Goal: Find specific page/section: Find specific page/section

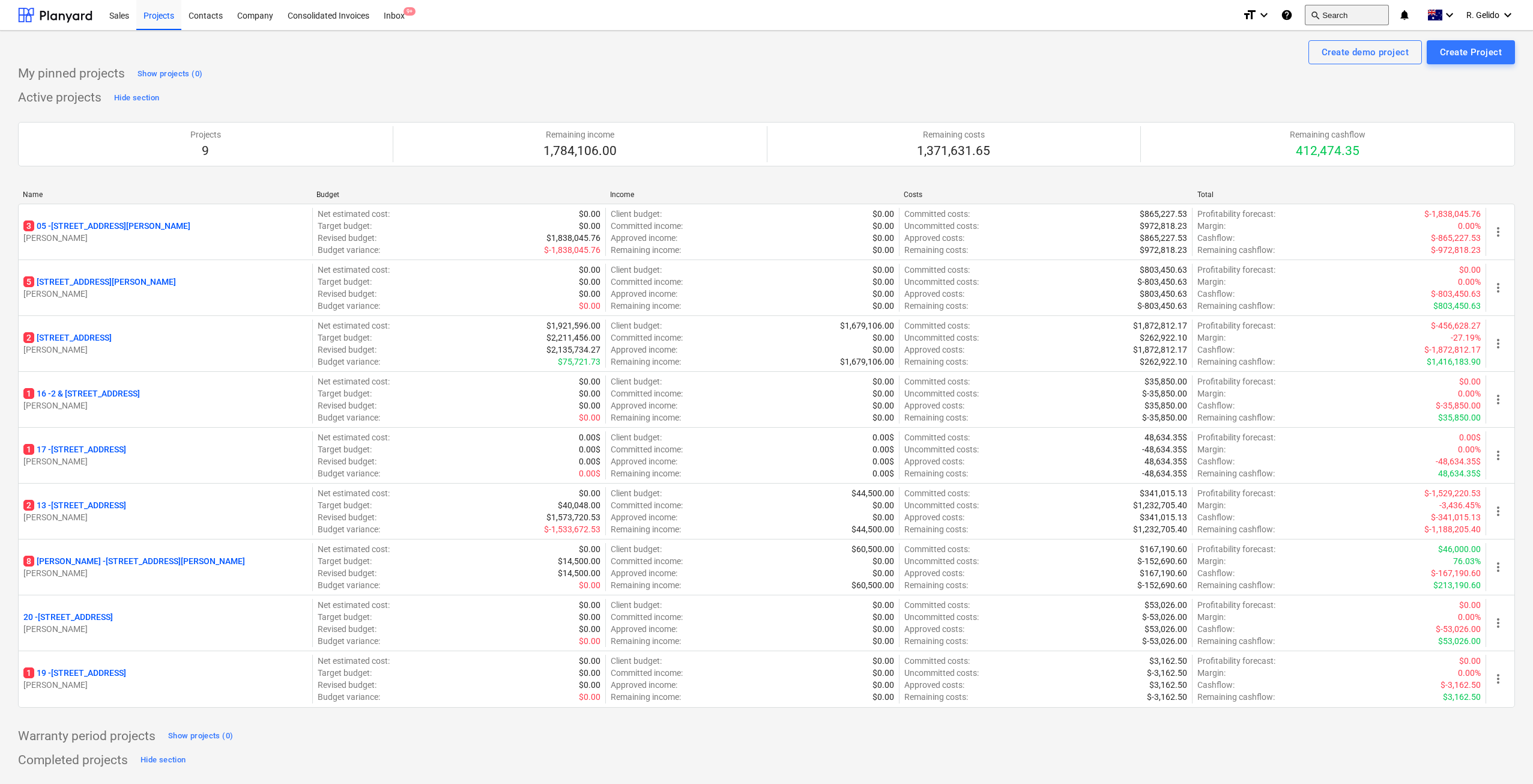
click at [1339, 13] on button "search Search" at bounding box center [1347, 14] width 84 height 20
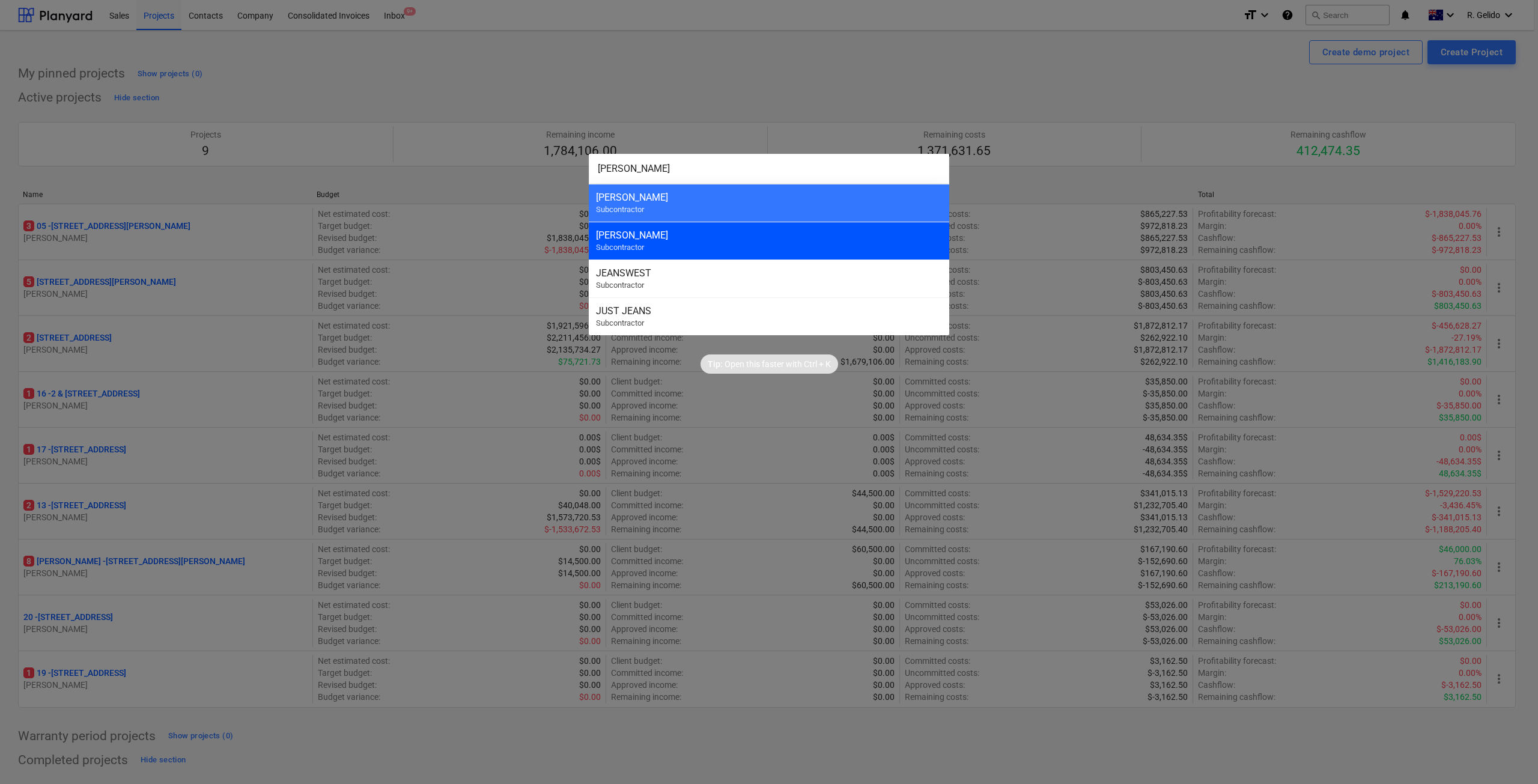
type input "[PERSON_NAME]"
click at [682, 236] on div "[PERSON_NAME]" at bounding box center [769, 235] width 346 height 11
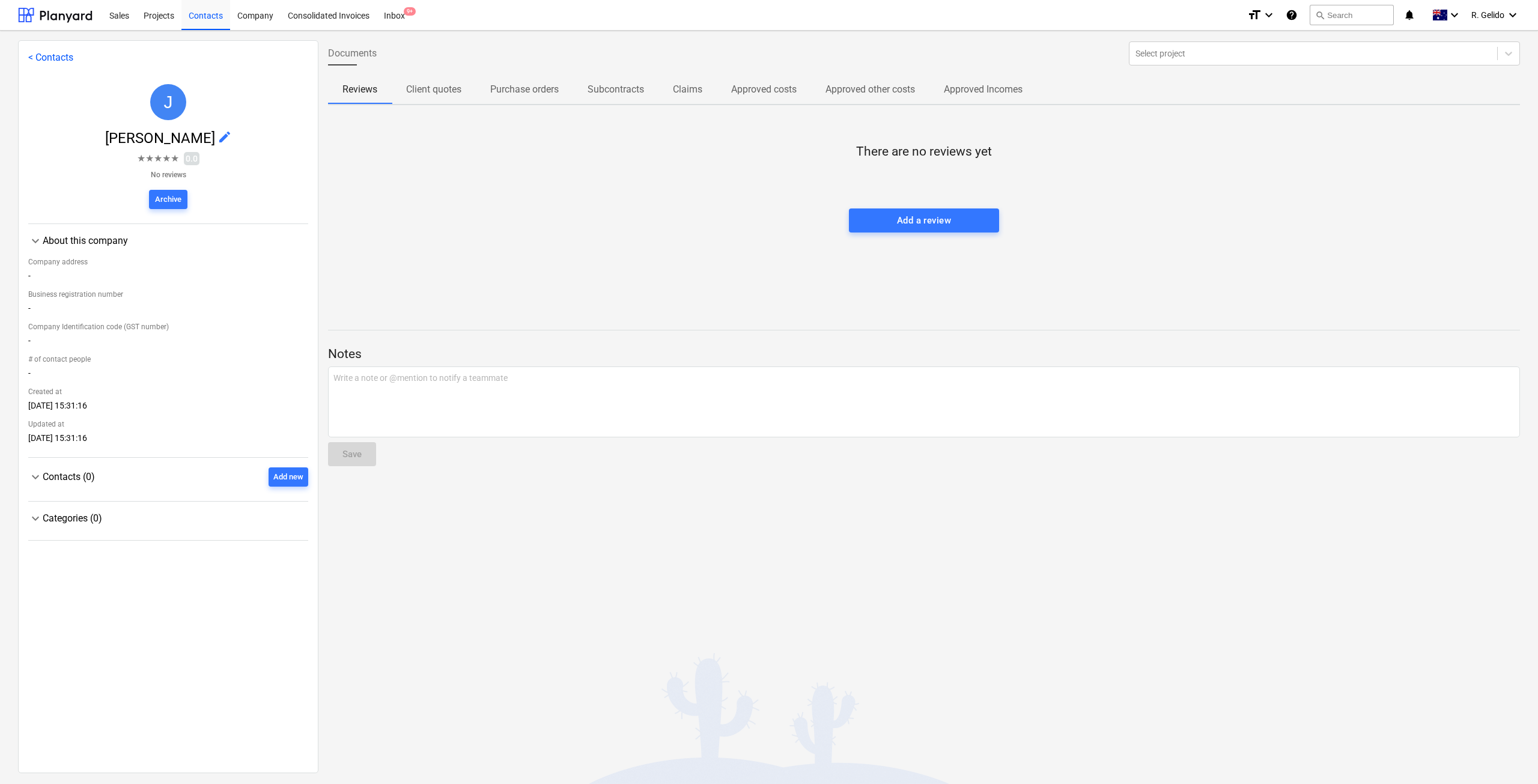
click at [444, 91] on p "Client quotes" at bounding box center [434, 89] width 55 height 14
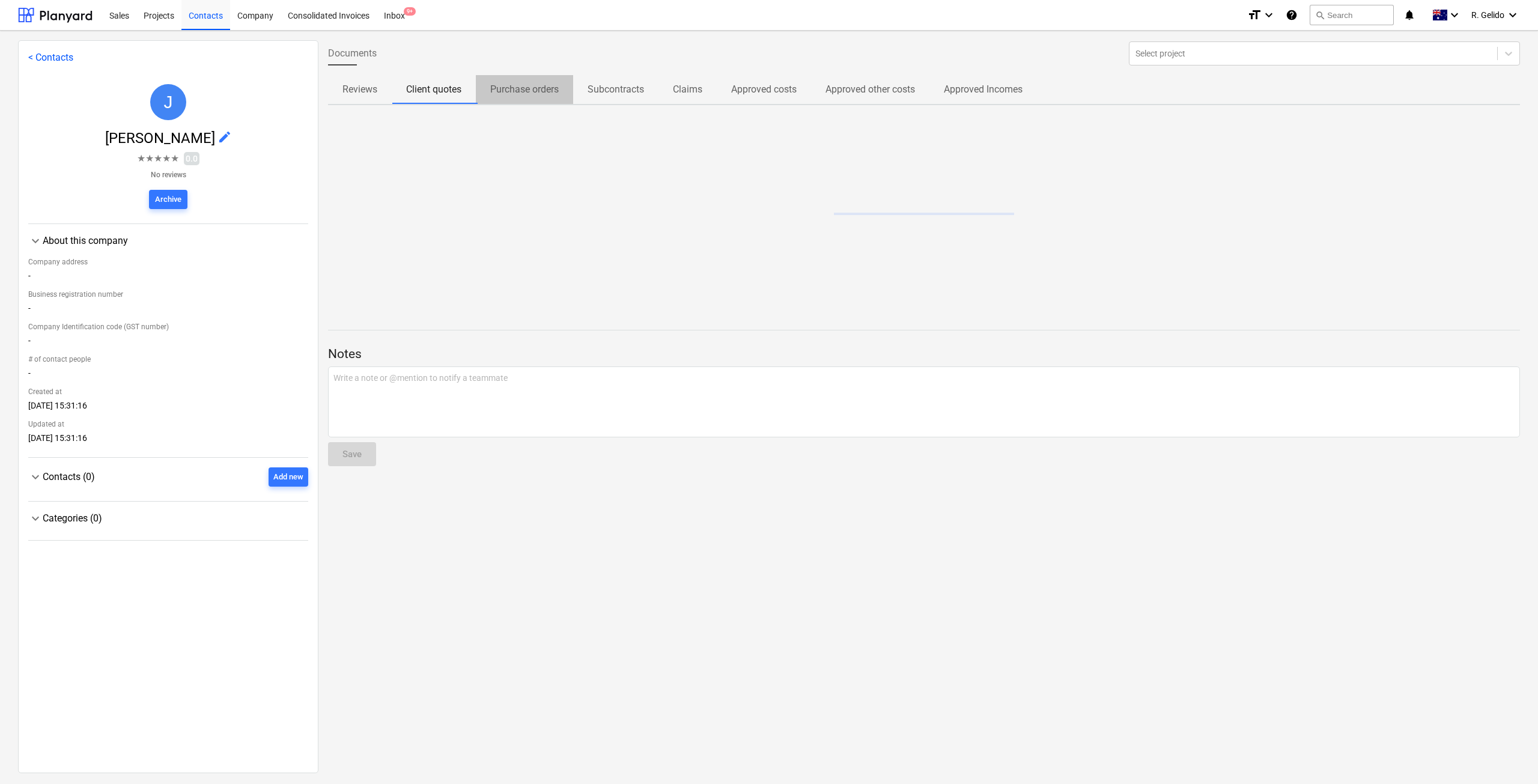
click at [519, 85] on p "Purchase orders" at bounding box center [525, 89] width 69 height 14
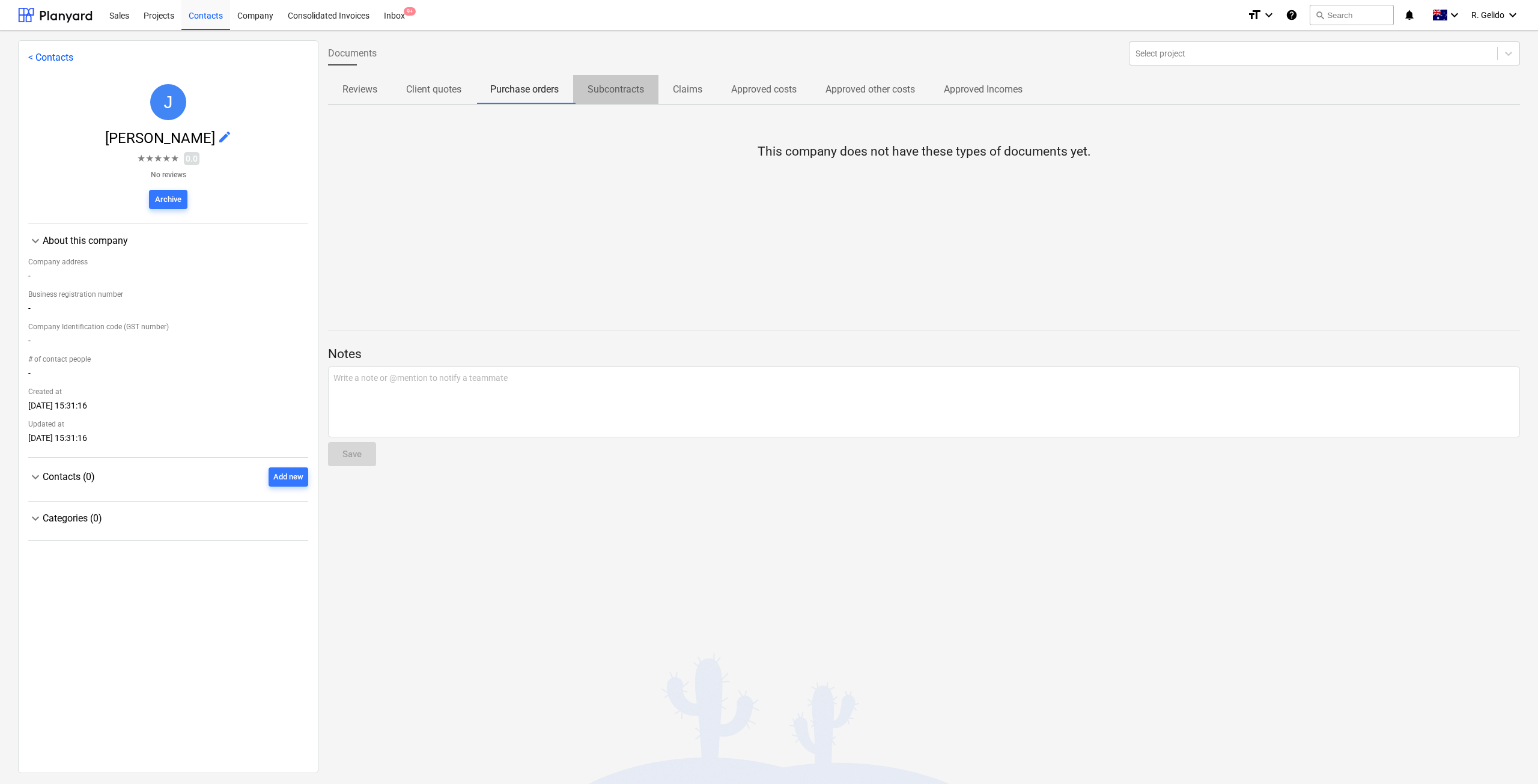
click at [602, 91] on p "Subcontracts" at bounding box center [616, 89] width 57 height 14
click at [692, 84] on p "Claims" at bounding box center [687, 89] width 29 height 14
click at [764, 90] on p "Approved costs" at bounding box center [764, 89] width 66 height 14
click at [886, 92] on p "Approved other costs" at bounding box center [870, 89] width 90 height 14
click at [1003, 91] on p "Approved Incomes" at bounding box center [983, 89] width 78 height 14
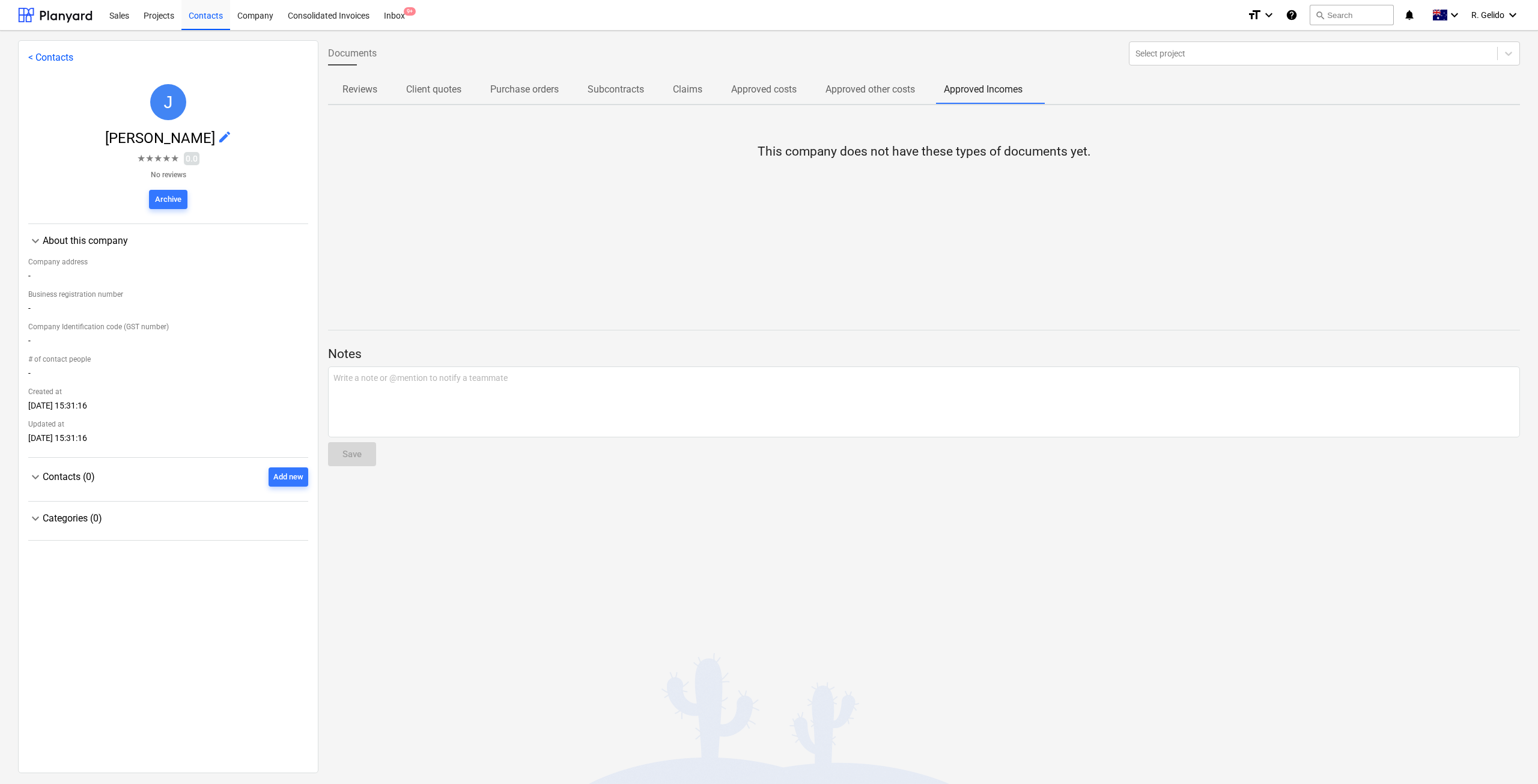
click at [445, 97] on span "Client quotes" at bounding box center [434, 89] width 84 height 22
click at [522, 81] on span "Purchase orders" at bounding box center [525, 89] width 97 height 22
click at [648, 98] on span "Subcontracts" at bounding box center [616, 89] width 85 height 22
click at [361, 79] on span "Reviews" at bounding box center [360, 89] width 63 height 22
click at [471, 521] on div "Documents Select project Reviews Client quotes Purchase orders Subcontracts Cla…" at bounding box center [924, 406] width 1211 height 731
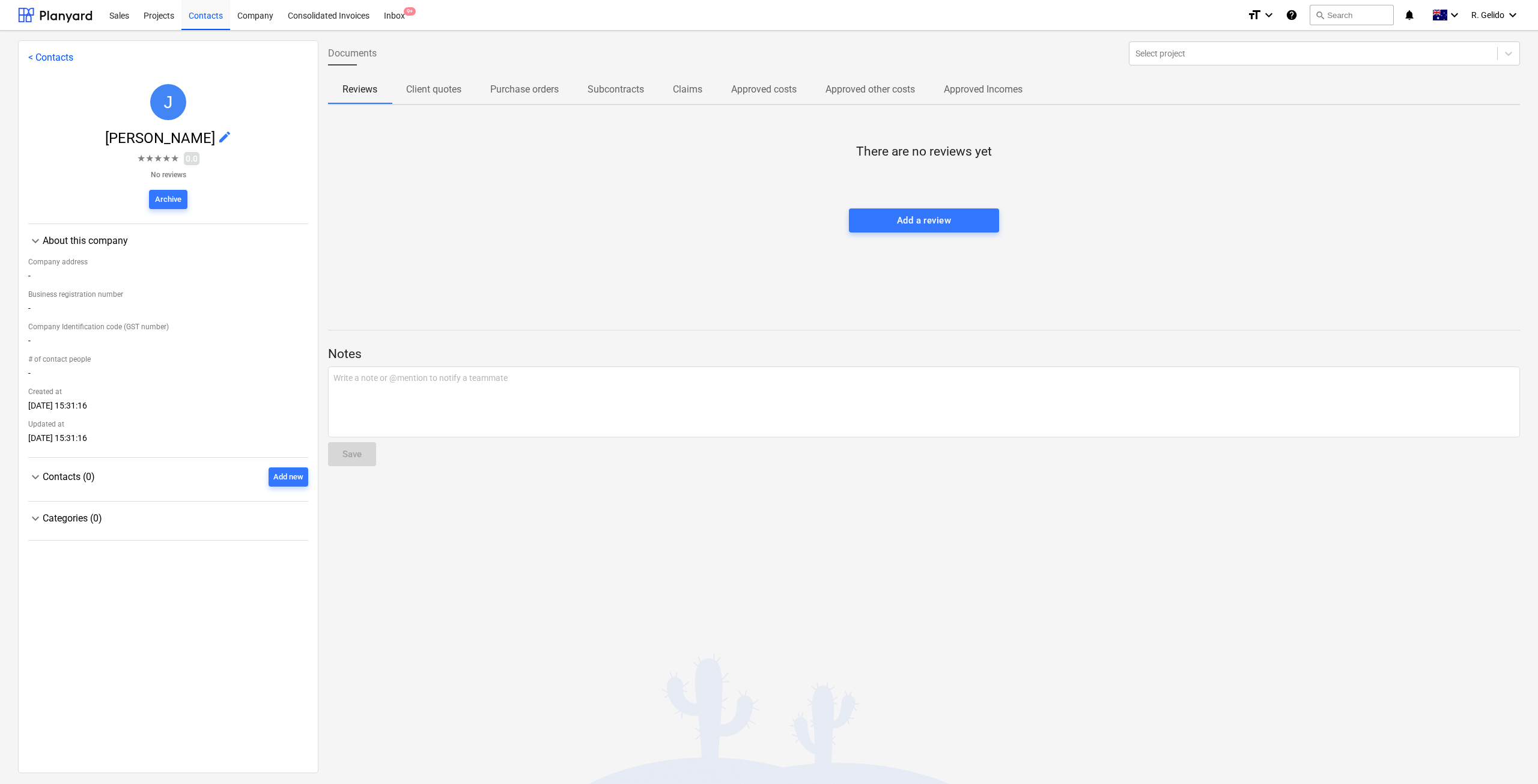
click at [34, 54] on link "< Contacts" at bounding box center [51, 57] width 45 height 11
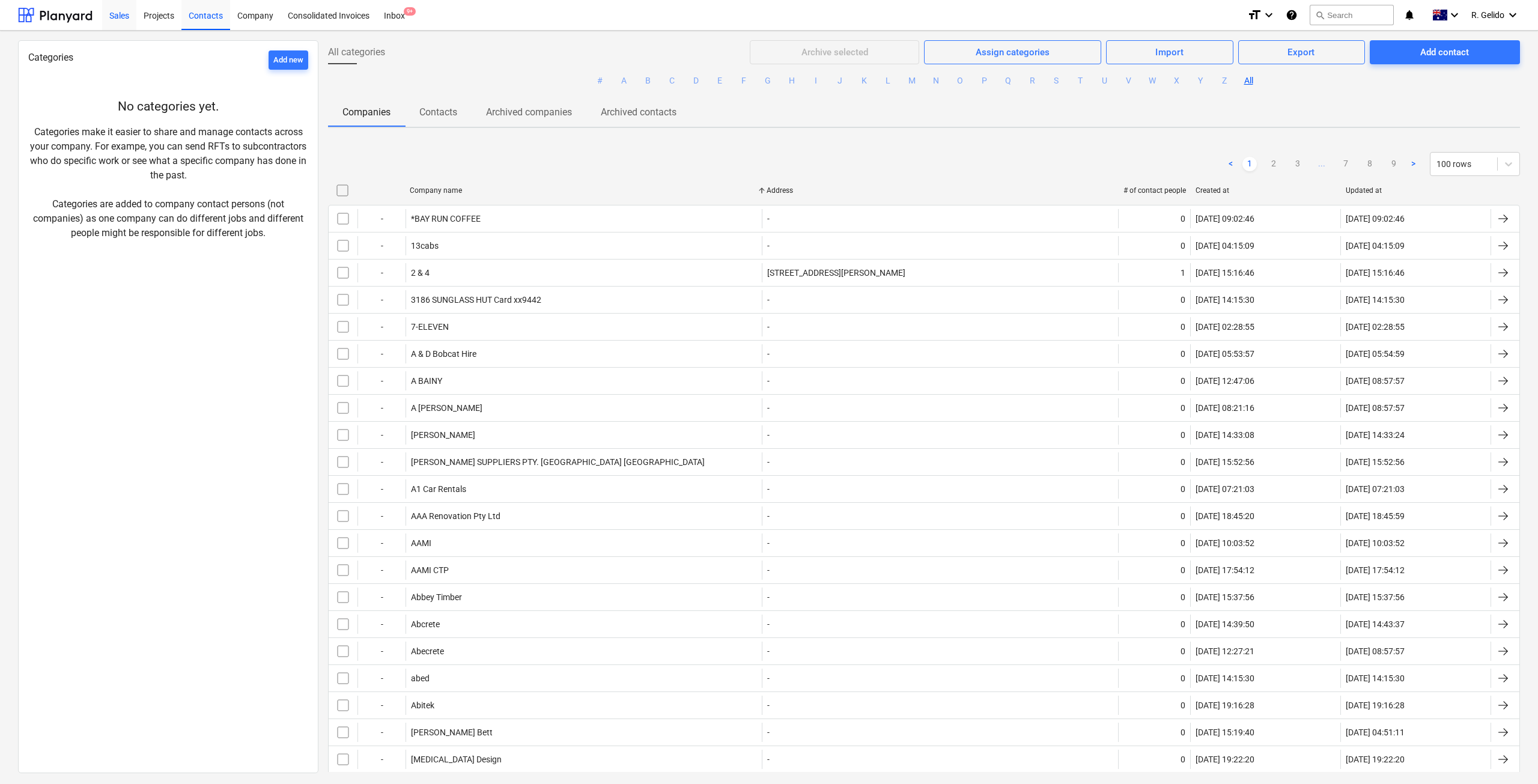
click at [125, 17] on div "Sales" at bounding box center [119, 14] width 34 height 31
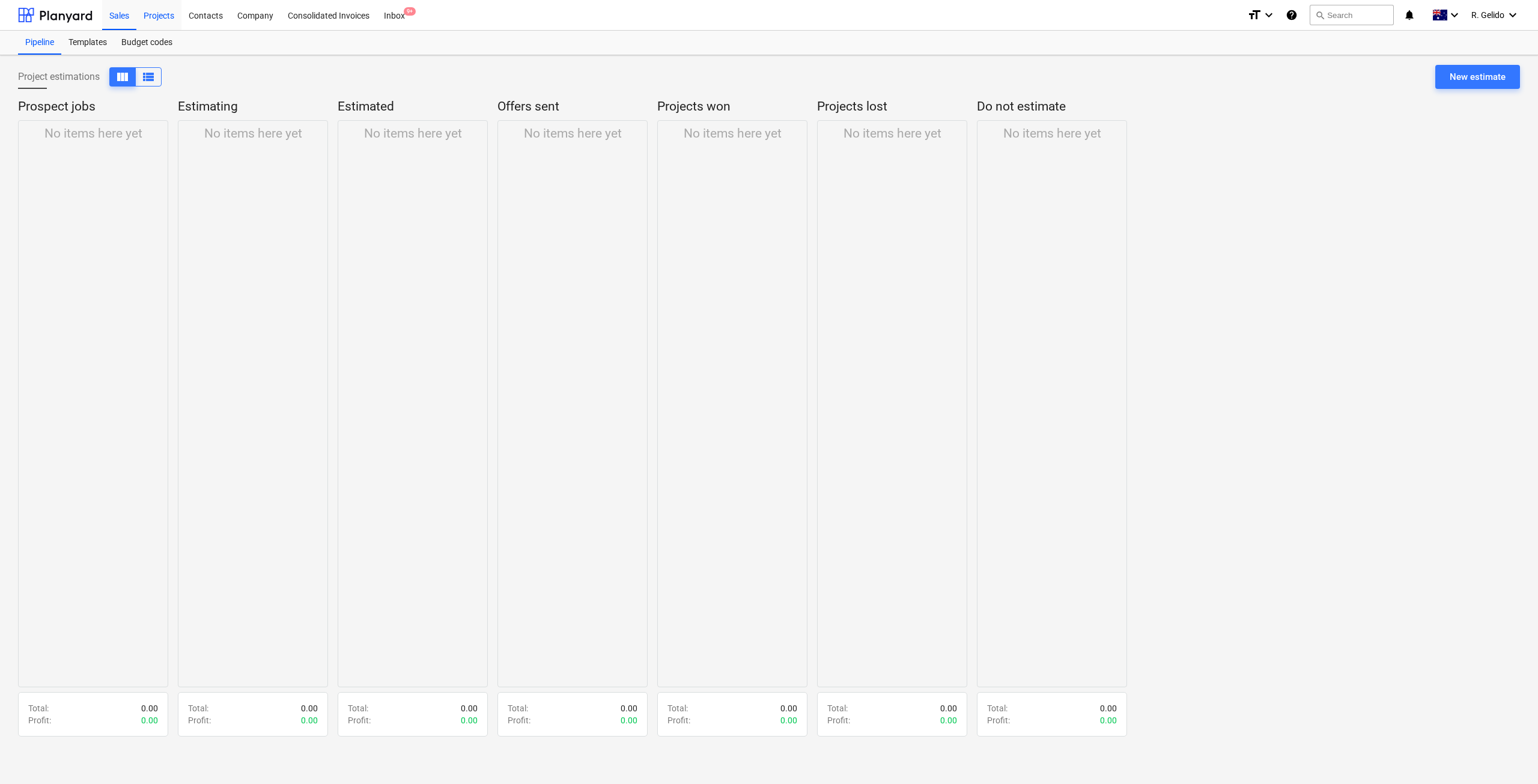
click at [156, 16] on div "Projects" at bounding box center [159, 14] width 45 height 31
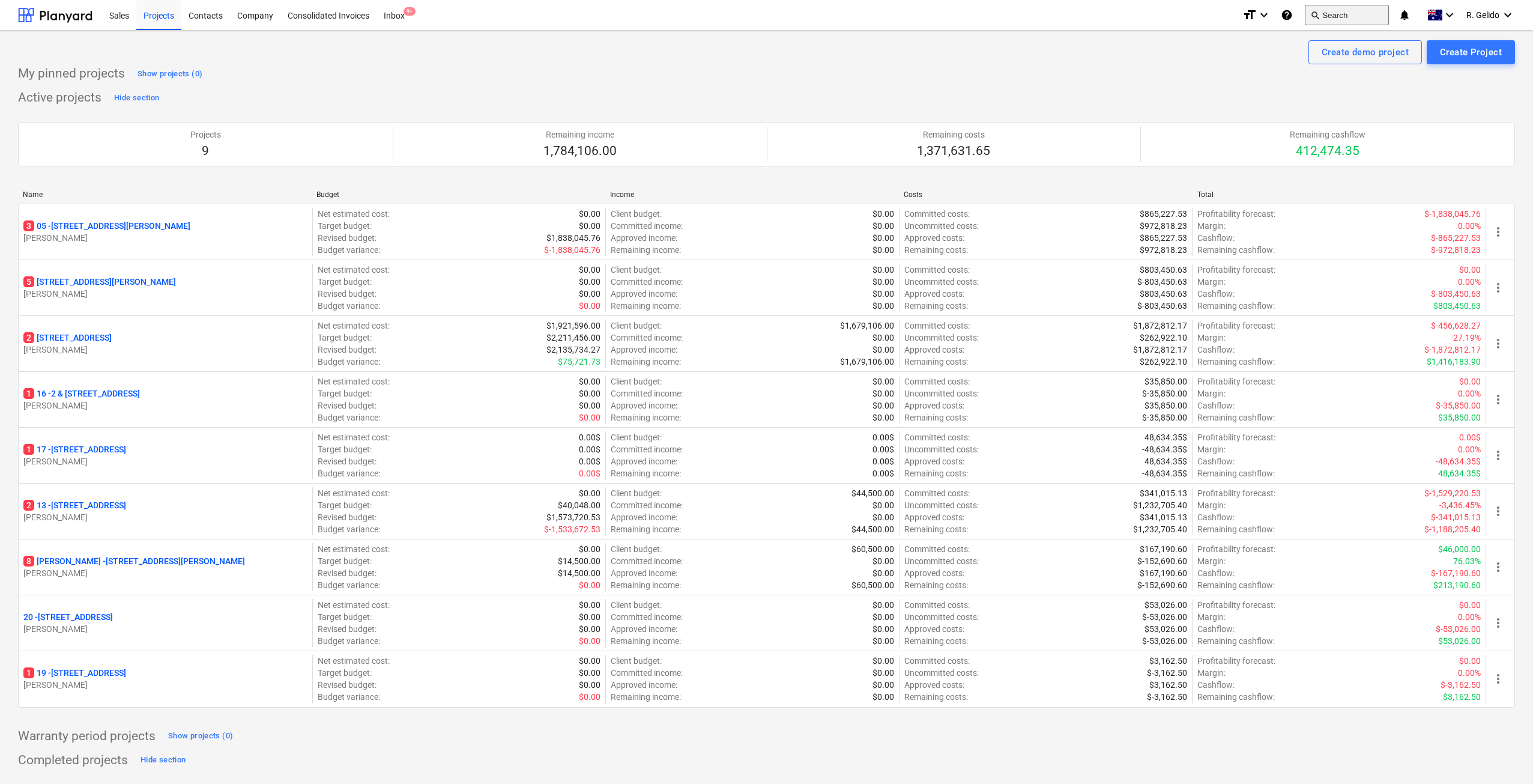
click at [1355, 16] on button "search Search" at bounding box center [1347, 14] width 84 height 20
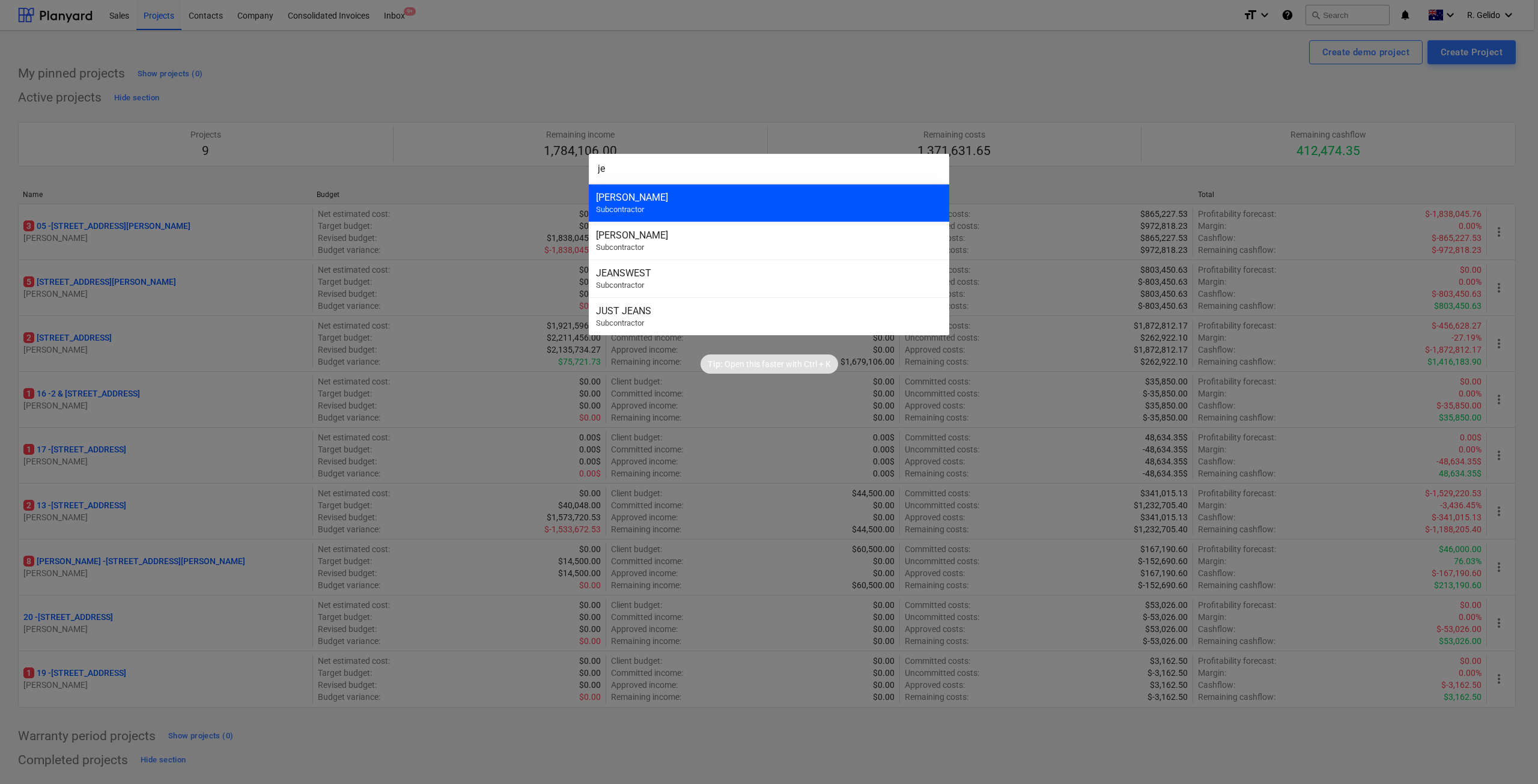
type input "j"
type input "rac"
click at [666, 195] on div "[PERSON_NAME] [PERSON_NAME]" at bounding box center [769, 197] width 346 height 11
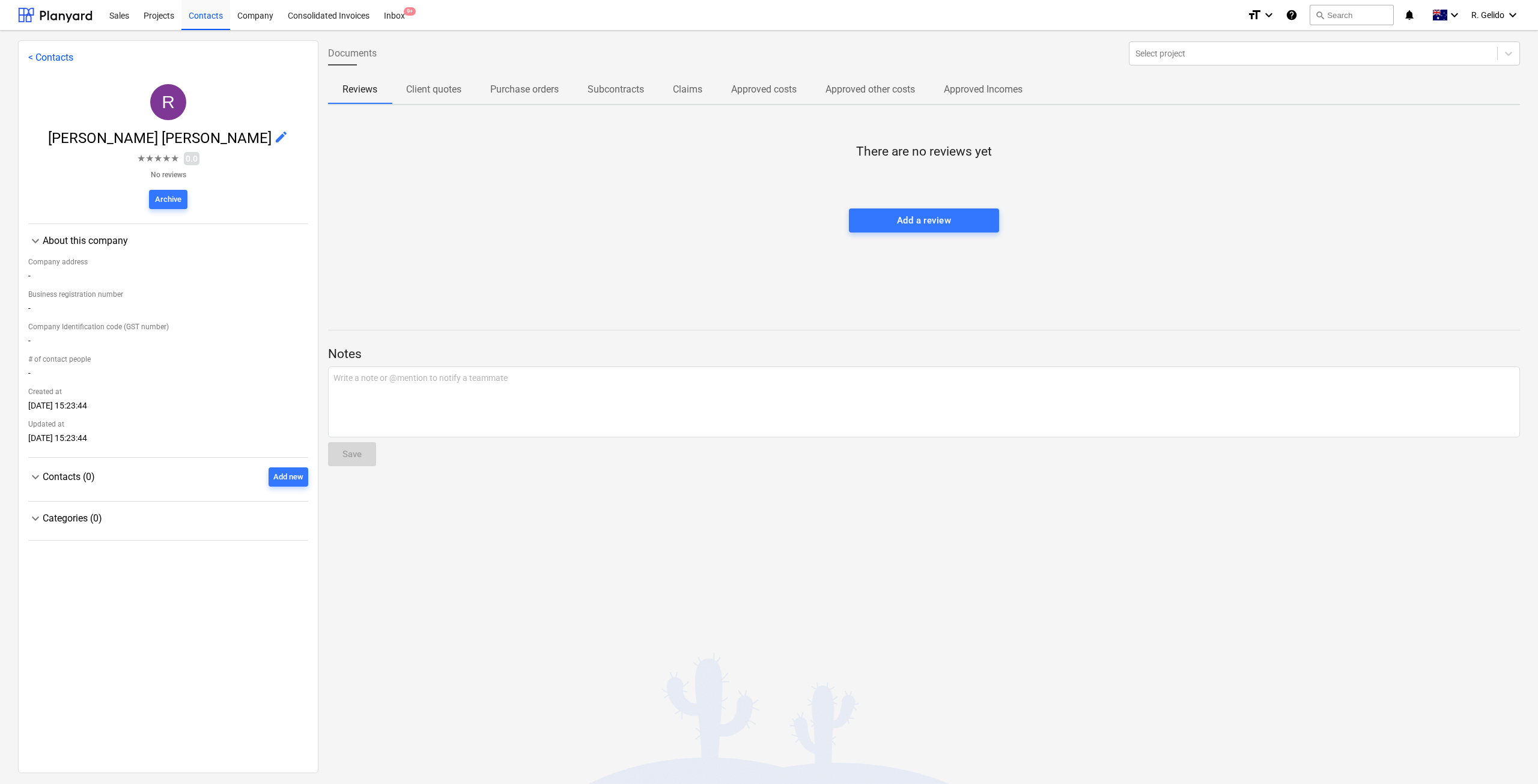
click at [446, 99] on span "Client quotes" at bounding box center [434, 89] width 84 height 22
click at [519, 90] on p "Purchase orders" at bounding box center [525, 89] width 69 height 14
drag, startPoint x: 604, startPoint y: 95, endPoint x: 629, endPoint y: 98, distance: 25.2
click at [604, 95] on p "Subcontracts" at bounding box center [616, 89] width 57 height 14
click at [707, 95] on span "Claims" at bounding box center [687, 89] width 58 height 22
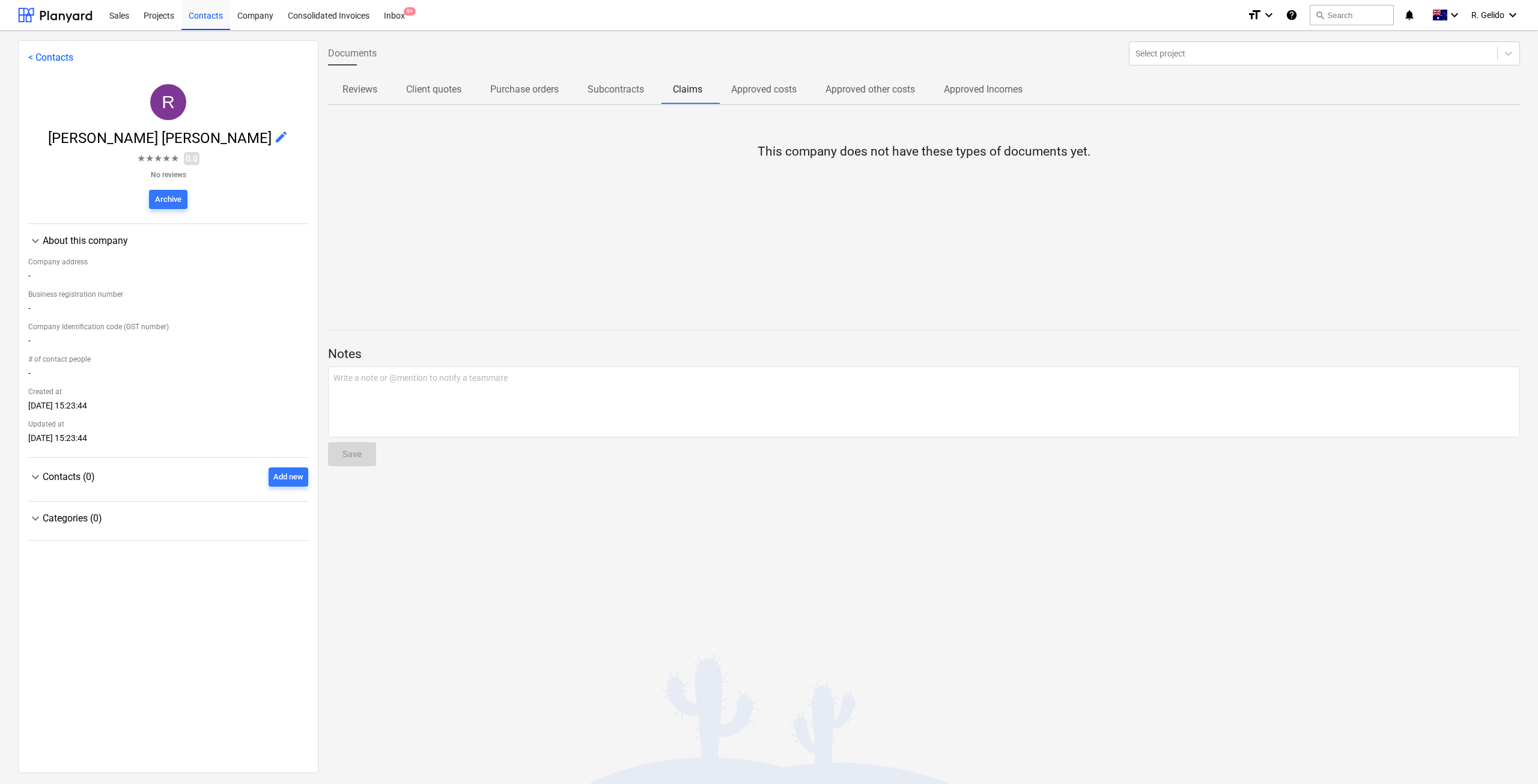
click at [764, 96] on p "Approved costs" at bounding box center [764, 89] width 66 height 14
click at [850, 95] on p "Approved other costs" at bounding box center [870, 89] width 90 height 14
click at [993, 94] on p "Approved Incomes" at bounding box center [983, 89] width 78 height 14
click at [696, 193] on div at bounding box center [924, 196] width 1192 height 24
click at [114, 17] on div "Sales" at bounding box center [119, 14] width 34 height 31
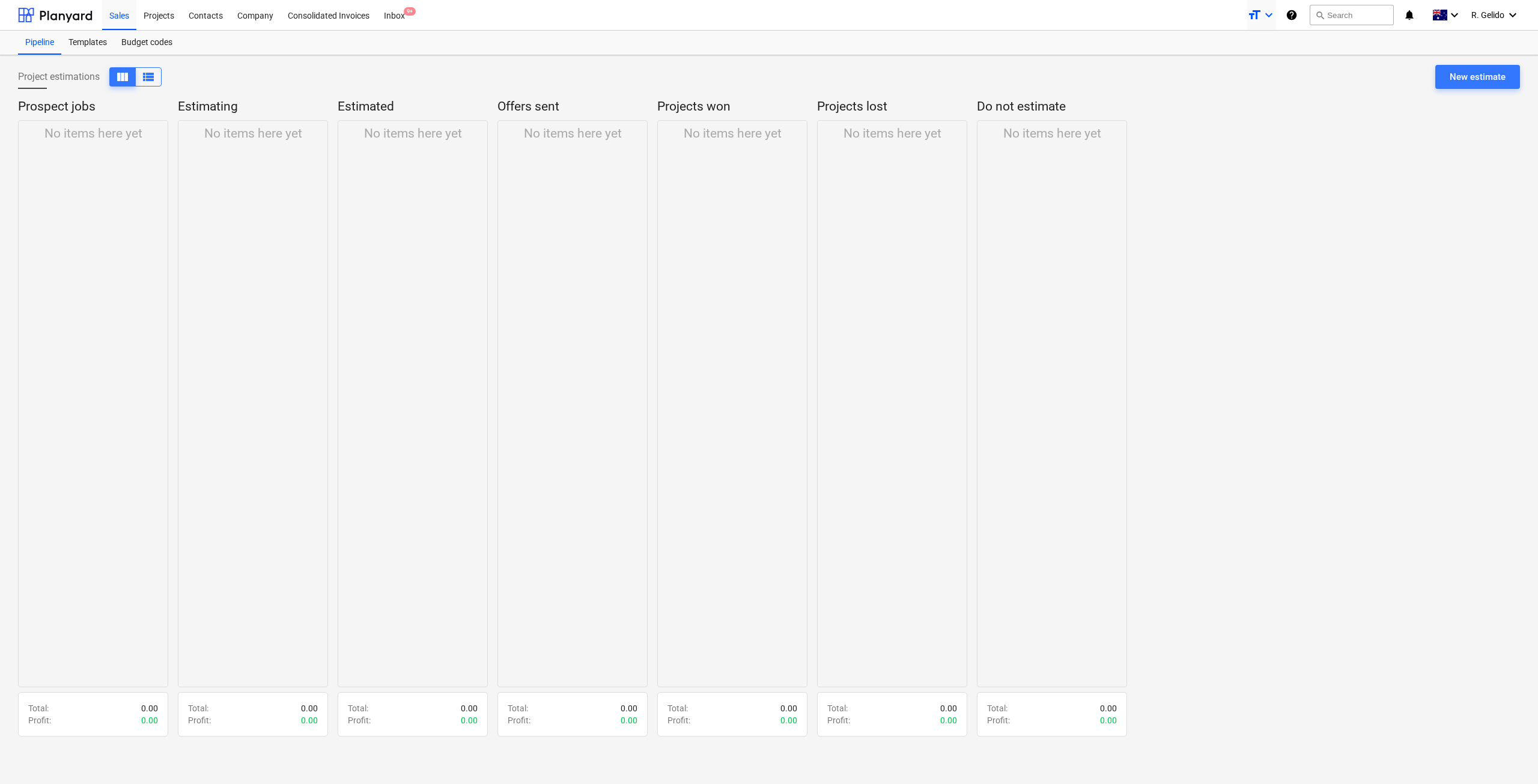
click at [1272, 16] on icon "keyboard_arrow_down" at bounding box center [1268, 14] width 14 height 14
click at [1298, 93] on div at bounding box center [769, 392] width 1538 height 784
click at [1452, 23] on div "keyboard_arrow_down" at bounding box center [1446, 15] width 29 height 30
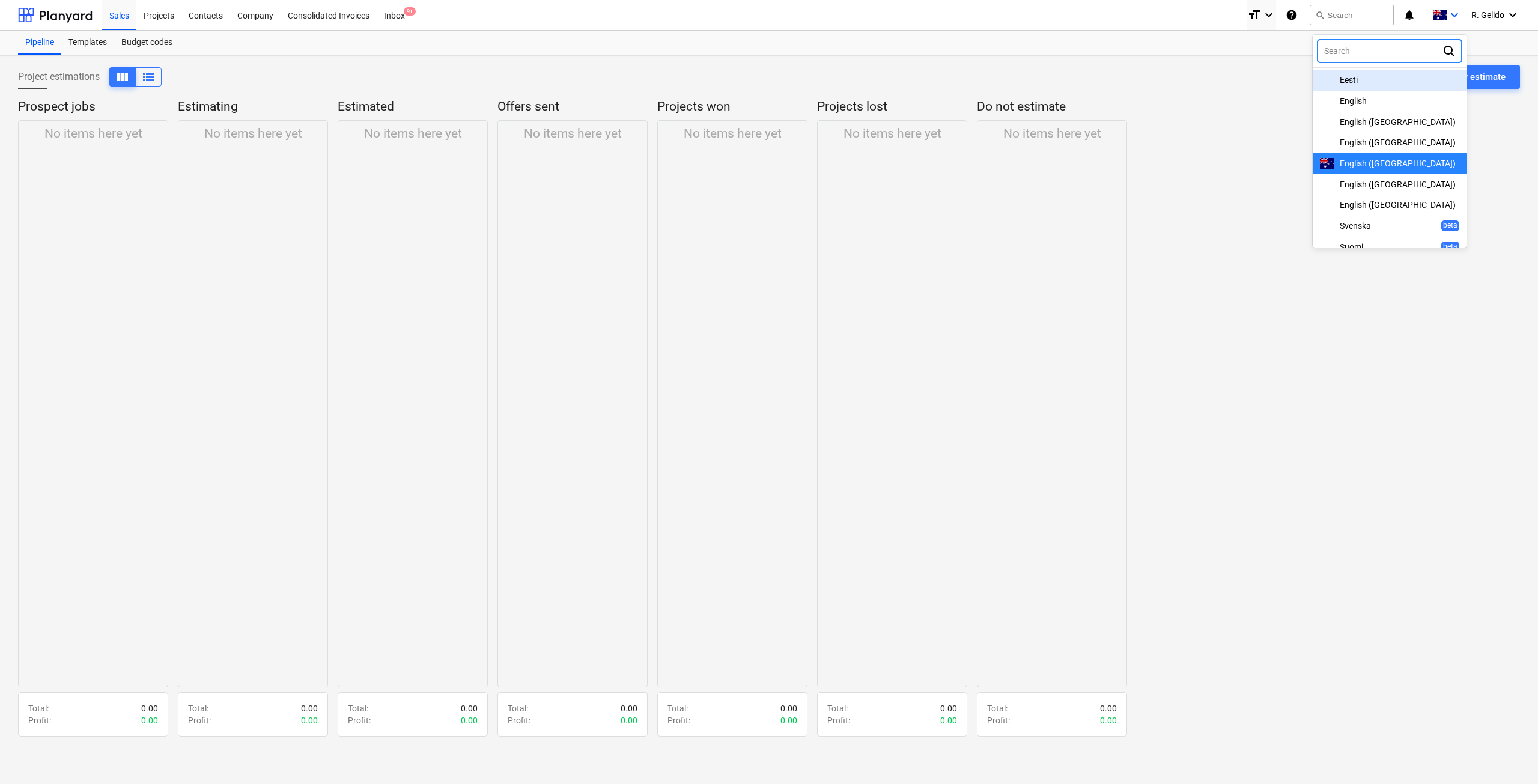
click at [1214, 97] on div at bounding box center [769, 392] width 1538 height 784
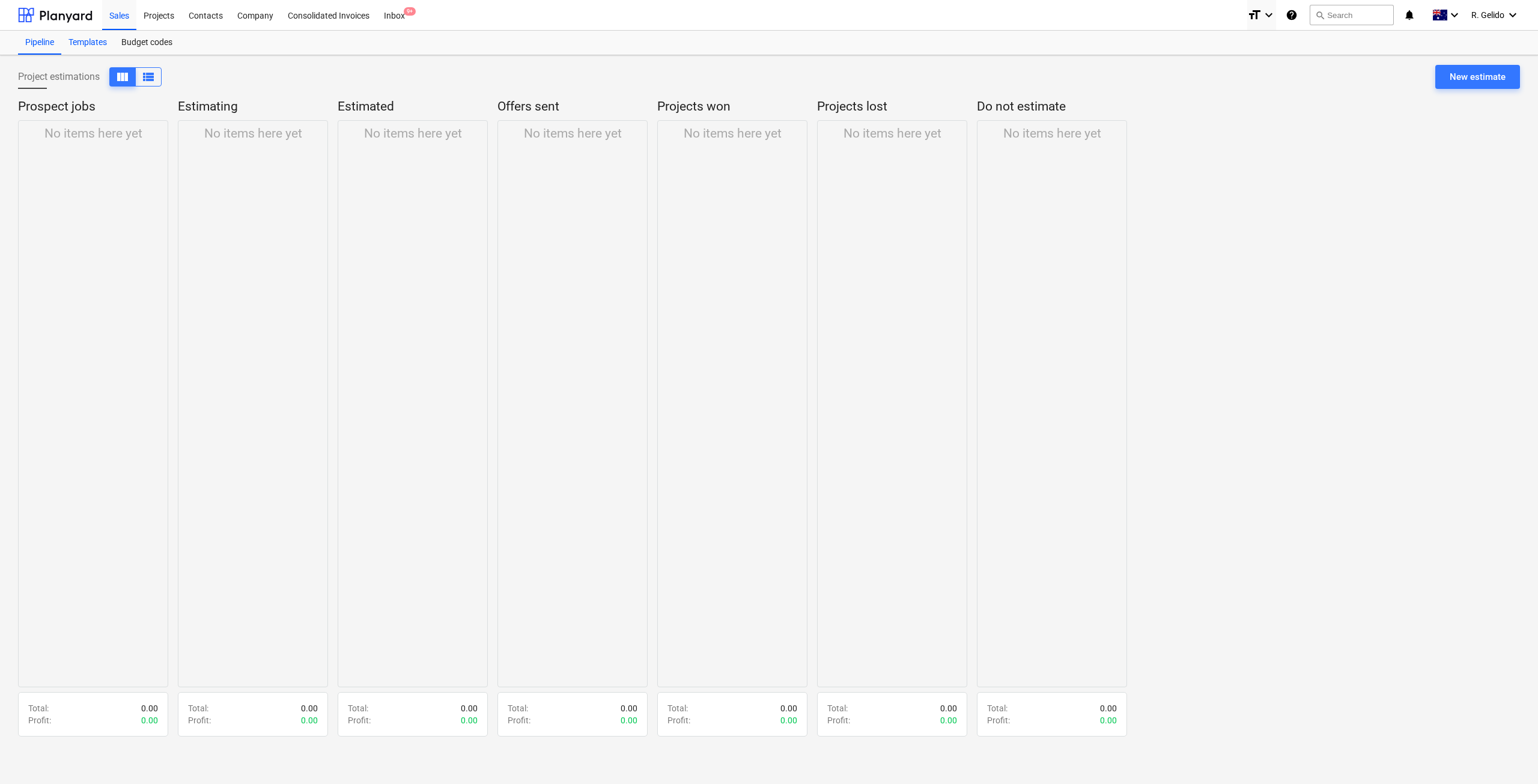
click at [91, 42] on div "Templates" at bounding box center [87, 43] width 53 height 24
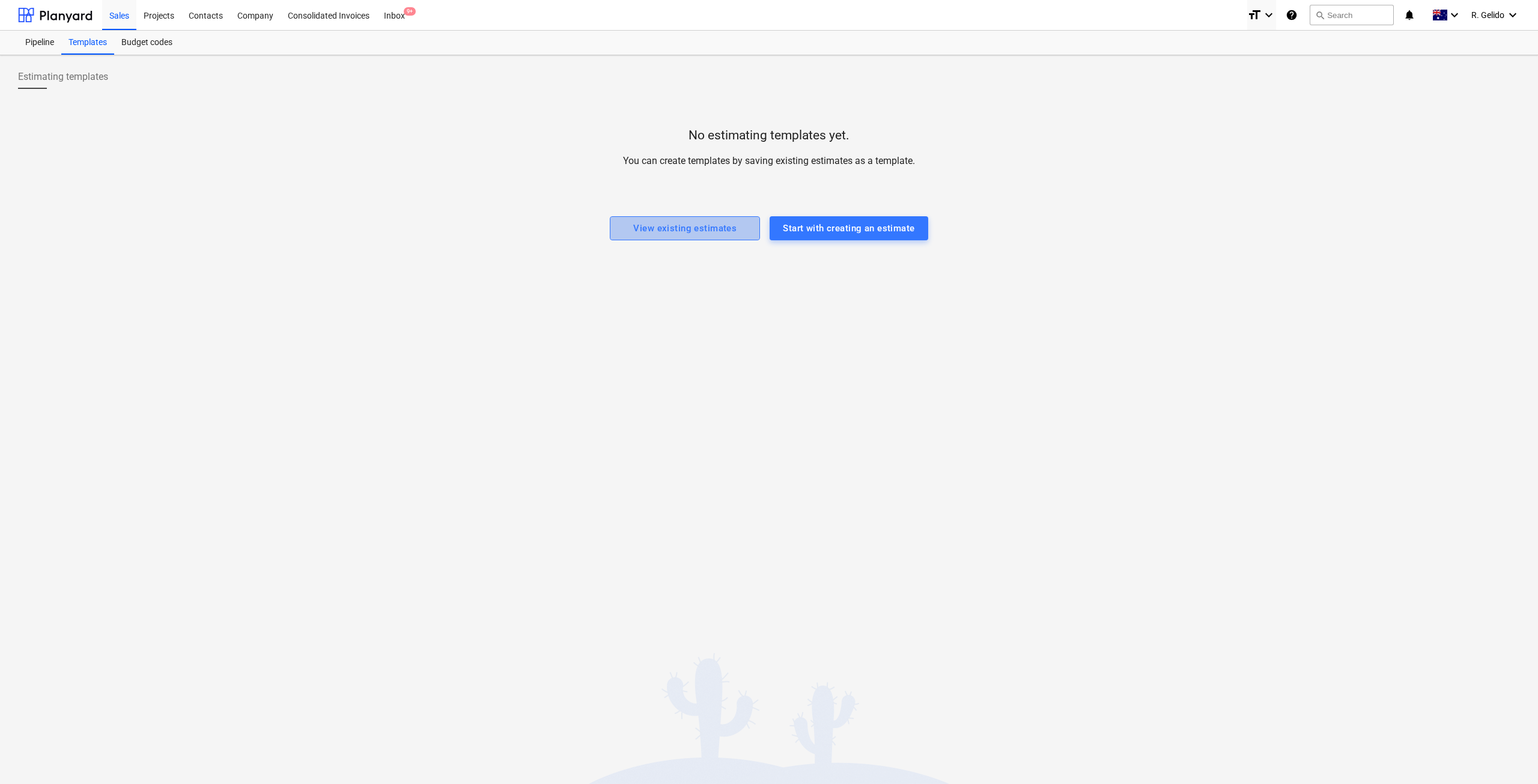
click at [683, 225] on div "View existing estimates" at bounding box center [684, 228] width 103 height 16
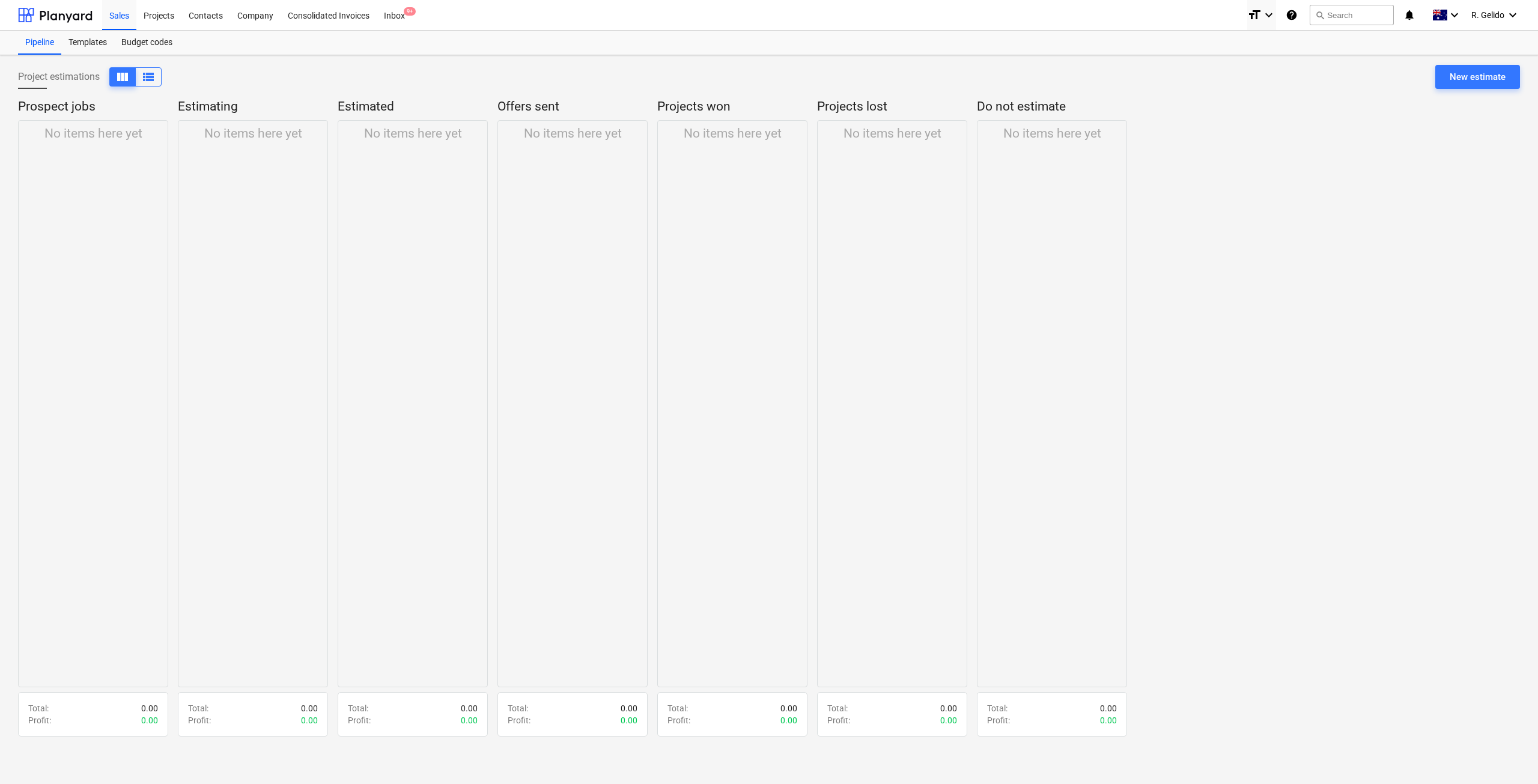
click at [243, 304] on div "No items here yet" at bounding box center [252, 404] width 150 height 567
click at [37, 49] on div "Pipeline" at bounding box center [40, 43] width 43 height 24
click at [169, 16] on div "Projects" at bounding box center [159, 14] width 45 height 31
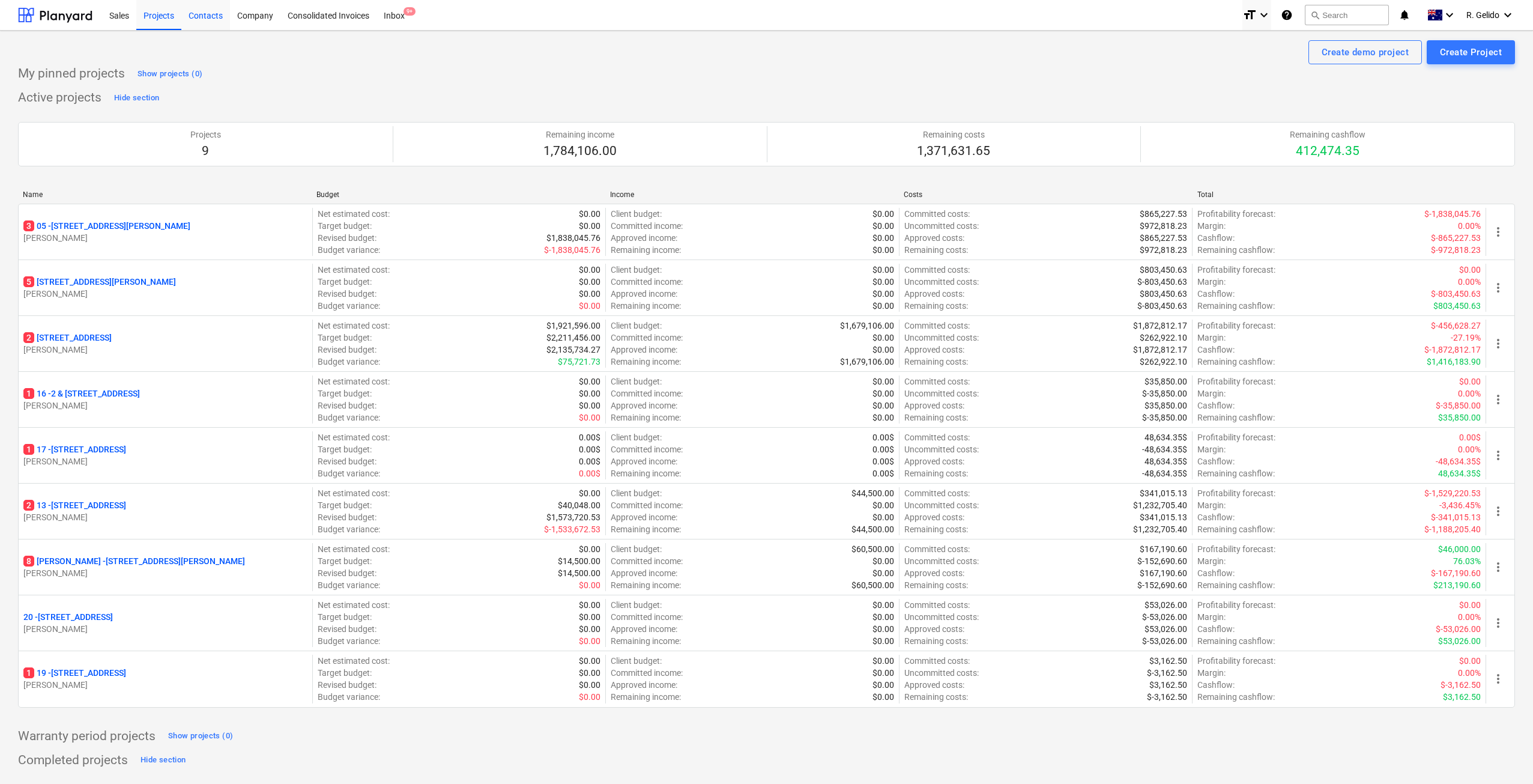
click at [213, 17] on div "Contacts" at bounding box center [205, 14] width 48 height 31
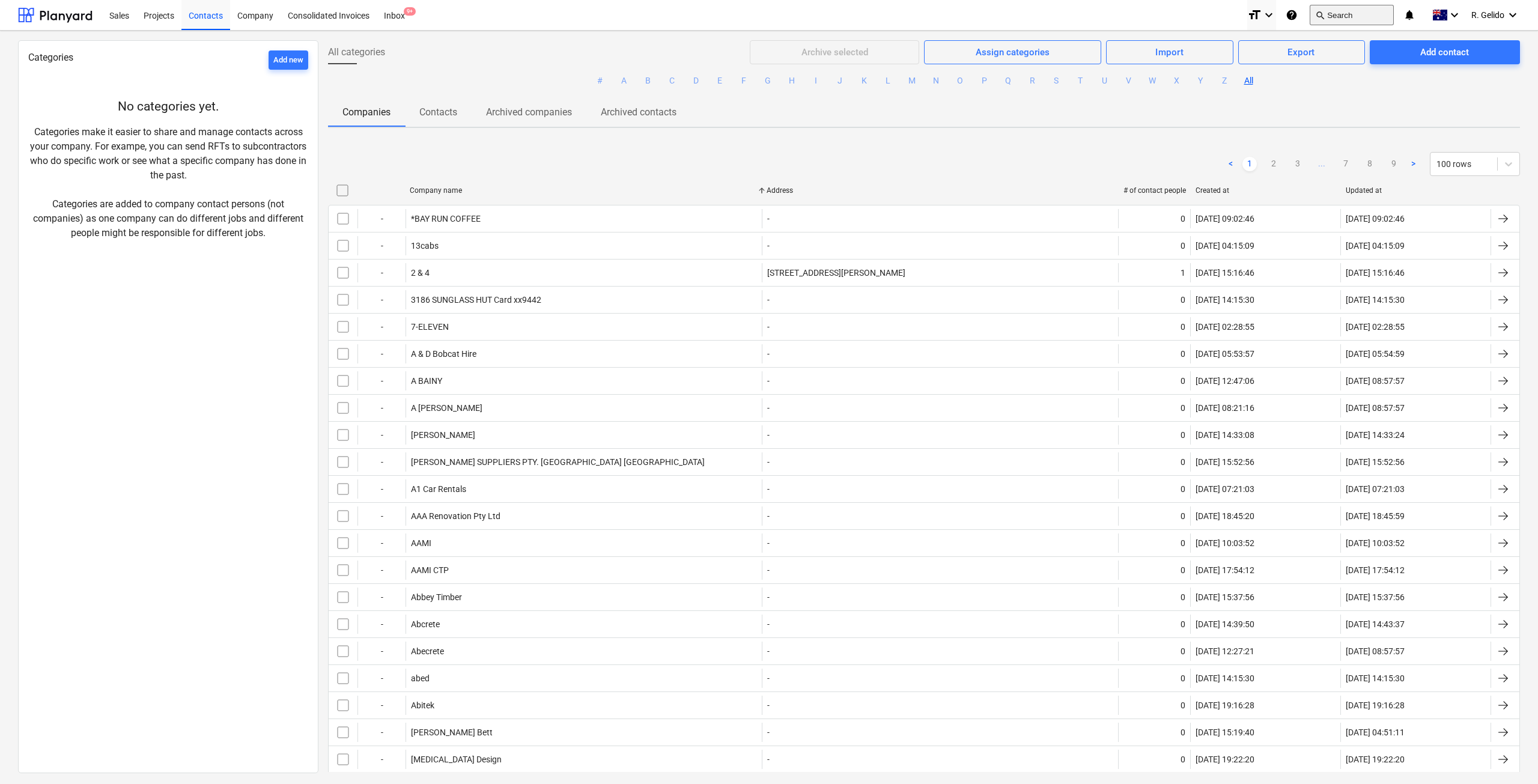
click at [1351, 7] on button "search Search" at bounding box center [1351, 14] width 84 height 20
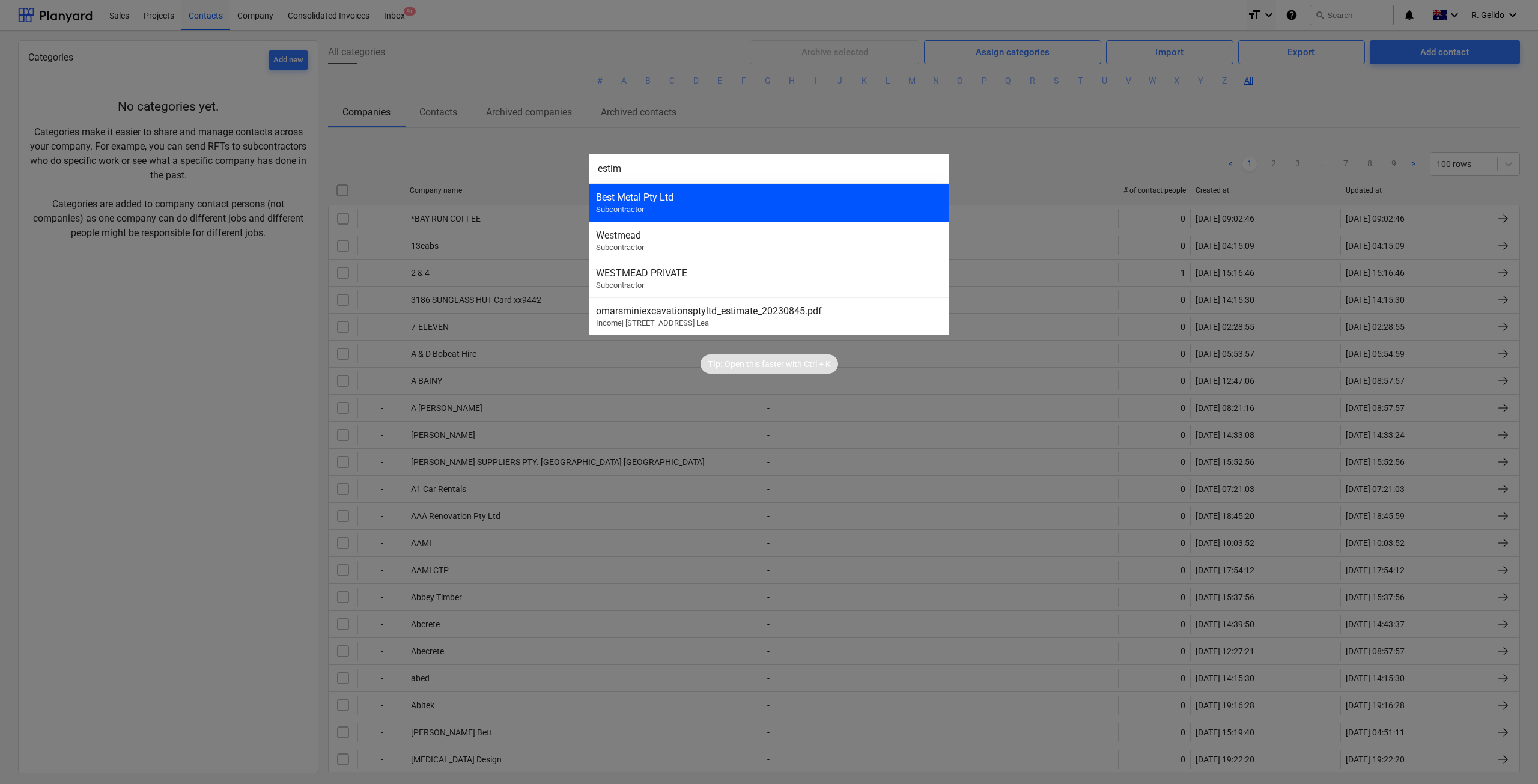
type input "estim"
click at [678, 199] on div "Best Metal Pty Ltd" at bounding box center [769, 197] width 346 height 11
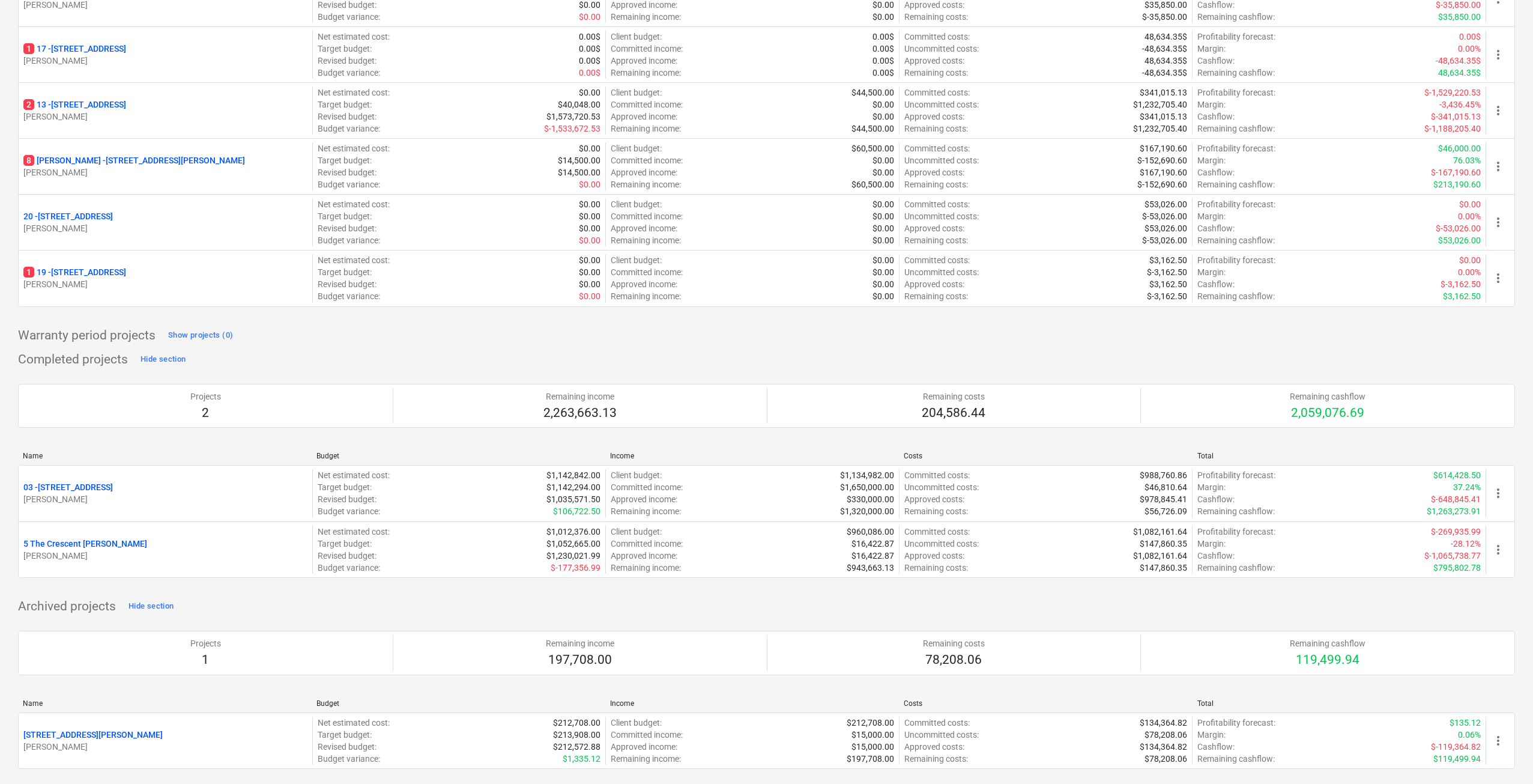
scroll to position [410, 0]
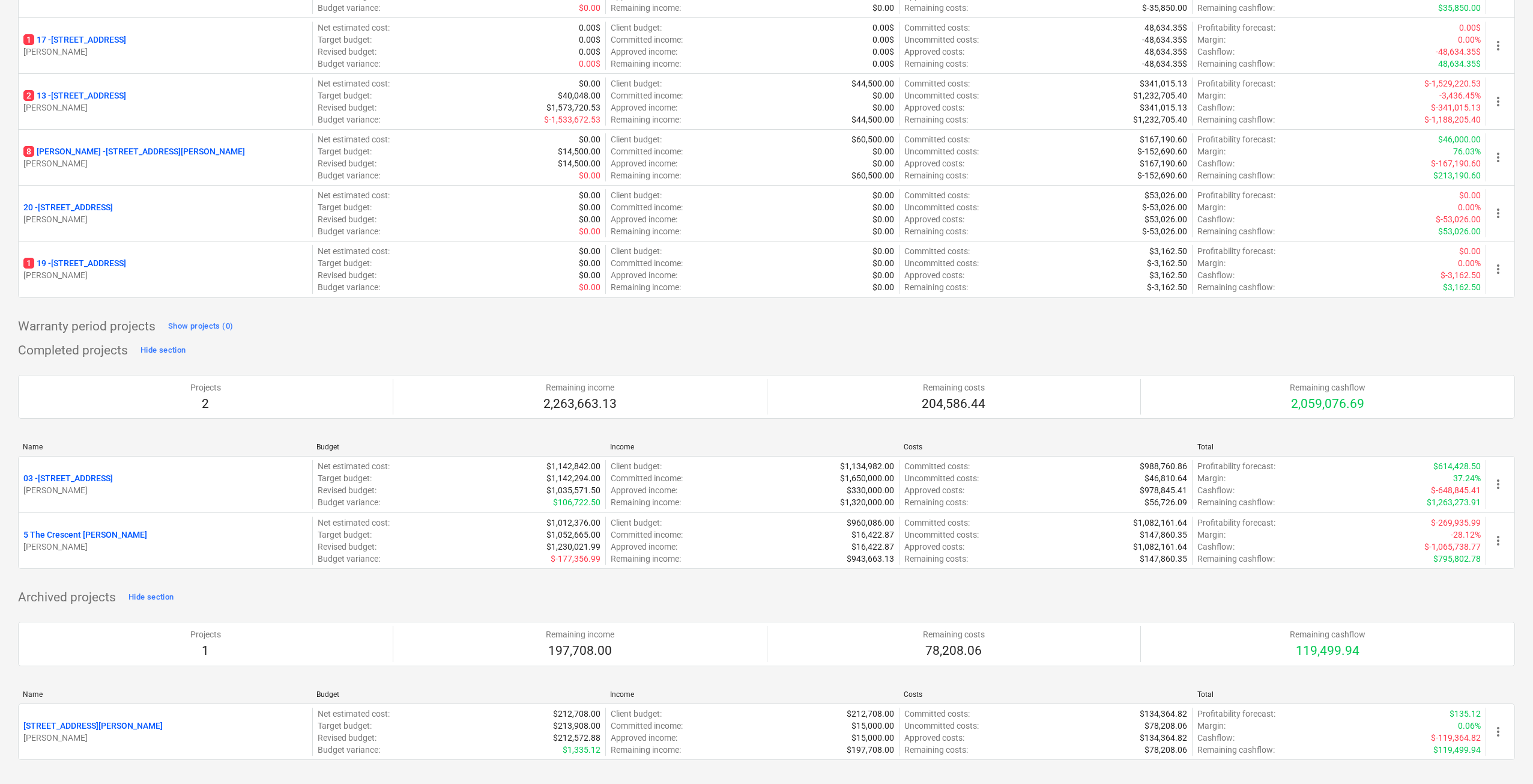
click at [565, 599] on div "Archived projects Hide section Projects 1 Remaining income 197,708.00 Remaining…" at bounding box center [766, 681] width 1497 height 186
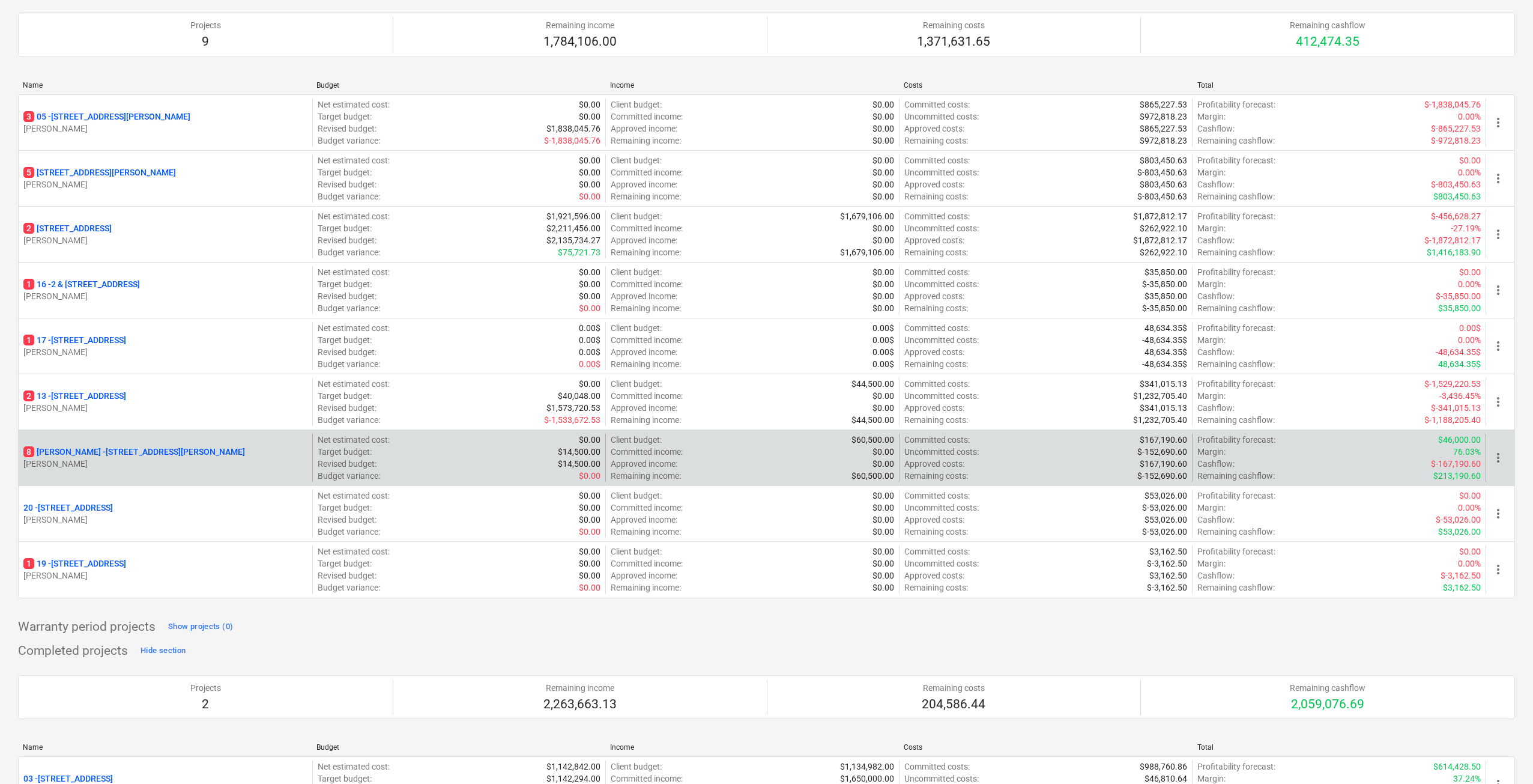
scroll to position [9, 0]
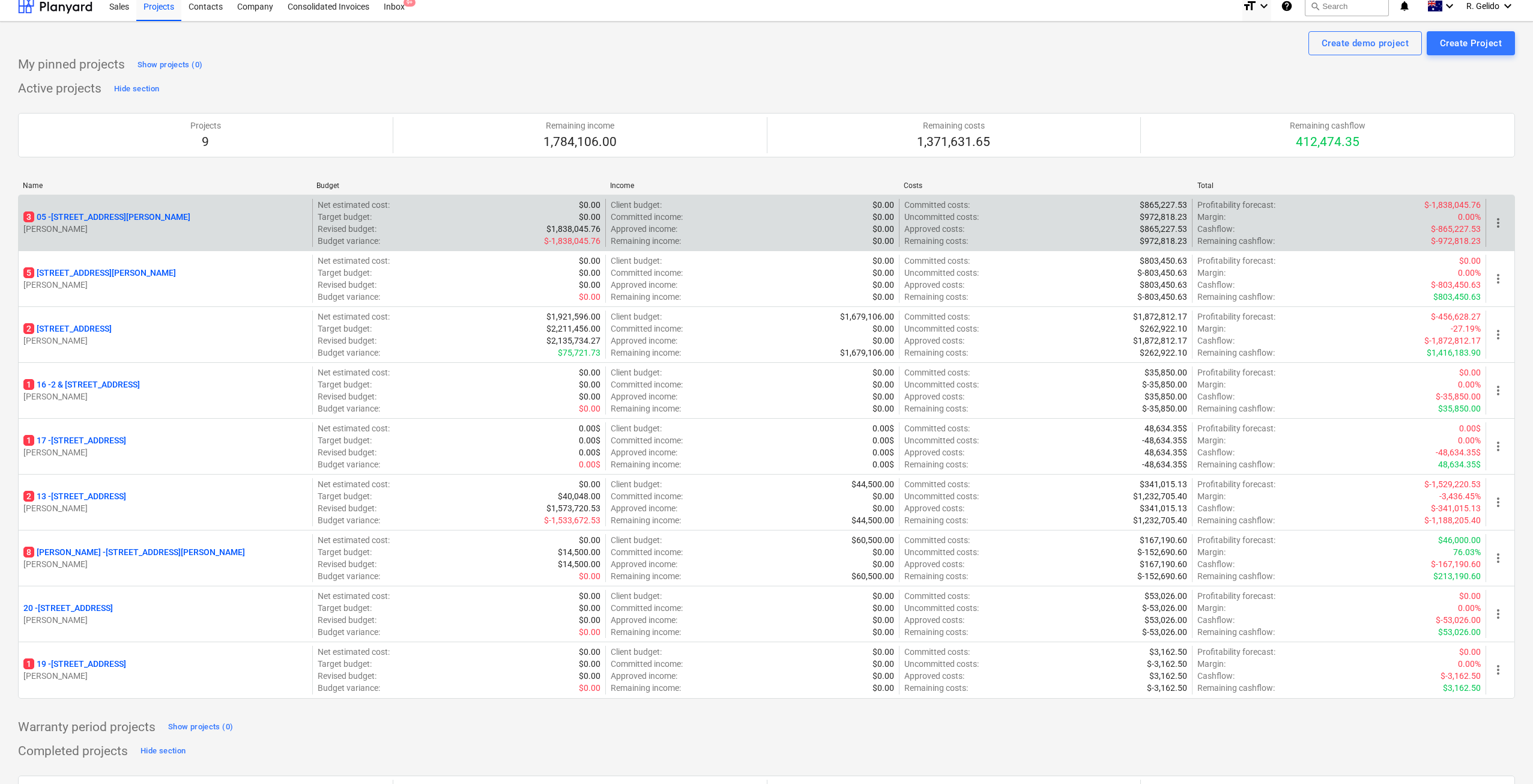
click at [106, 217] on p "[STREET_ADDRESS][PERSON_NAME]" at bounding box center [107, 217] width 167 height 12
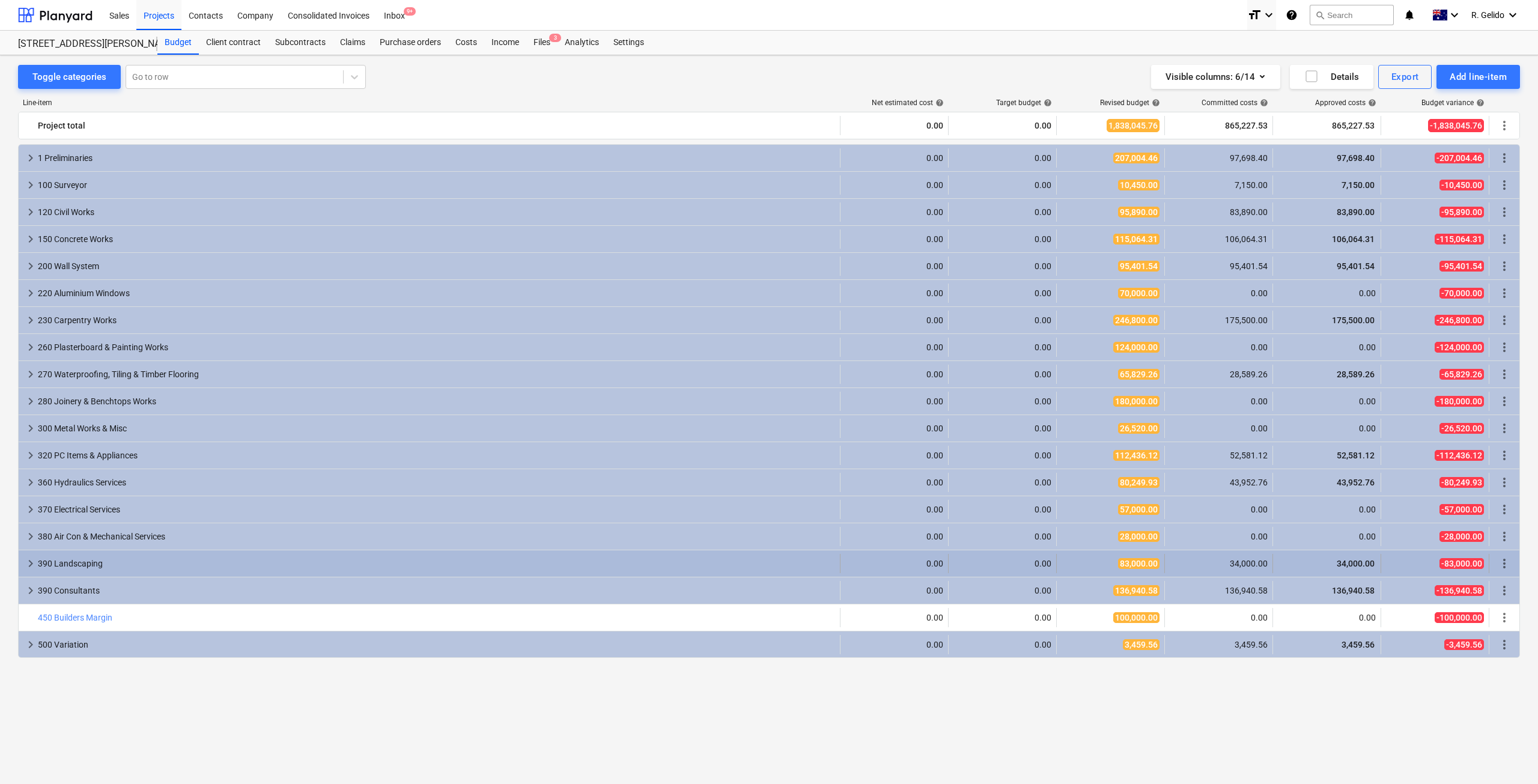
click at [32, 560] on span "keyboard_arrow_right" at bounding box center [30, 562] width 14 height 14
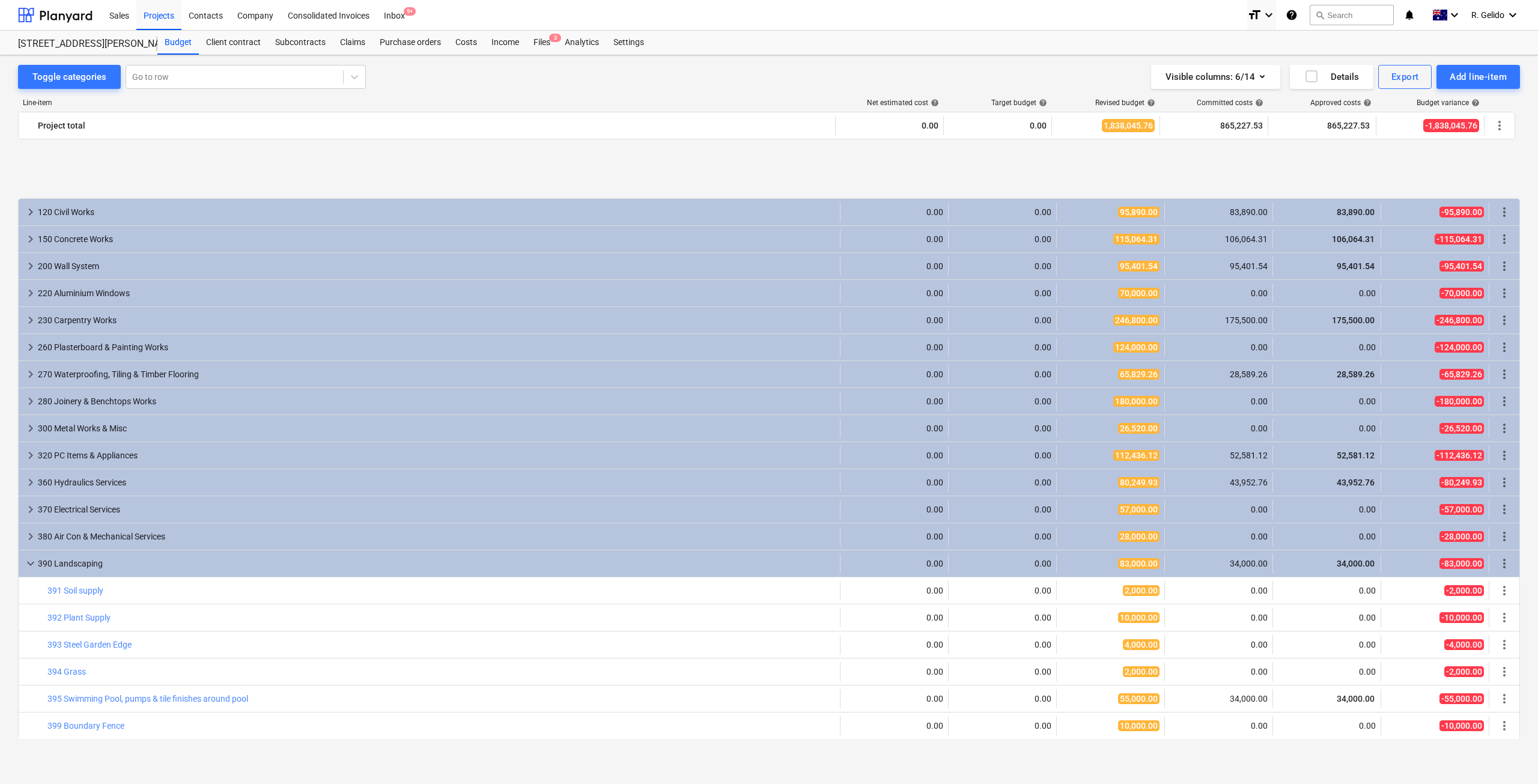
scroll to position [81, 0]
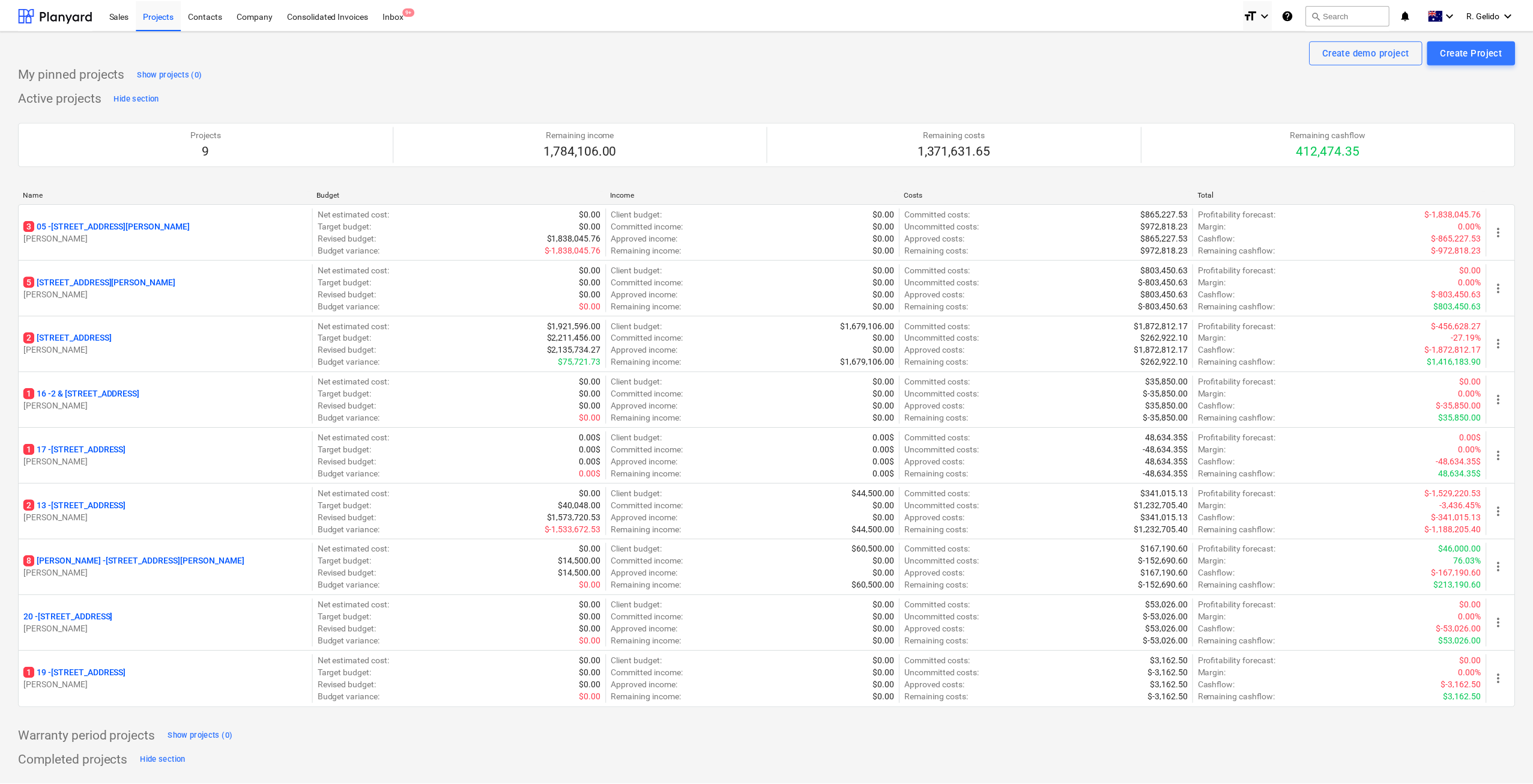
scroll to position [9, 0]
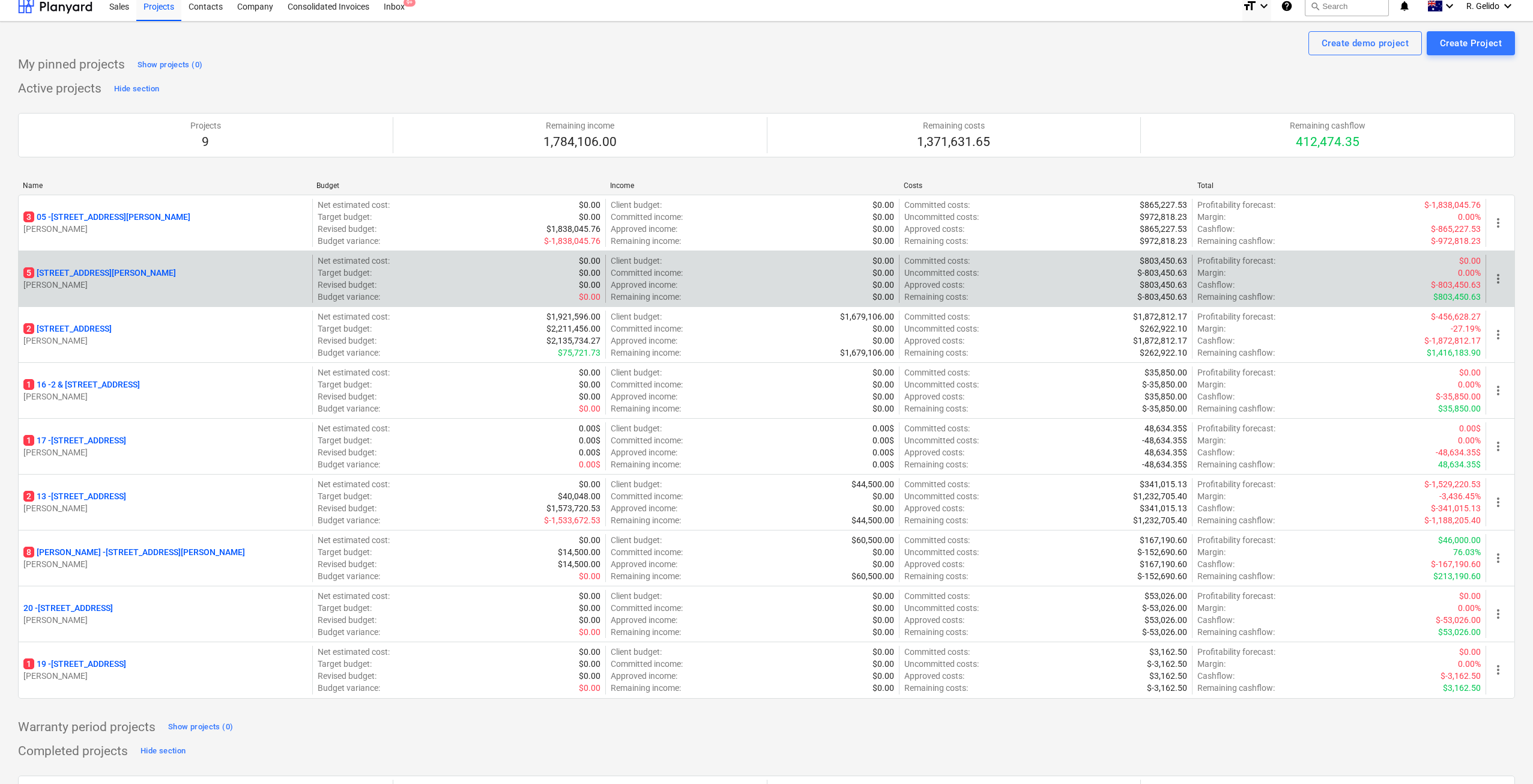
click at [92, 277] on p "[STREET_ADDRESS][PERSON_NAME]" at bounding box center [99, 272] width 152 height 12
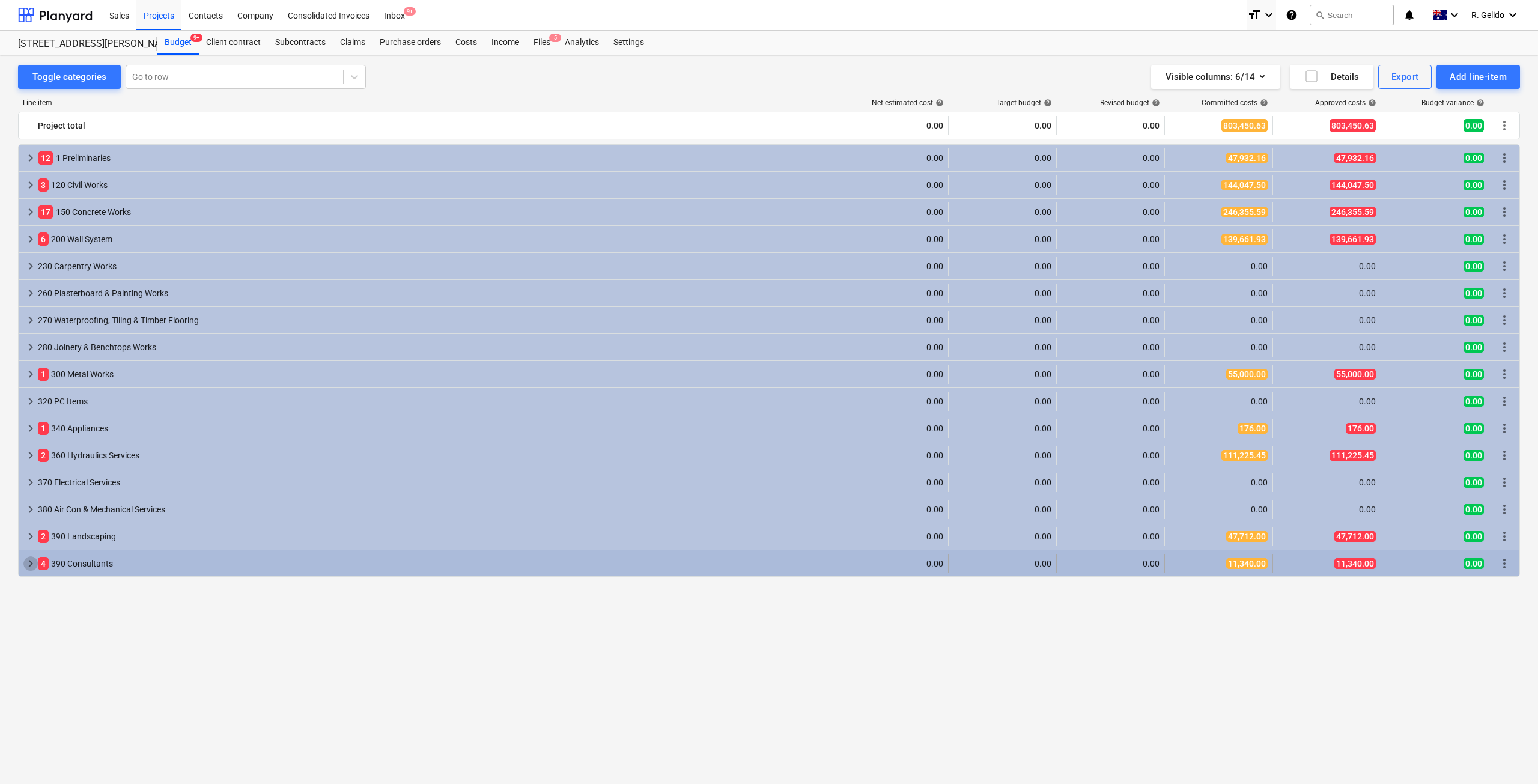
click at [23, 568] on span "keyboard_arrow_right" at bounding box center [30, 562] width 14 height 14
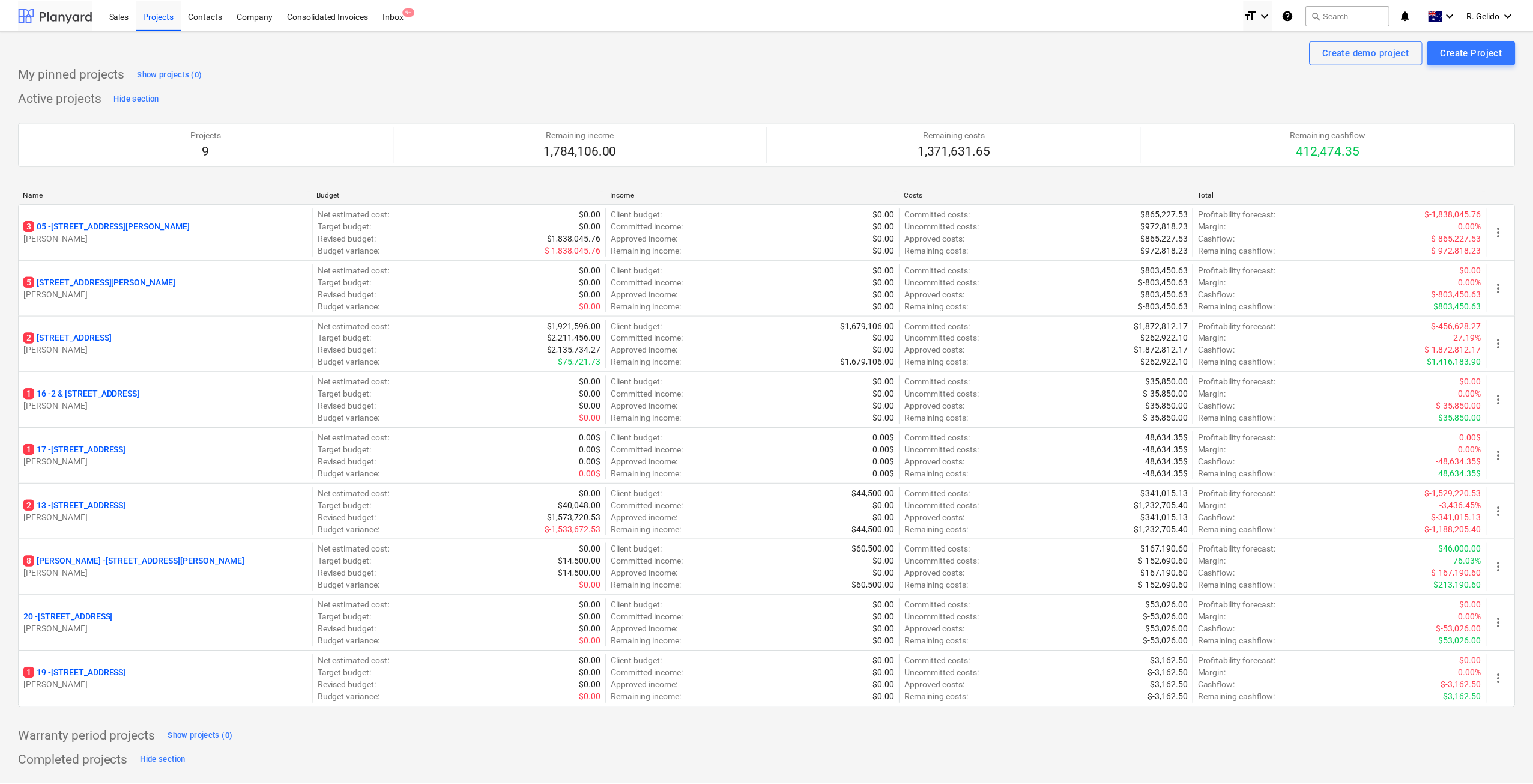
scroll to position [9, 0]
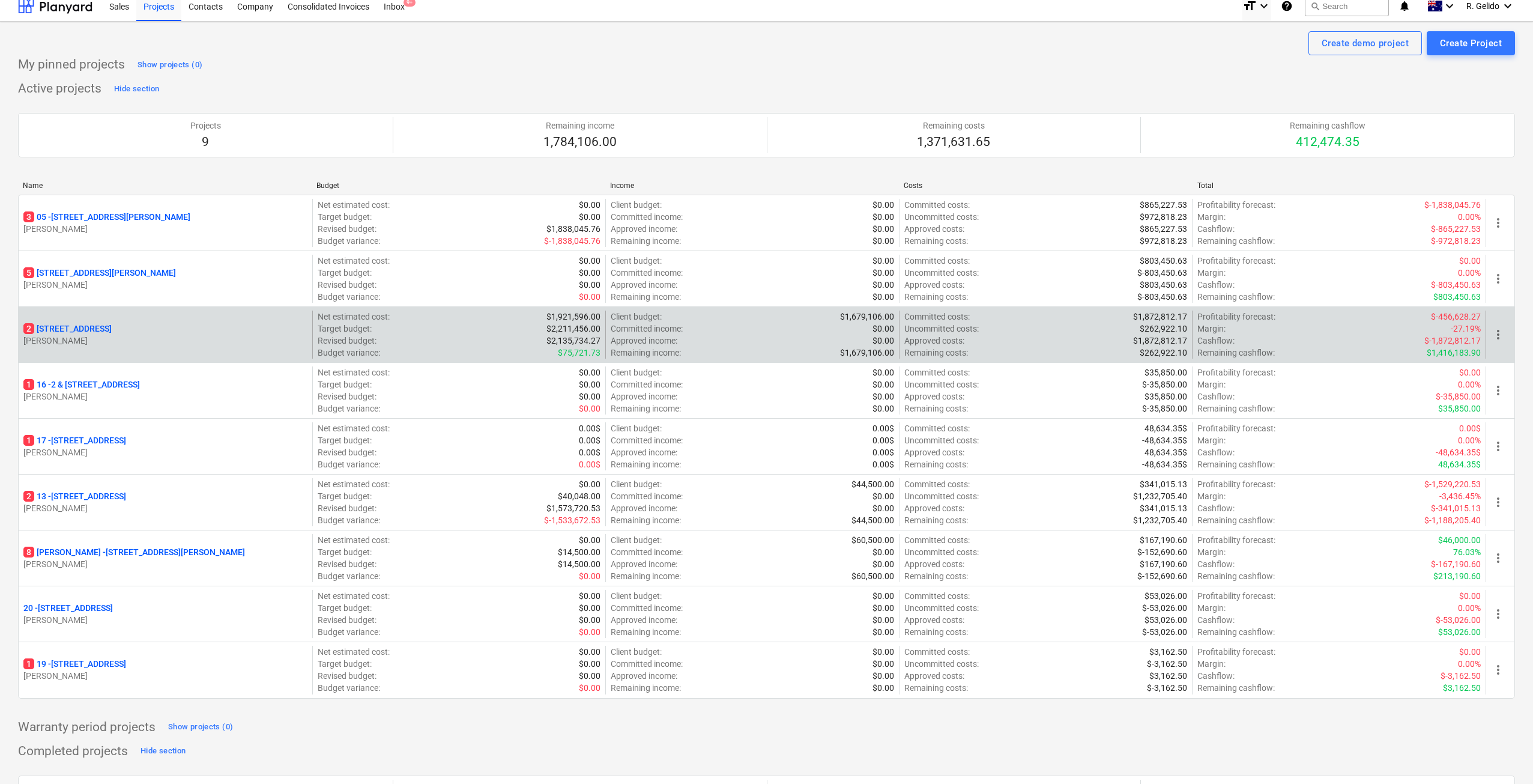
click at [76, 328] on p "2 [STREET_ADDRESS]" at bounding box center [67, 328] width 88 height 12
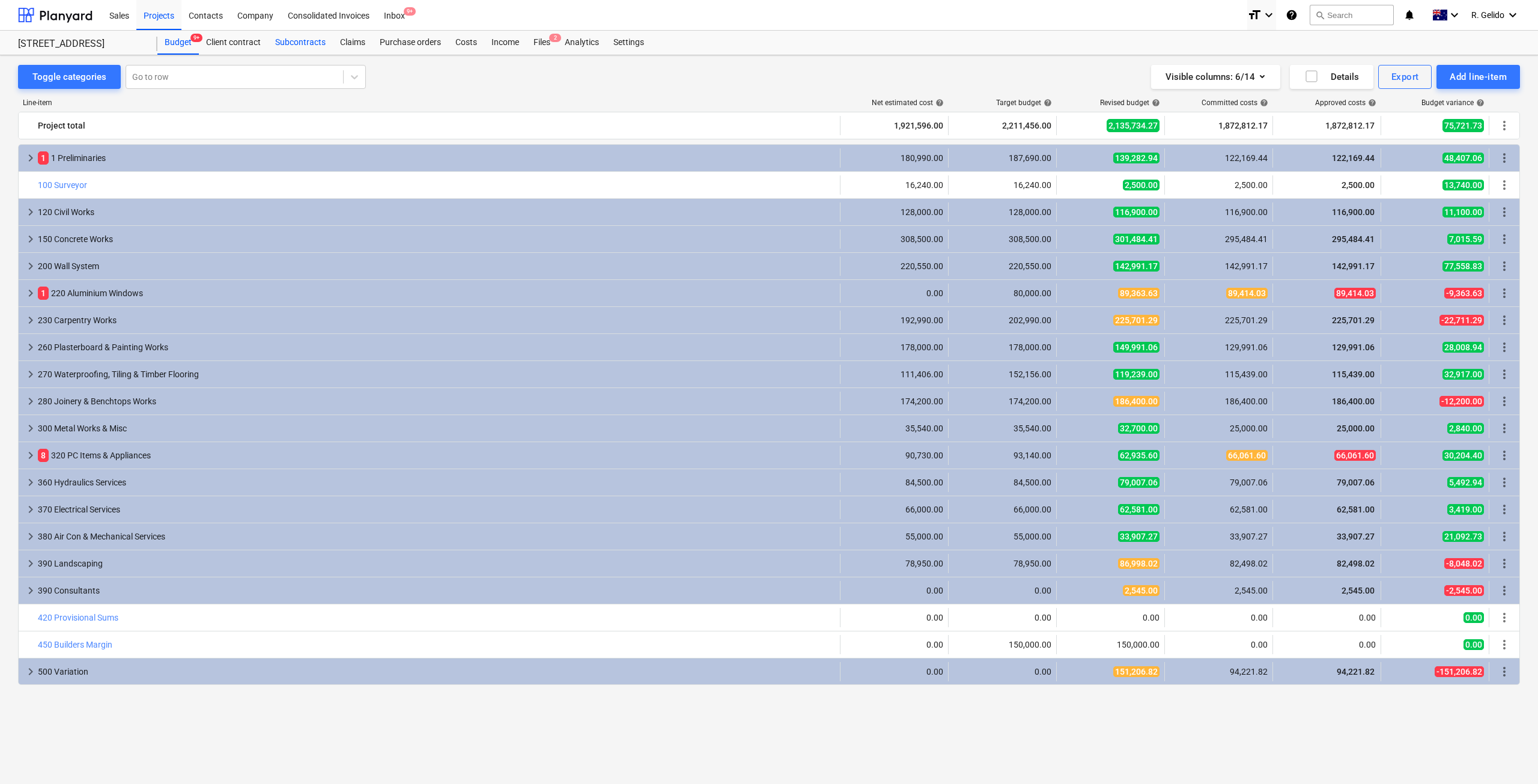
click at [303, 38] on div "Subcontracts" at bounding box center [300, 43] width 65 height 24
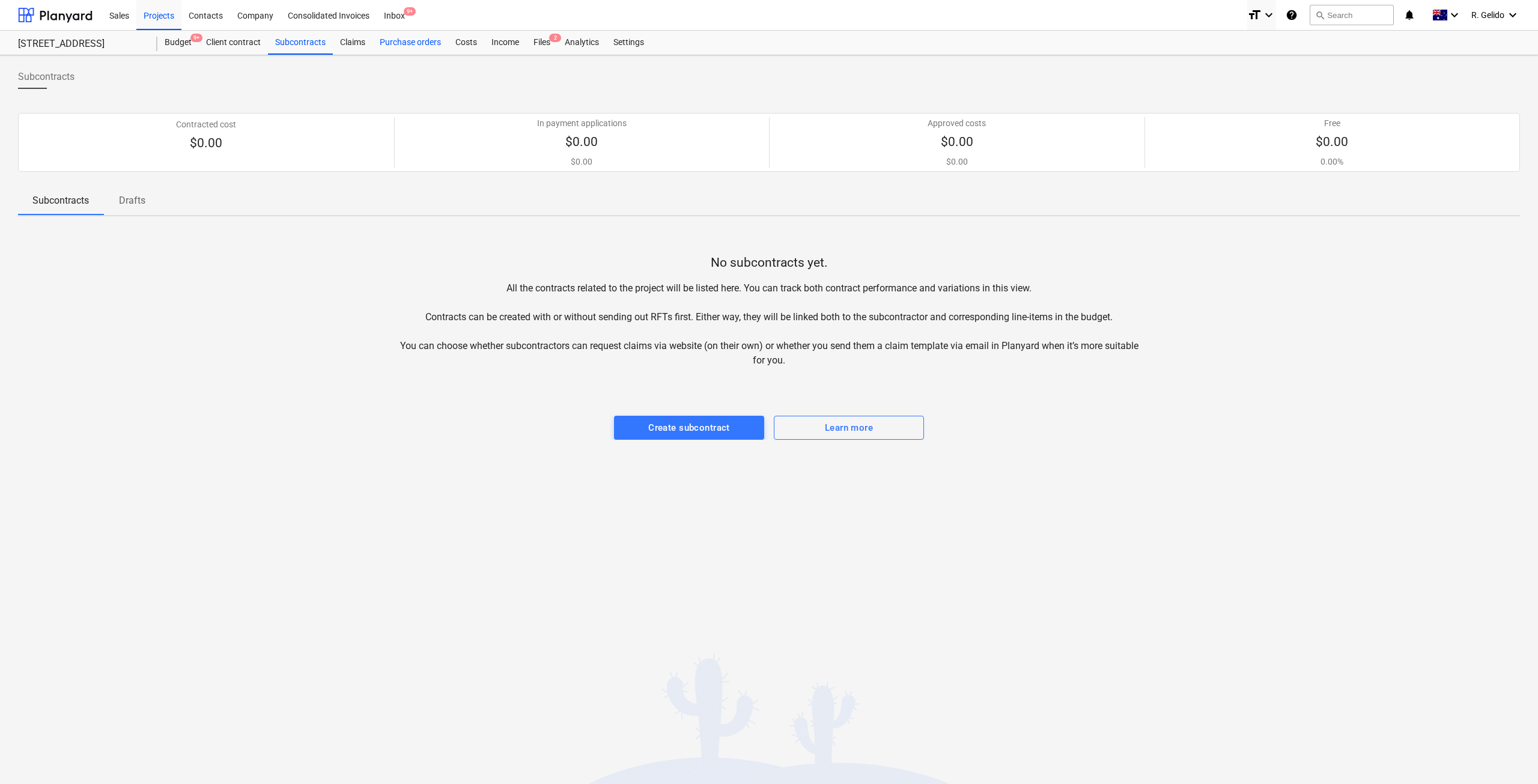
click at [411, 40] on div "Purchase orders" at bounding box center [410, 43] width 75 height 24
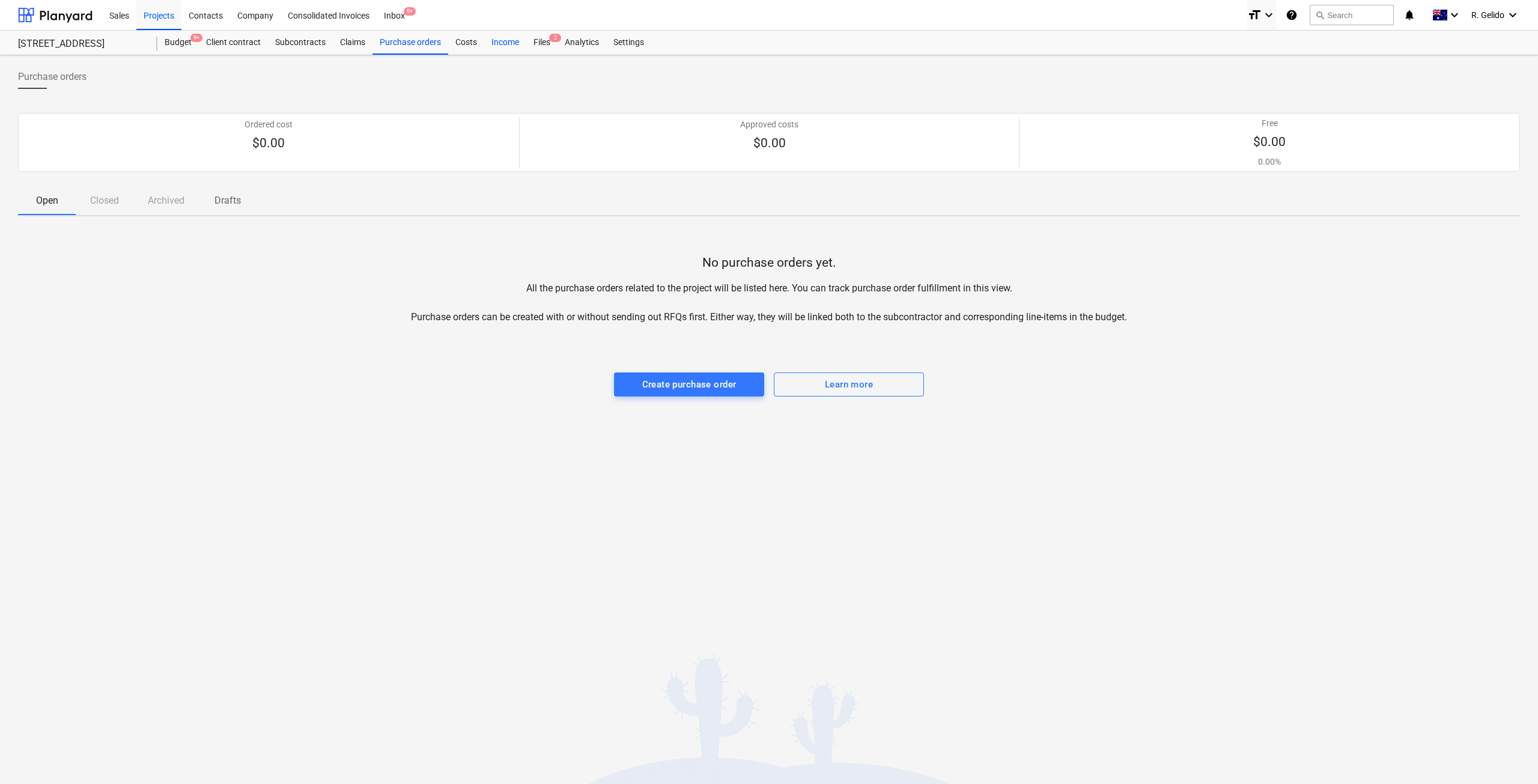
click at [507, 42] on div "Income" at bounding box center [505, 43] width 42 height 24
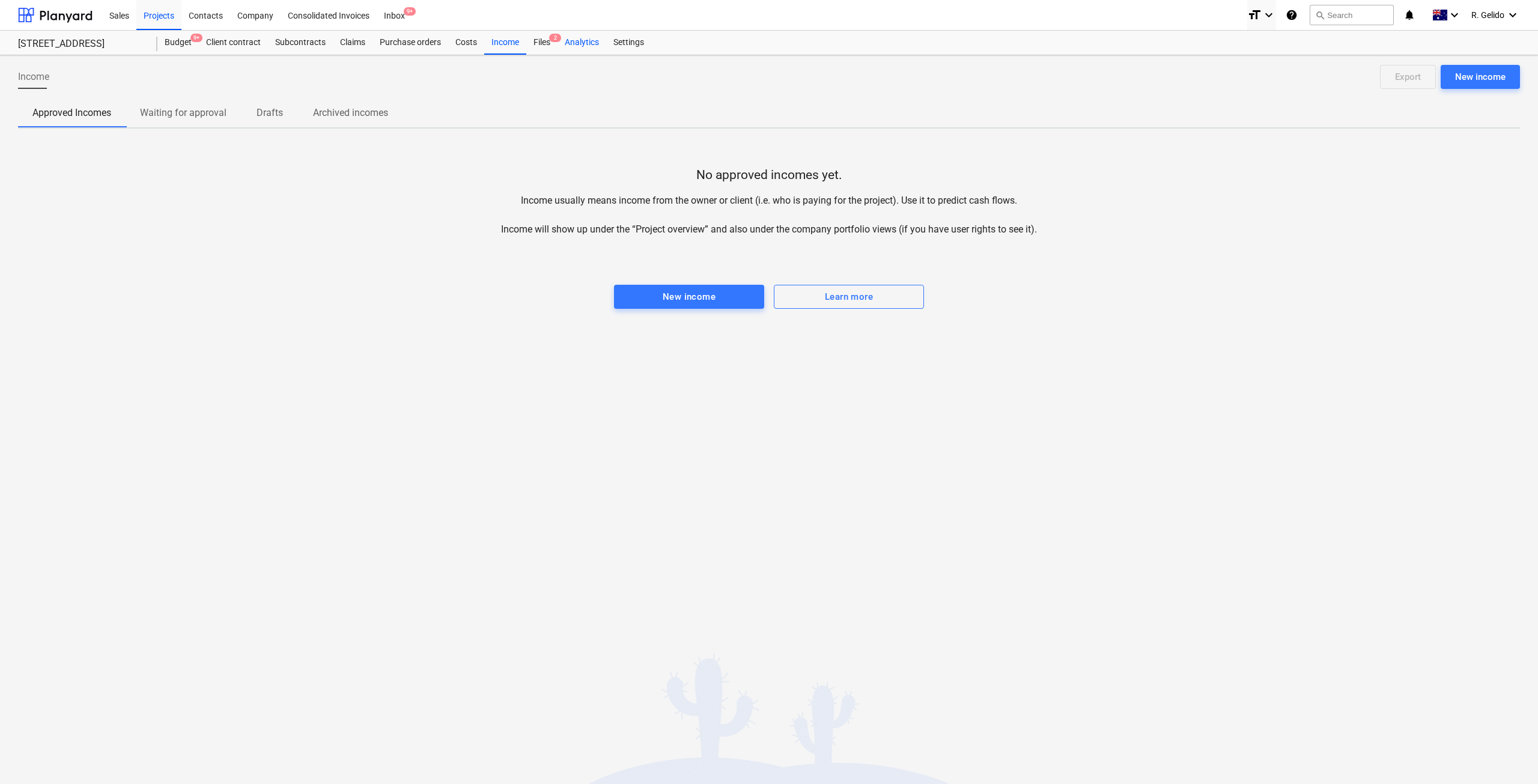
click at [594, 45] on div "Analytics" at bounding box center [581, 43] width 49 height 24
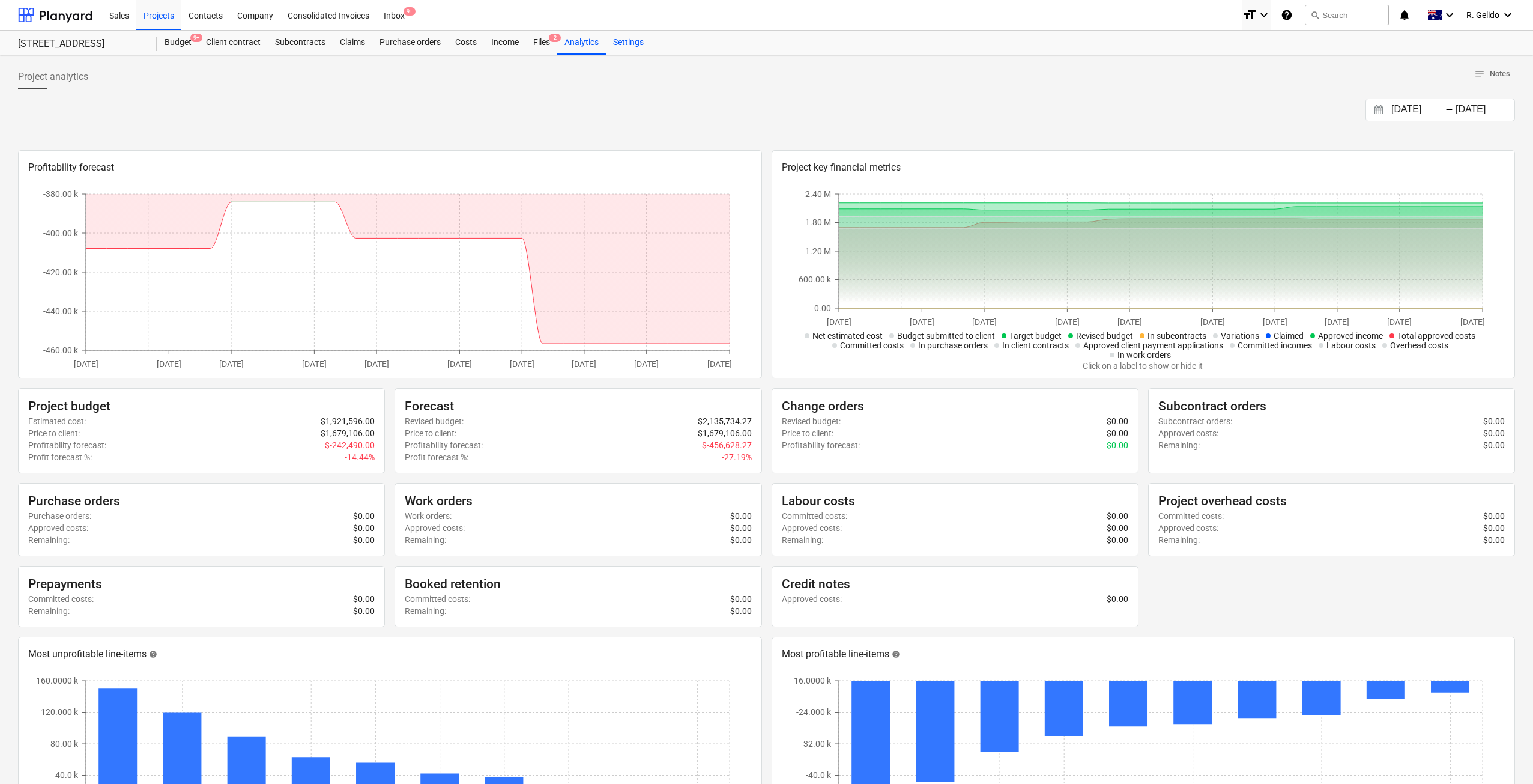
click at [634, 44] on div "Settings" at bounding box center [628, 43] width 45 height 24
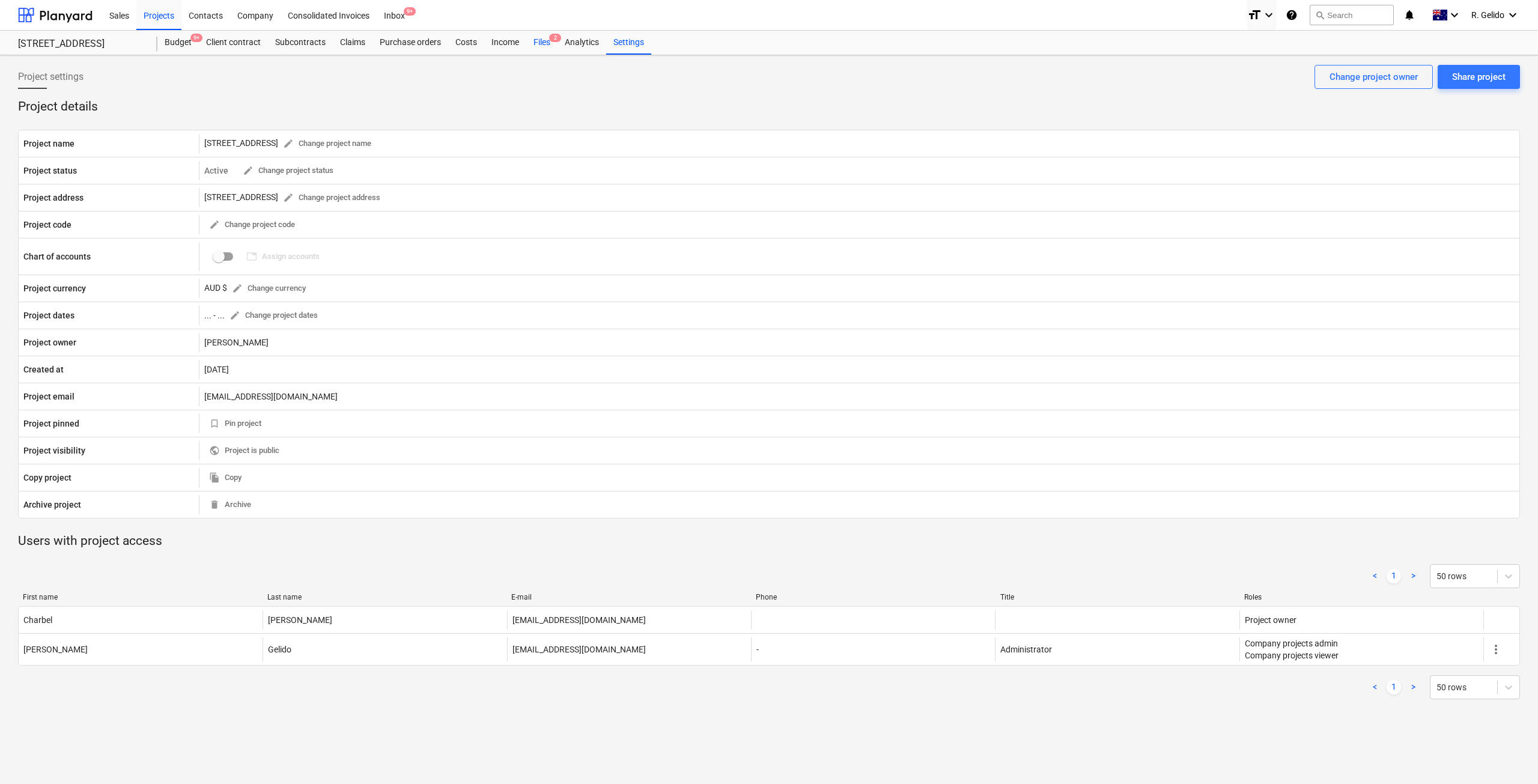
click at [542, 37] on div "Files 2" at bounding box center [542, 43] width 31 height 24
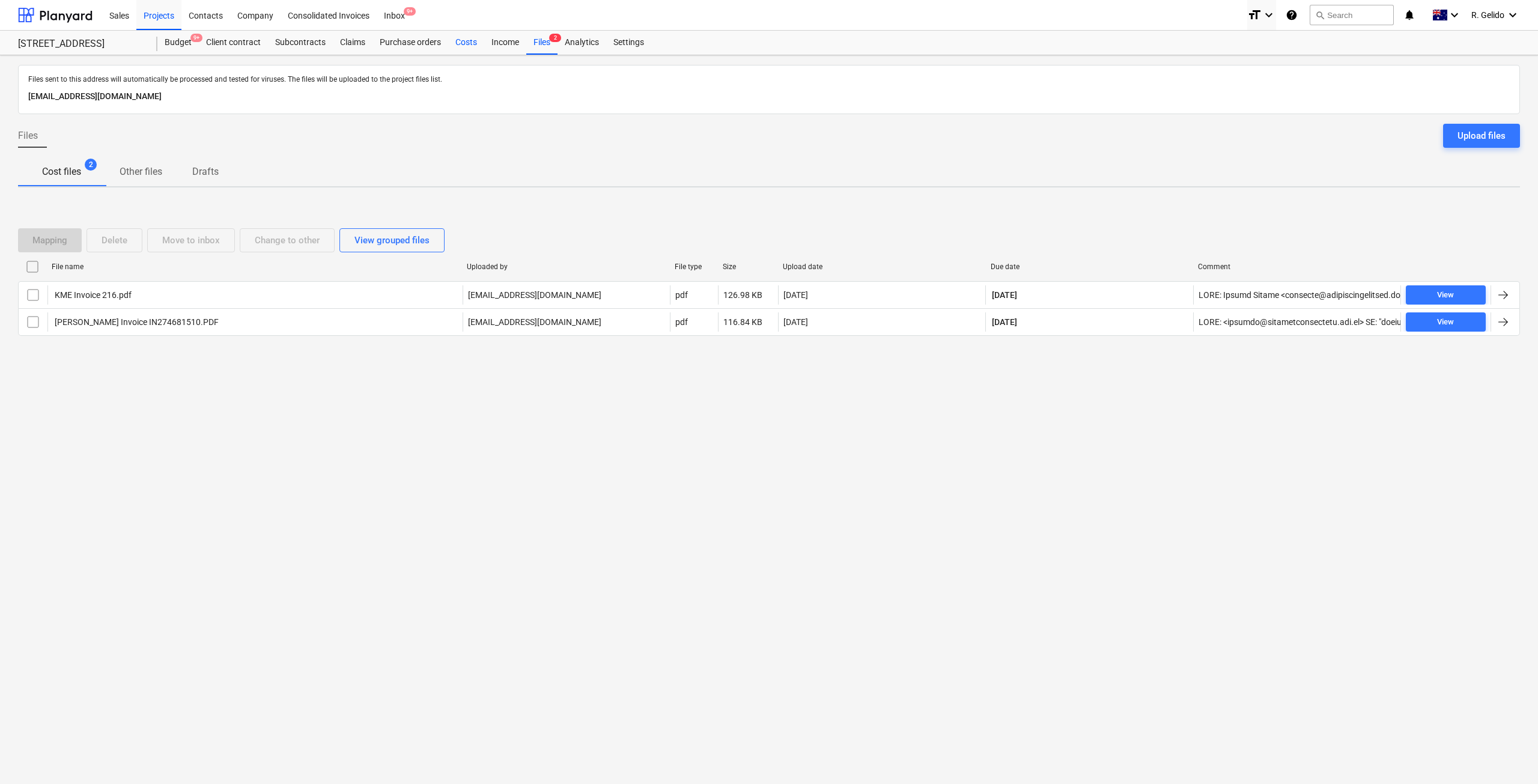
click at [457, 43] on div "Costs" at bounding box center [466, 43] width 36 height 24
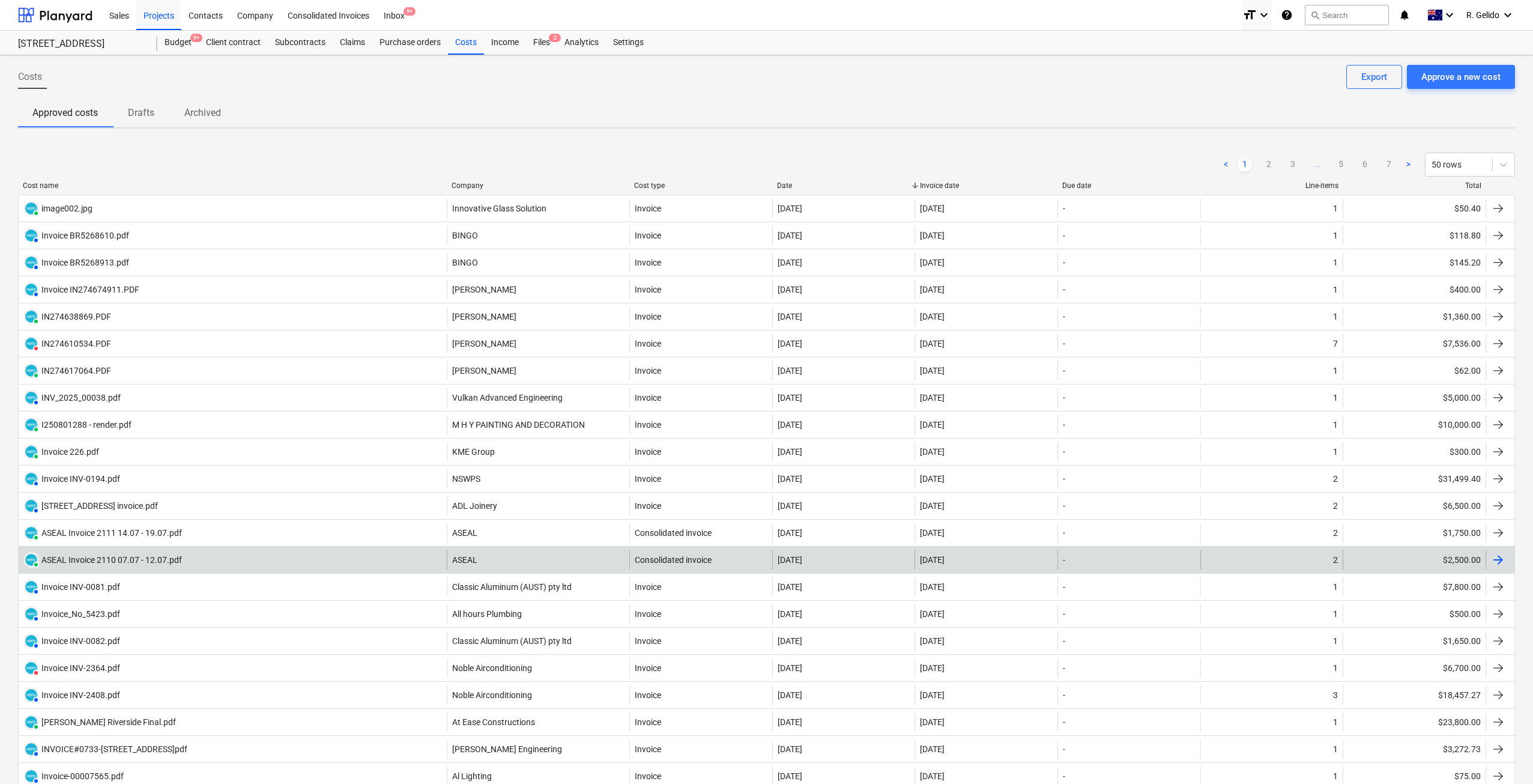
scroll to position [100, 0]
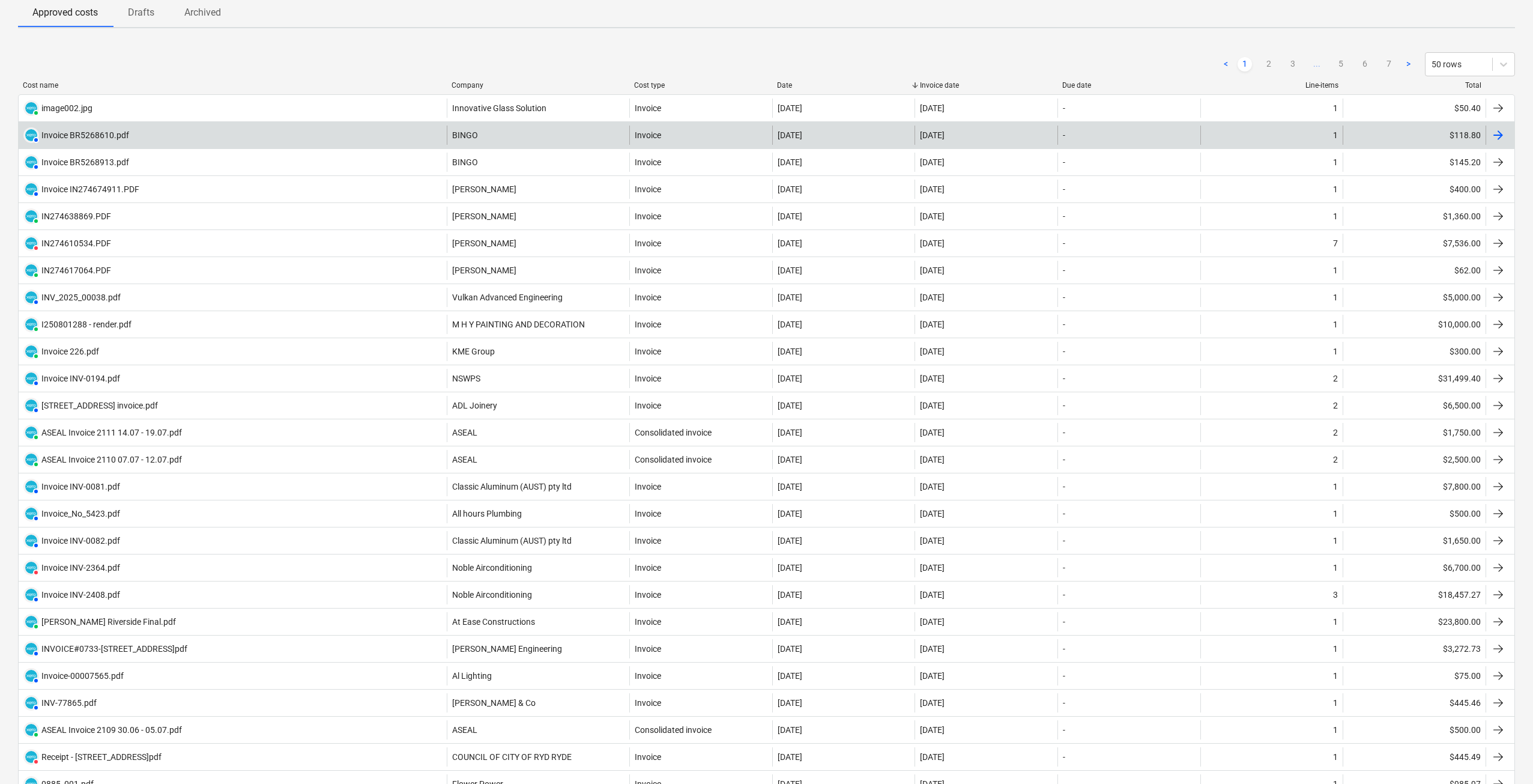
click at [99, 128] on div "AUTHORISED Invoice BR5268610.pdf" at bounding box center [76, 135] width 106 height 16
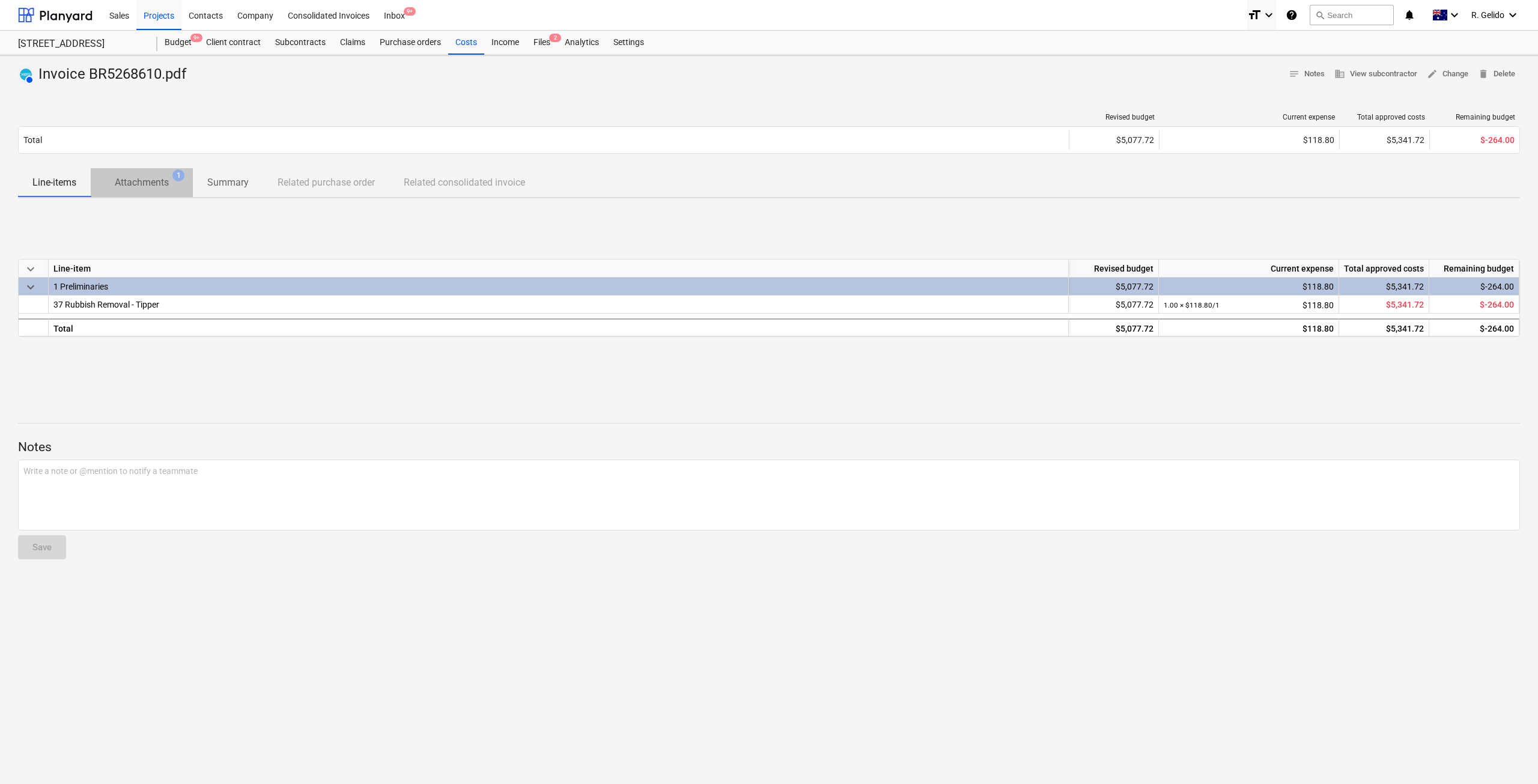
click at [154, 171] on button "Attachments 1" at bounding box center [142, 182] width 102 height 29
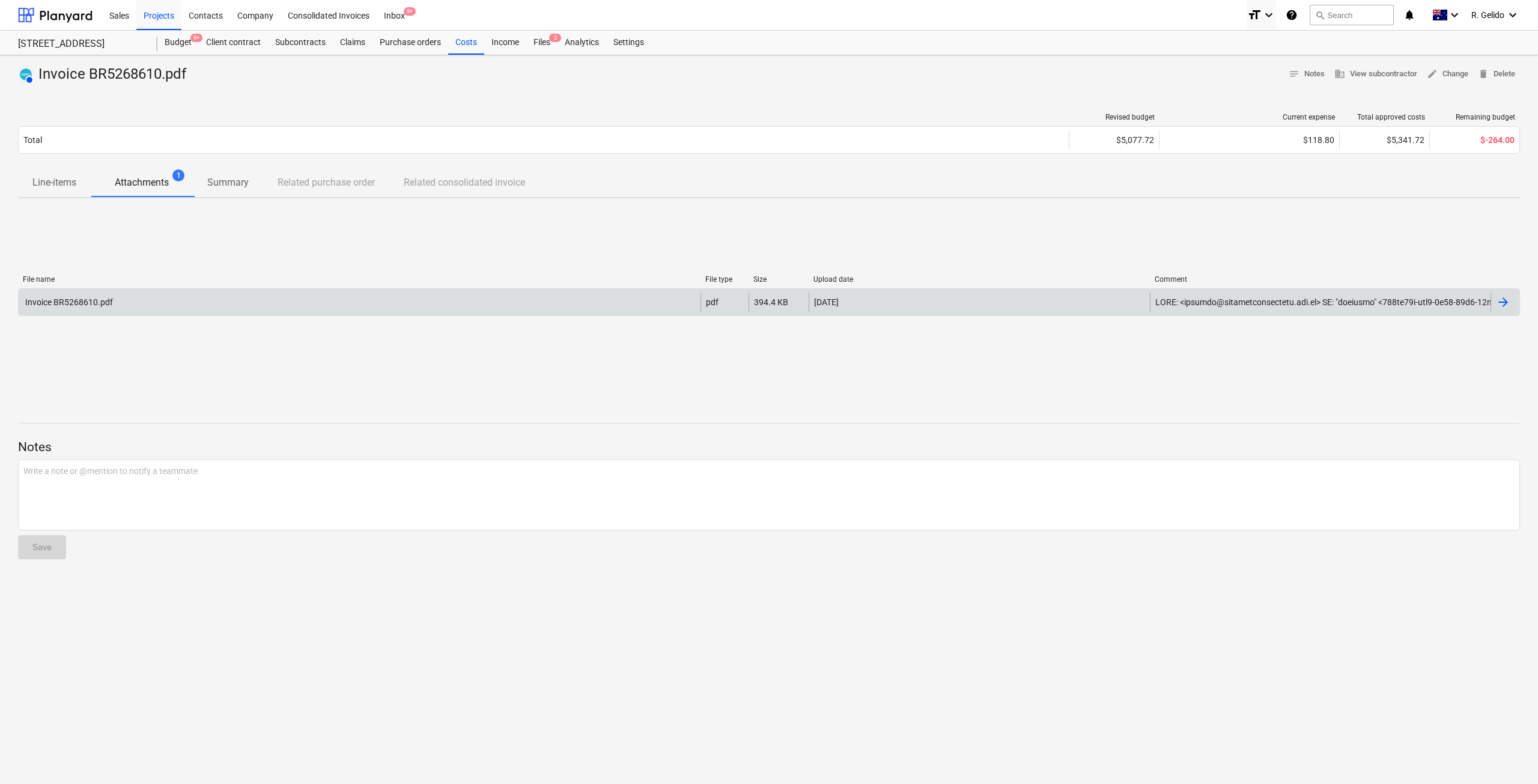
click at [296, 307] on div "Invoice BR5268610.pdf" at bounding box center [360, 302] width 682 height 19
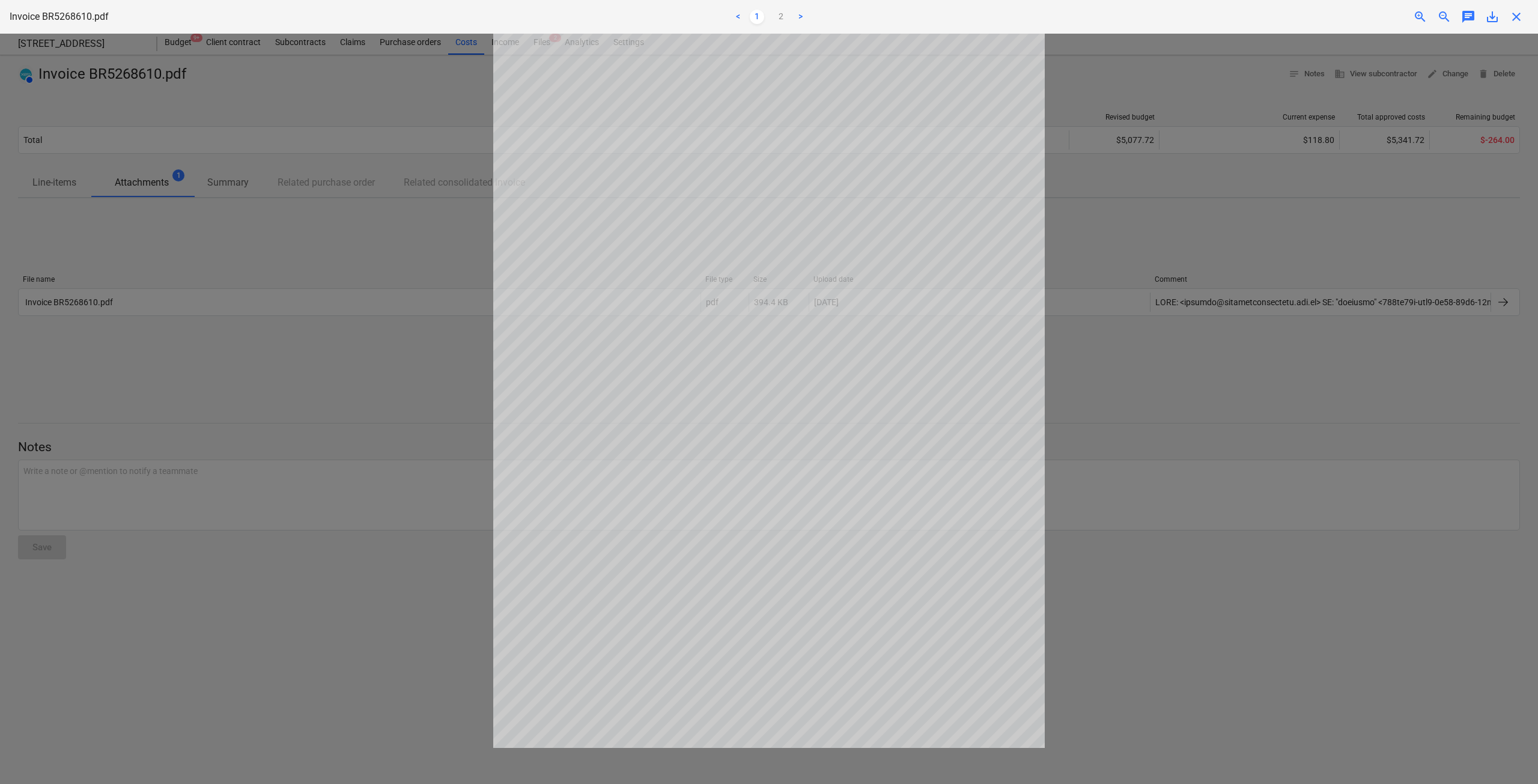
click at [292, 400] on div at bounding box center [769, 408] width 1538 height 750
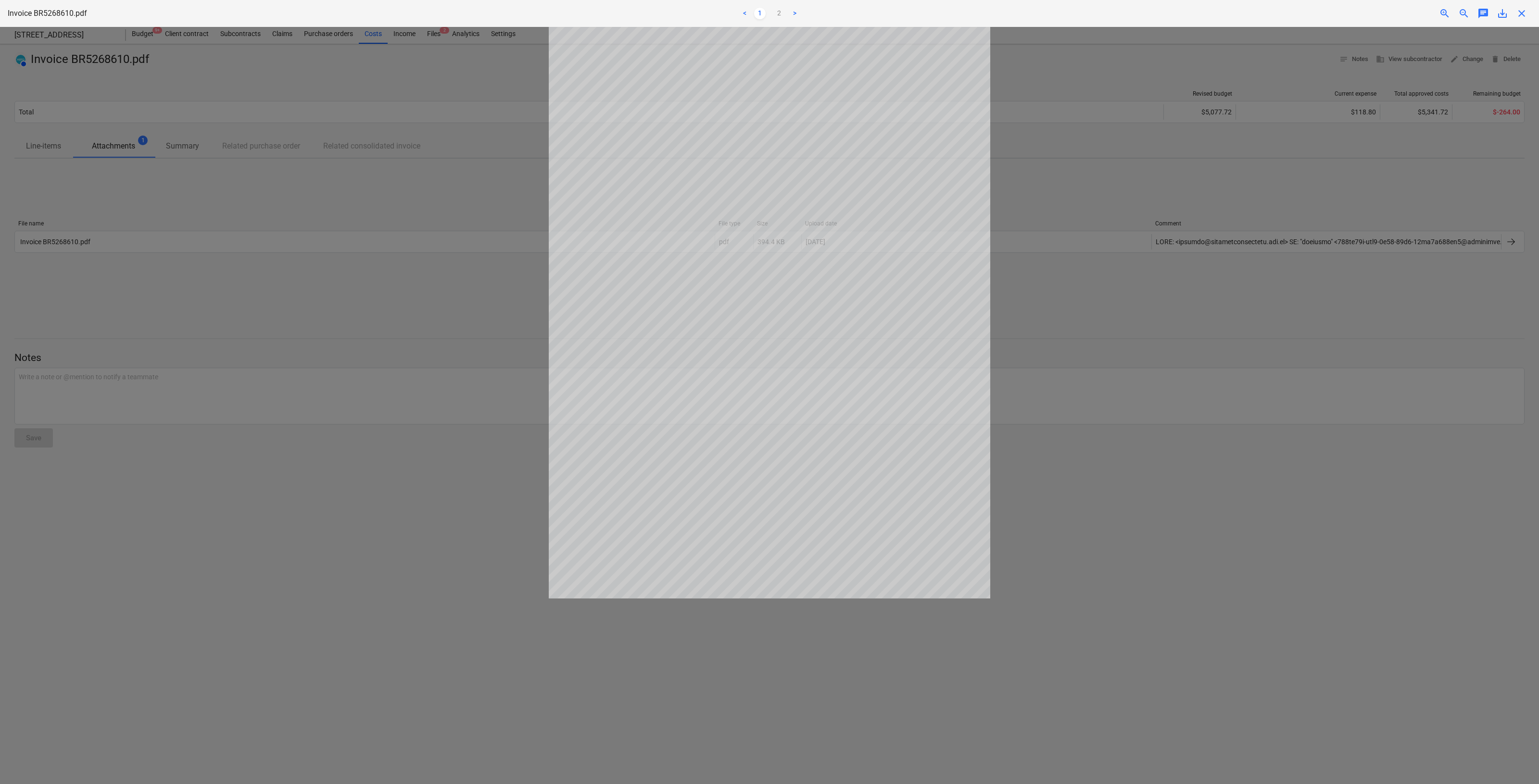
click at [291, 351] on div at bounding box center [770, 405] width 1539 height 757
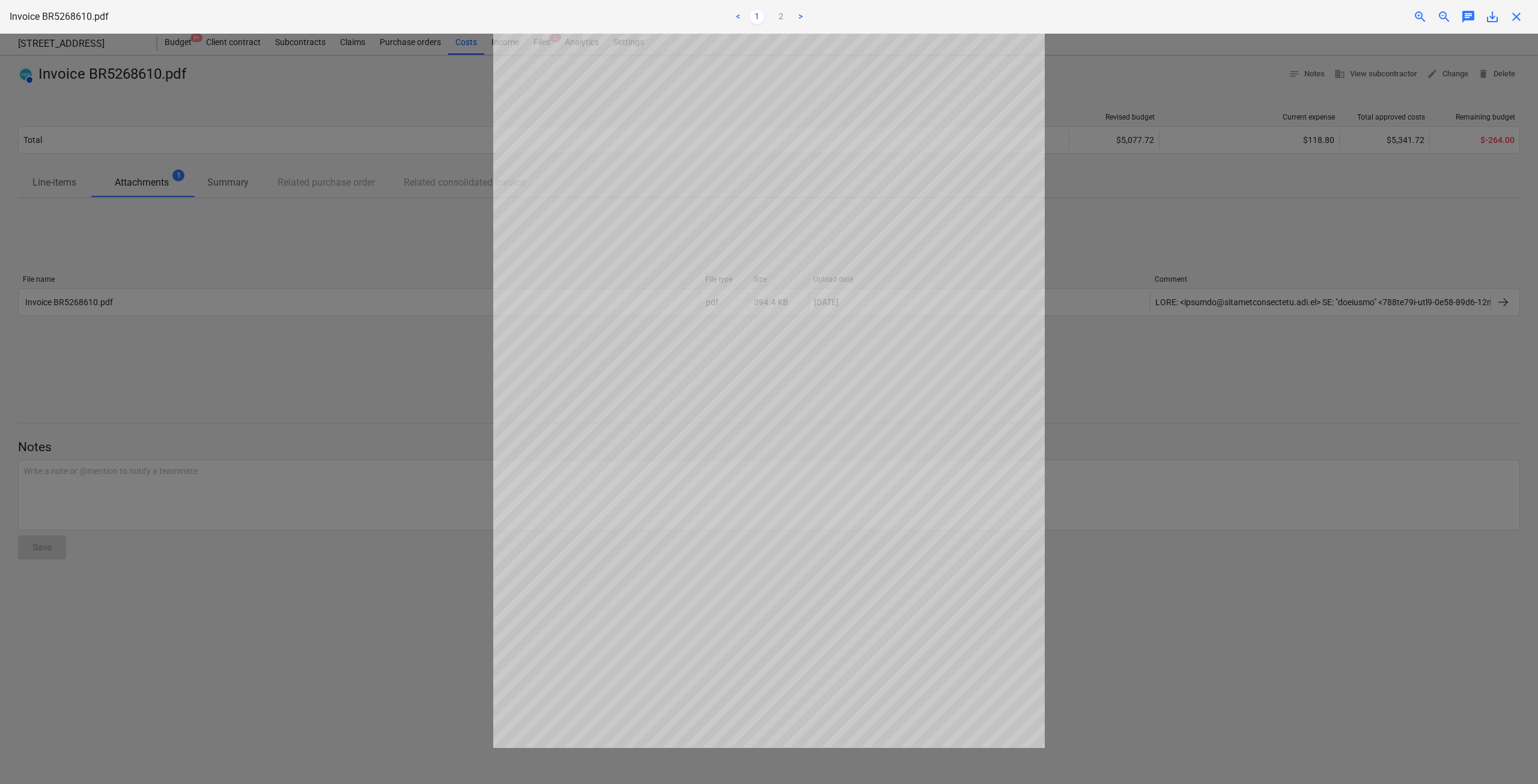
click at [1291, 282] on div at bounding box center [769, 408] width 1538 height 750
click at [1520, 17] on span "close" at bounding box center [1516, 16] width 14 height 14
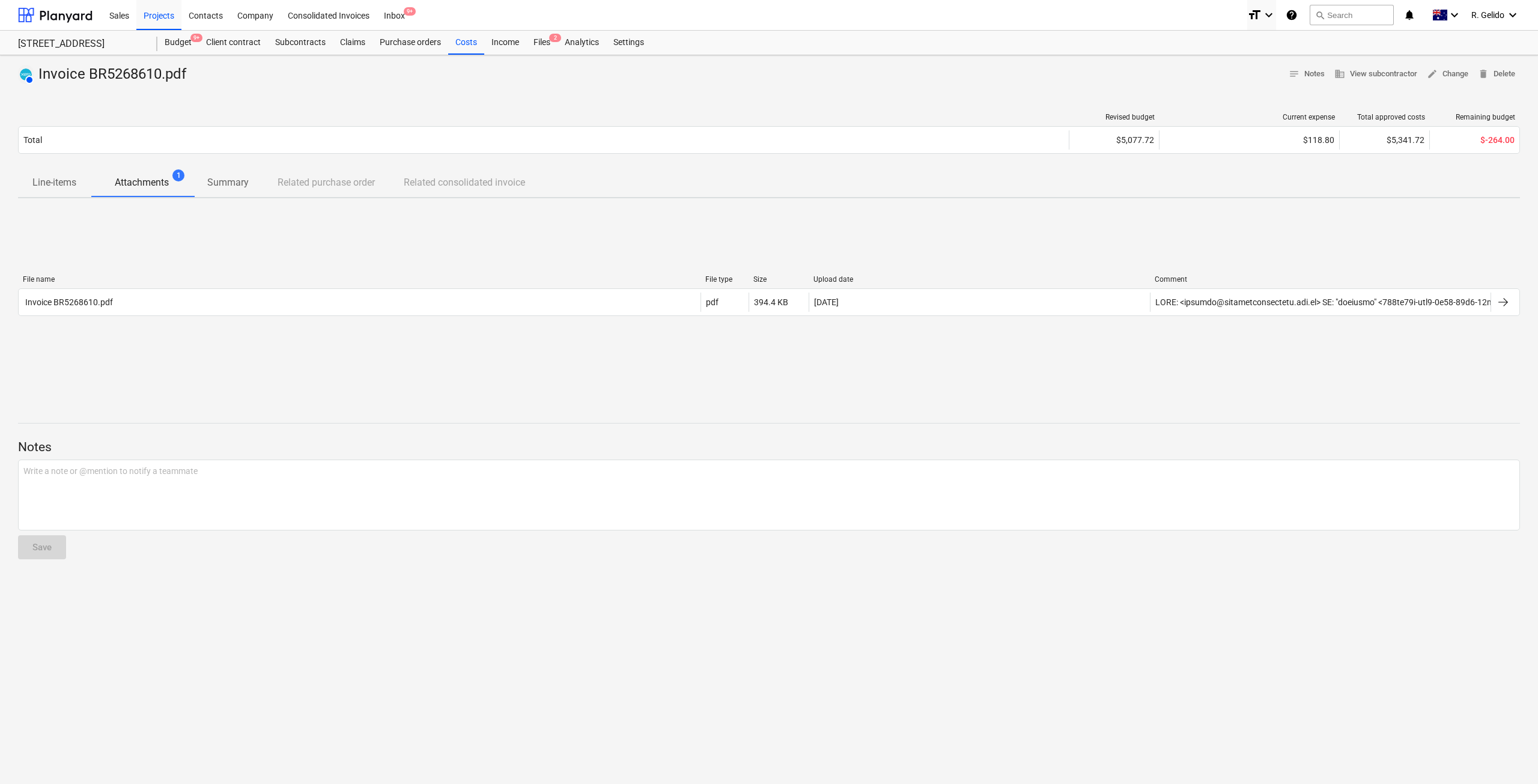
click at [44, 181] on p "Line-items" at bounding box center [54, 182] width 44 height 14
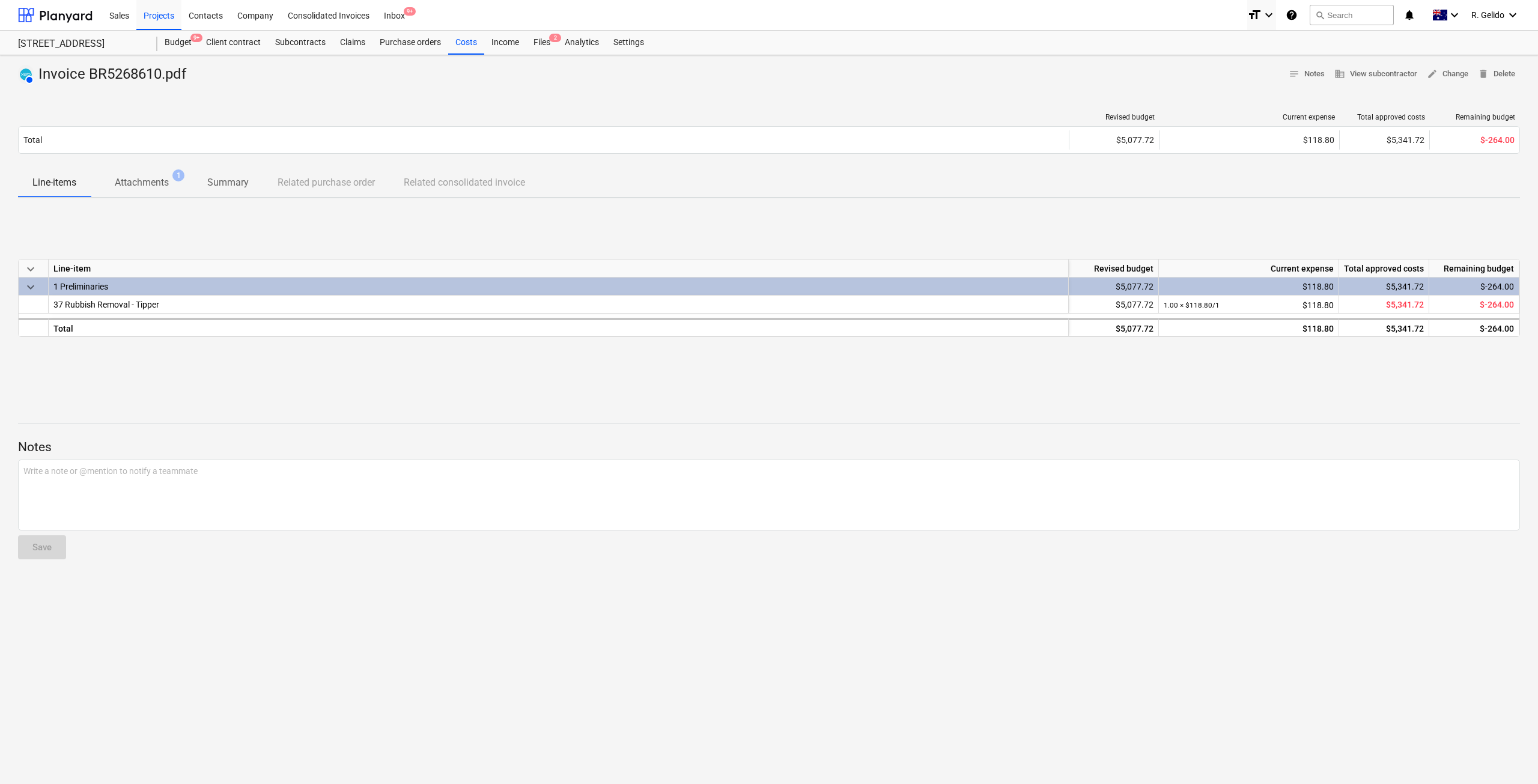
click at [326, 417] on div "Notes Write a note or @mention to notify a teammate ﻿ Save" at bounding box center [769, 488] width 1502 height 162
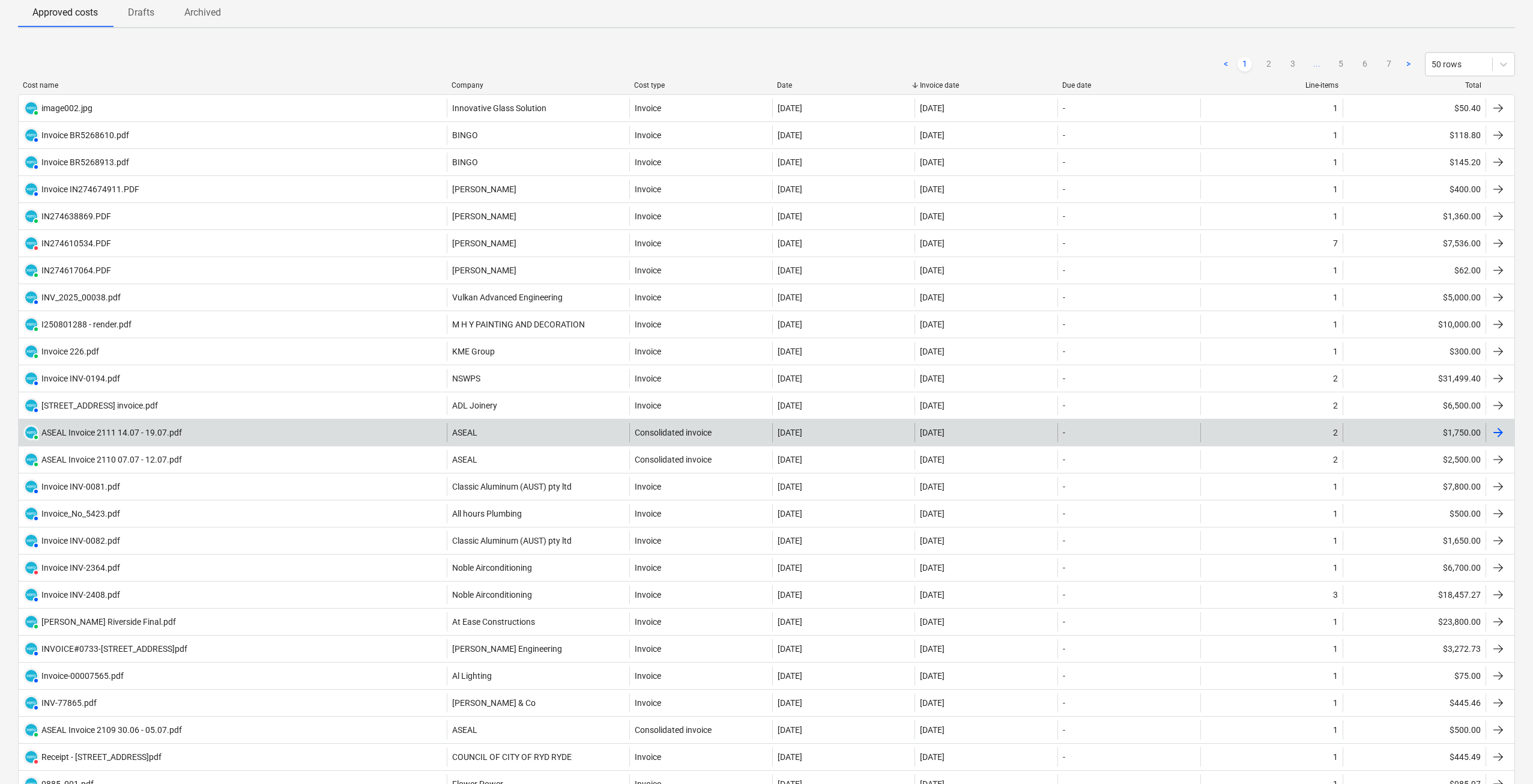
click at [275, 431] on div "PAID ASEAL Invoice 2111 14.07 - 19.07.pdf" at bounding box center [233, 433] width 428 height 19
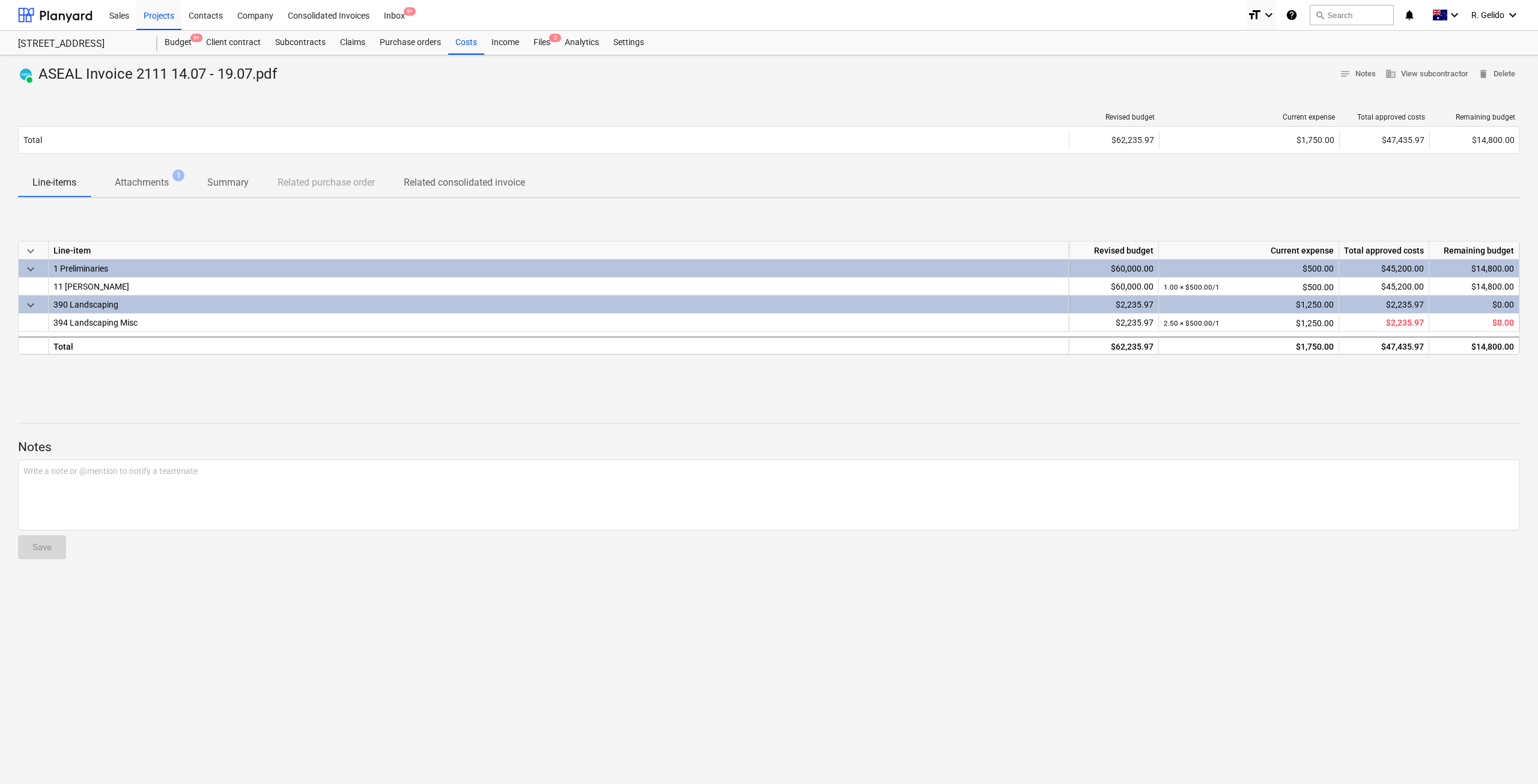
click at [145, 181] on p "Attachments" at bounding box center [142, 182] width 54 height 14
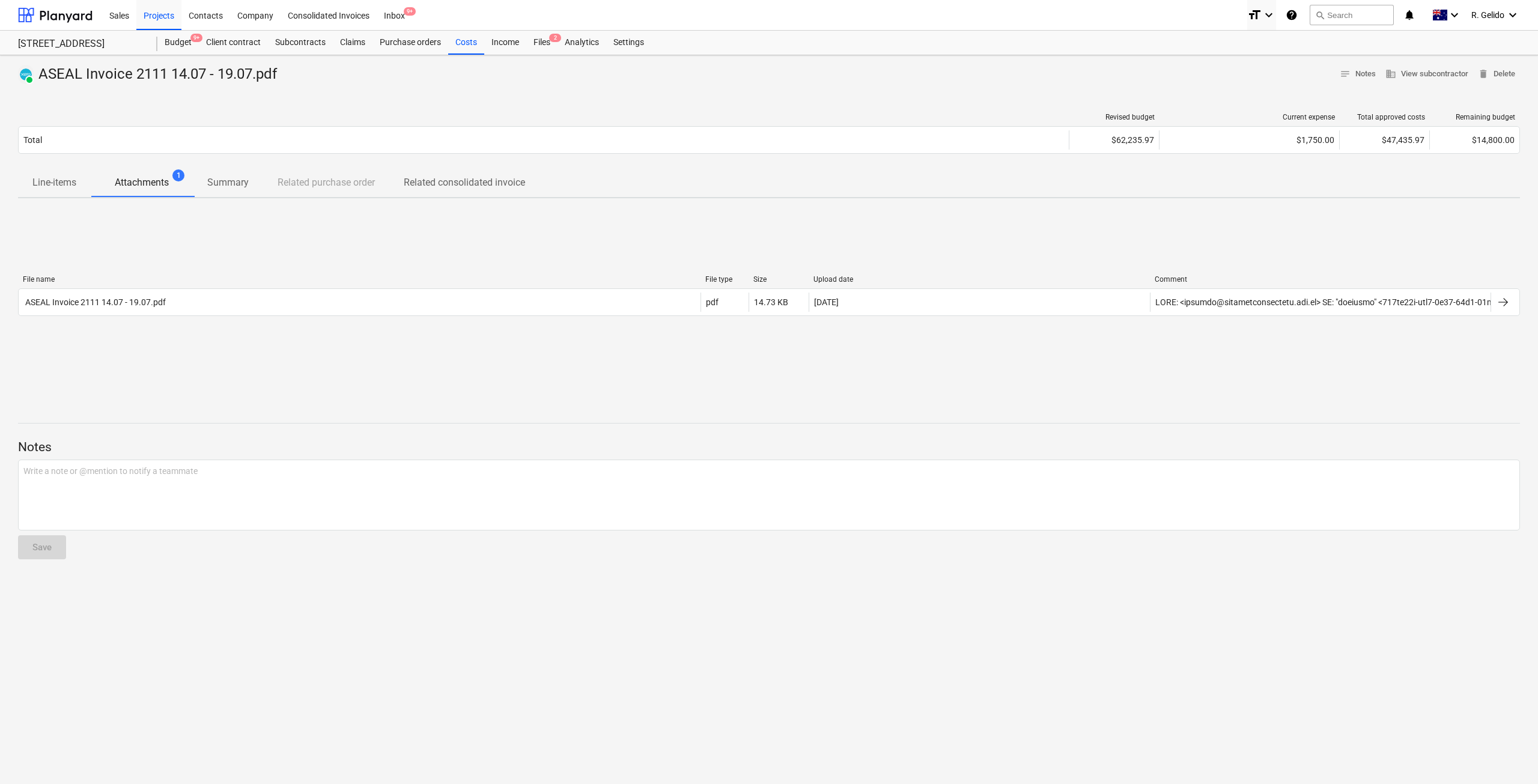
click at [220, 324] on div "File name File type Size Upload date Comment ASEAL Invoice 2111 14.07 - 19.07.p…" at bounding box center [769, 298] width 1502 height 65
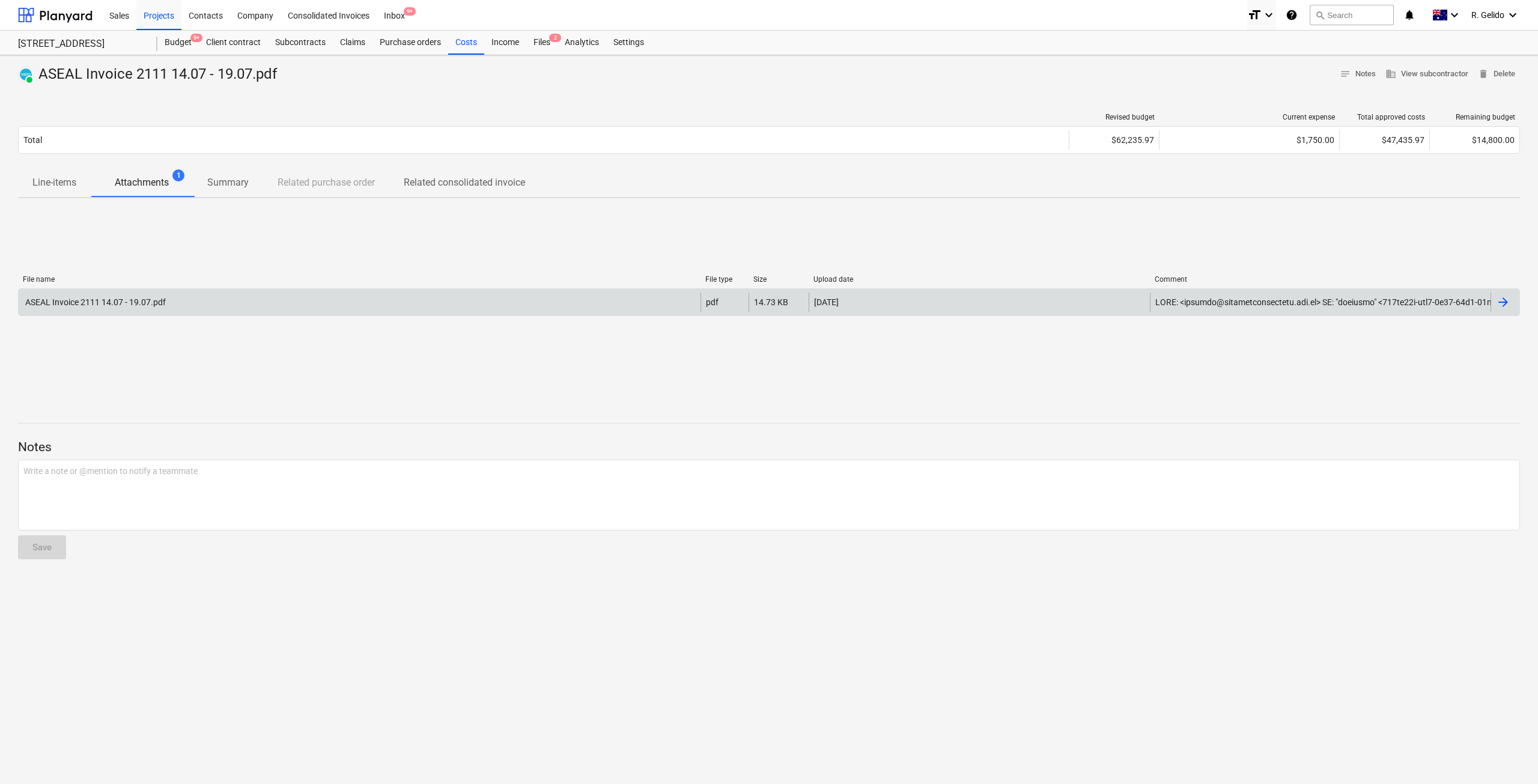
click at [211, 313] on div "ASEAL Invoice 2111 14.07 - 19.07.pdf pdf 14.73 KB [DATE]" at bounding box center [769, 301] width 1502 height 28
click at [169, 308] on div "ASEAL Invoice 2111 14.07 - 19.07.pdf" at bounding box center [360, 302] width 682 height 19
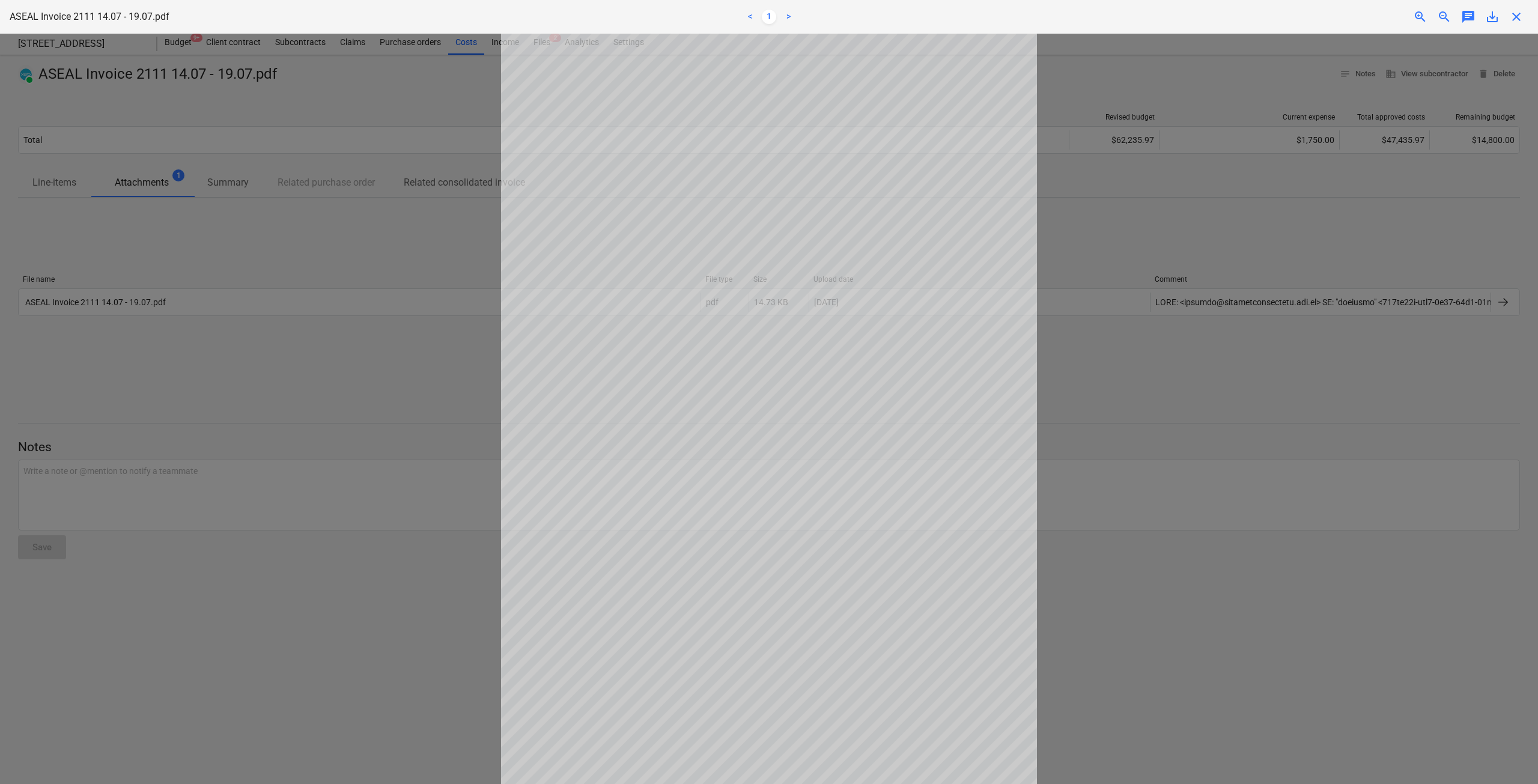
scroll to position [10, 0]
click at [365, 415] on div at bounding box center [769, 408] width 1538 height 750
click at [1516, 12] on span "close" at bounding box center [1516, 16] width 14 height 14
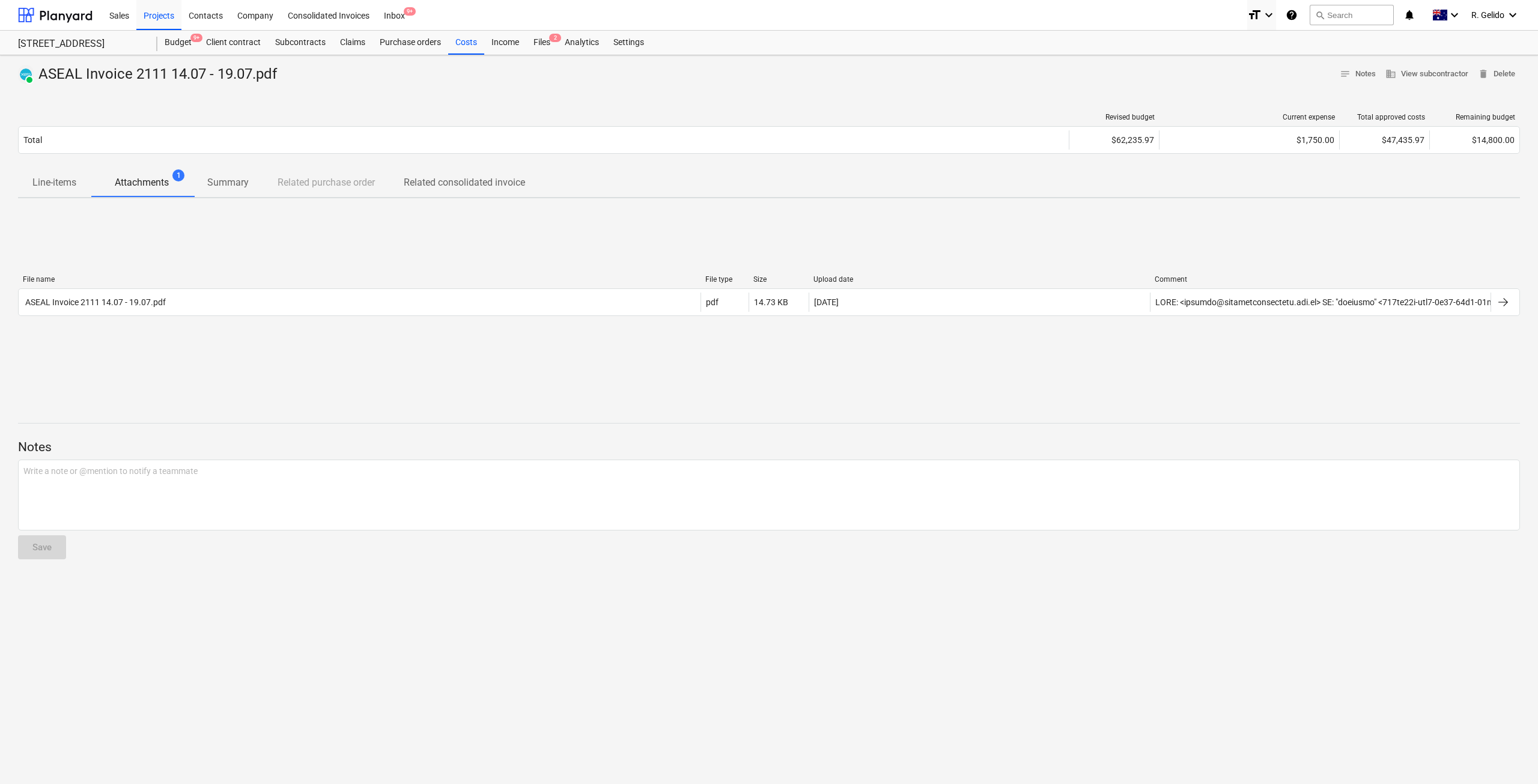
click at [74, 186] on p "Line-items" at bounding box center [54, 182] width 44 height 14
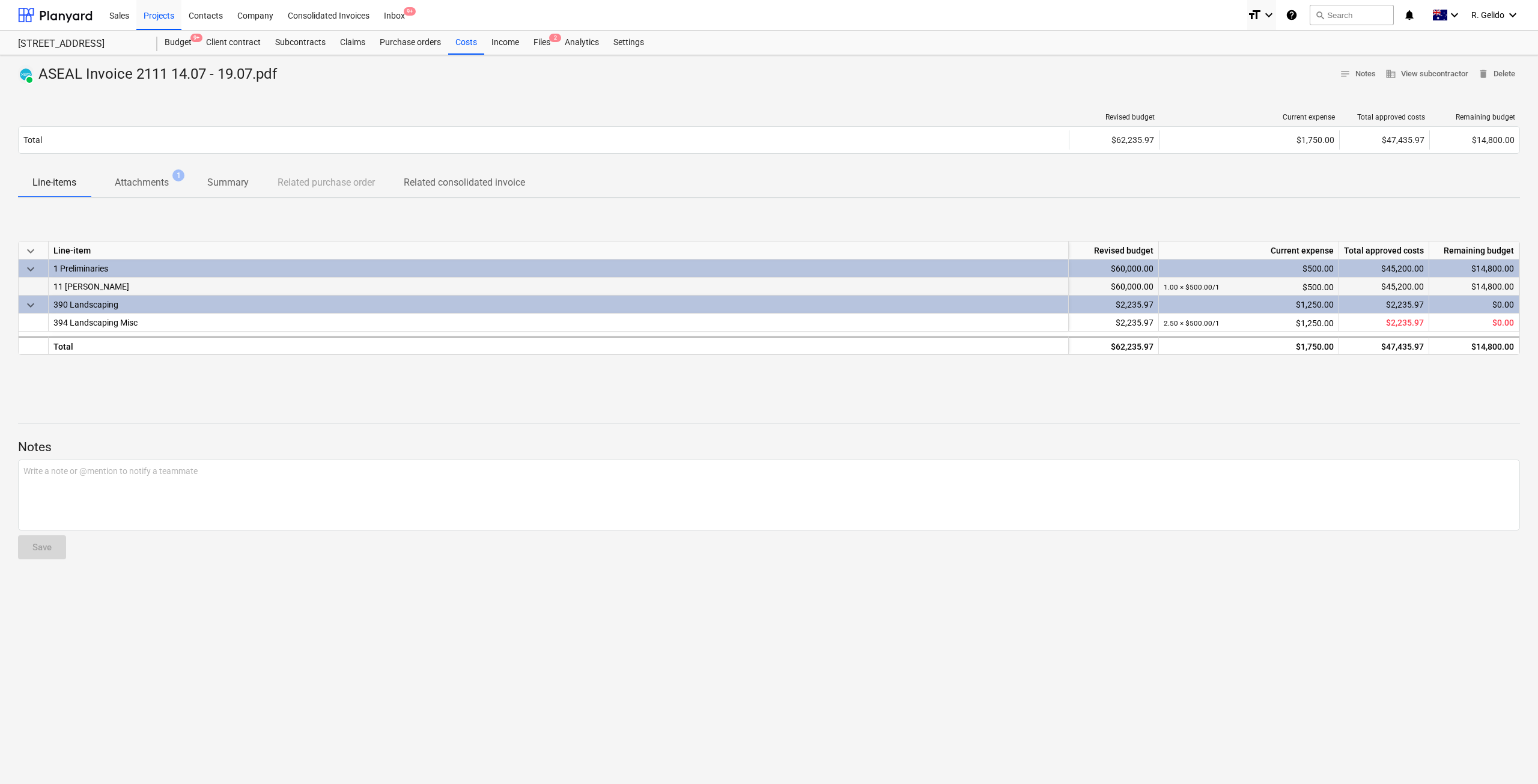
click at [100, 283] on div "11 [PERSON_NAME]" at bounding box center [558, 286] width 1020 height 18
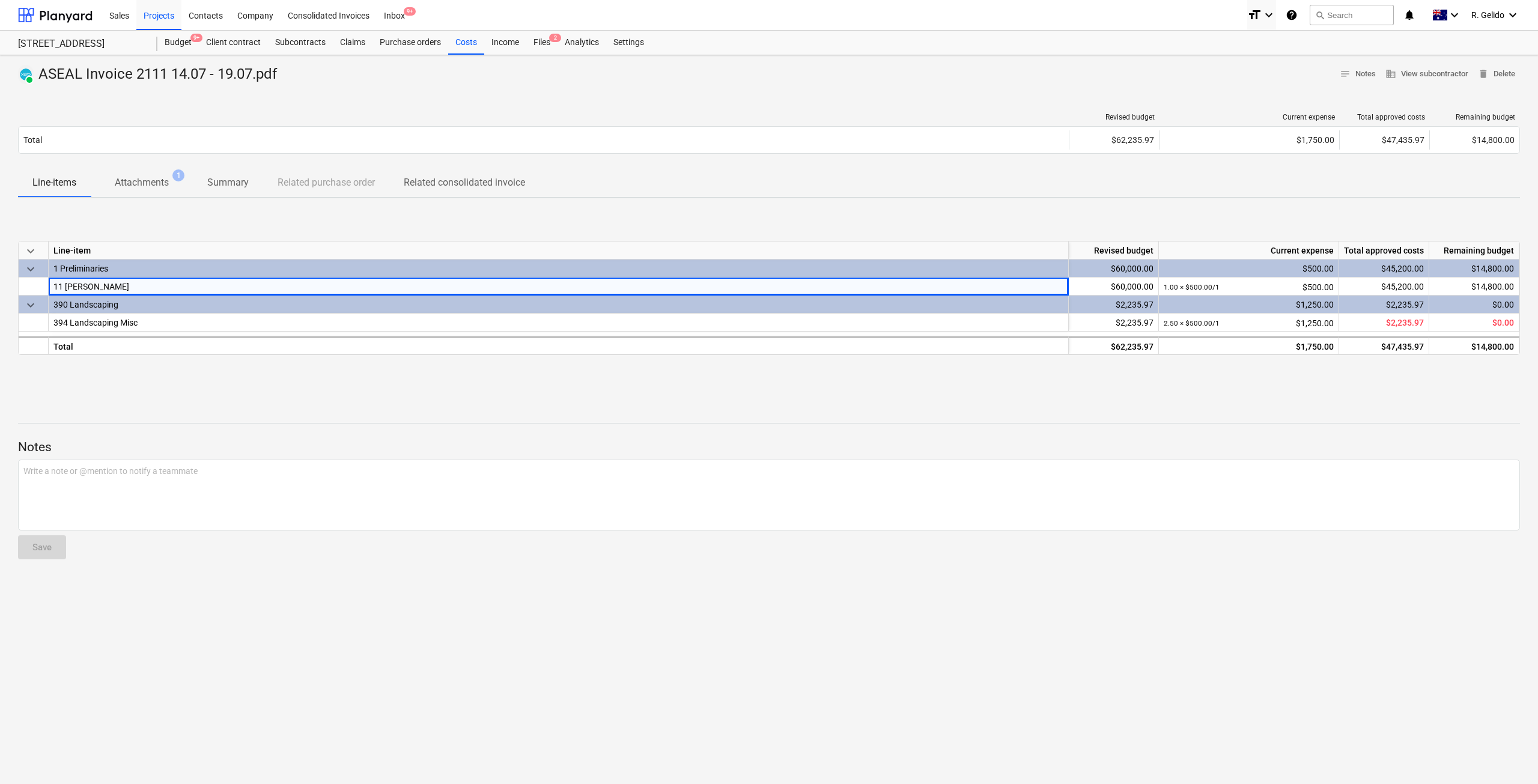
click at [125, 308] on div "390 Landscaping" at bounding box center [558, 304] width 1010 height 17
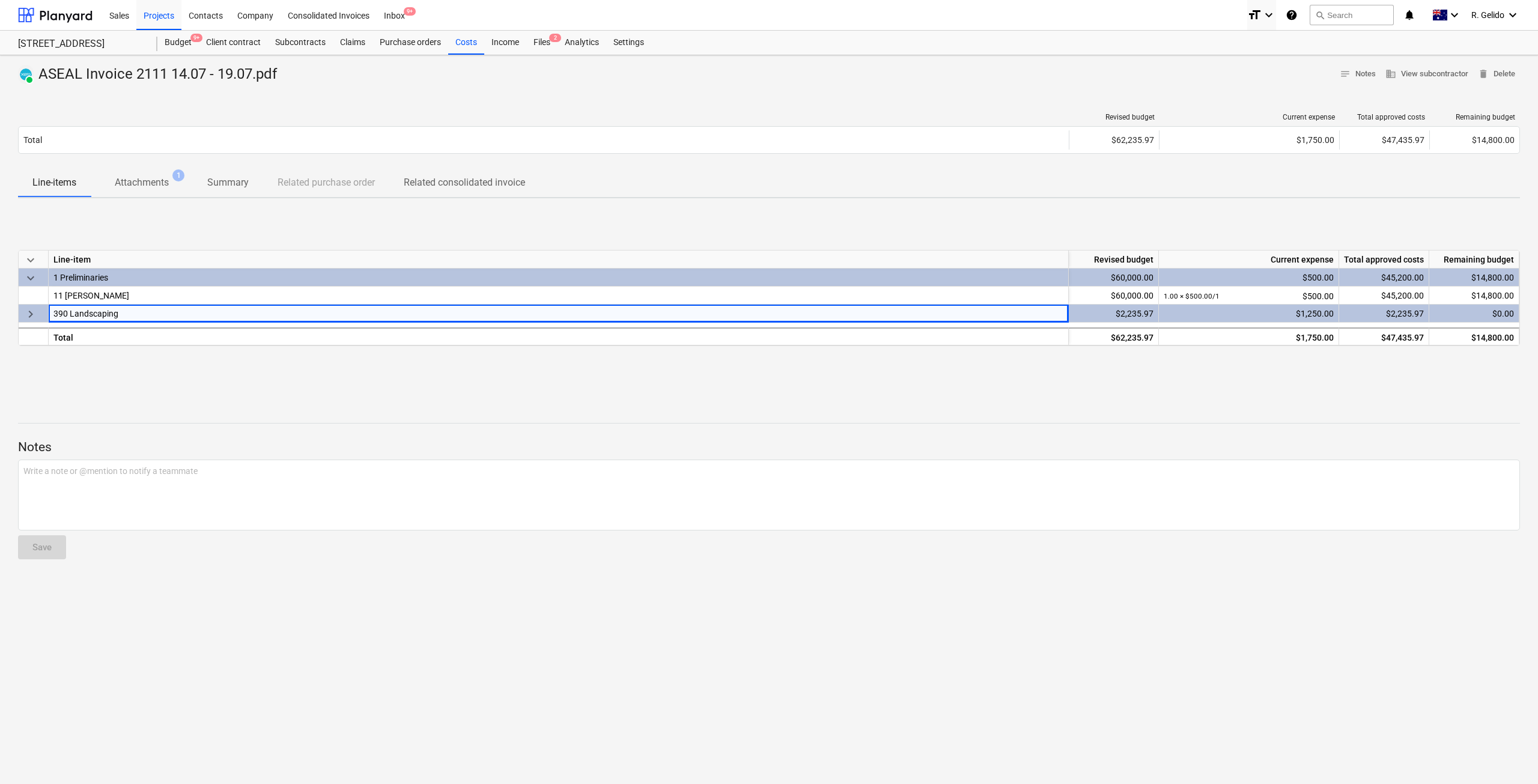
click at [132, 389] on div "PAID ASEAL Invoice 2111 14.07 - 19.07.pdf notes Notes business View subcontract…" at bounding box center [769, 419] width 1538 height 728
click at [33, 316] on span "keyboard_arrow_right" at bounding box center [30, 313] width 14 height 14
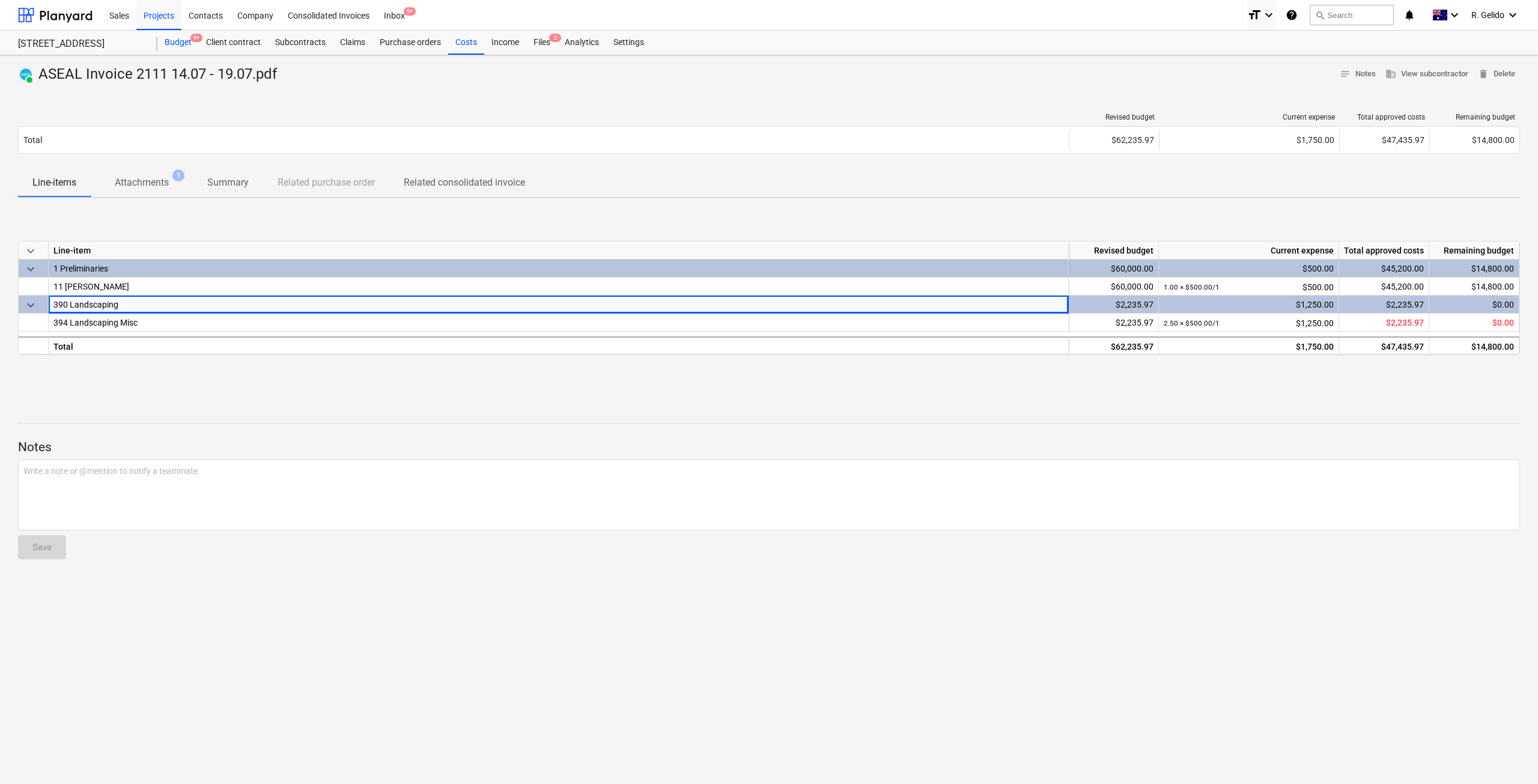
click at [178, 46] on div "Budget 9+" at bounding box center [178, 43] width 42 height 24
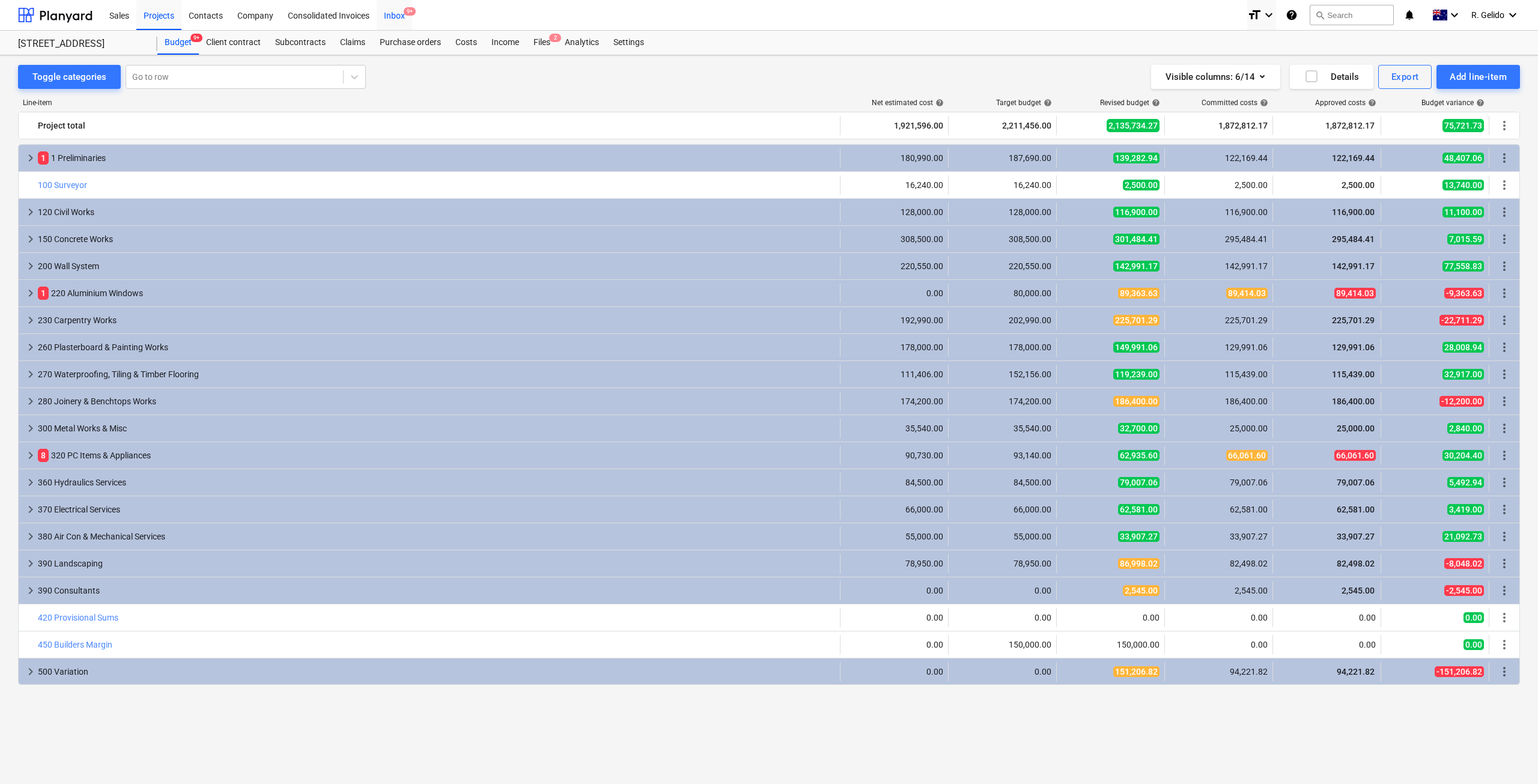
click at [402, 20] on div "Inbox 9+" at bounding box center [394, 14] width 35 height 31
